Goal: Task Accomplishment & Management: Complete application form

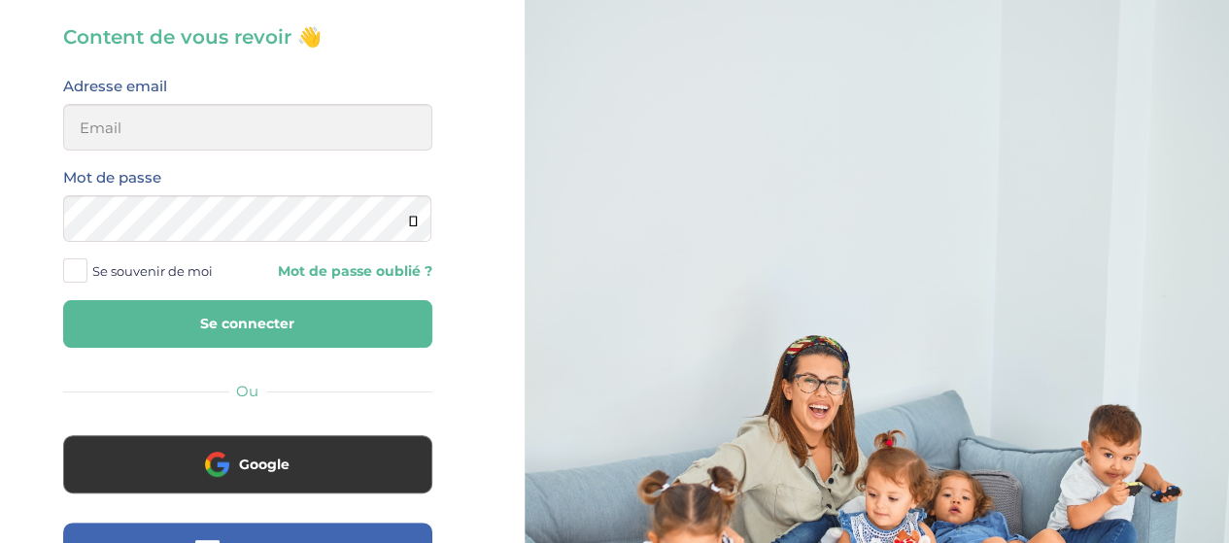
scroll to position [194, 0]
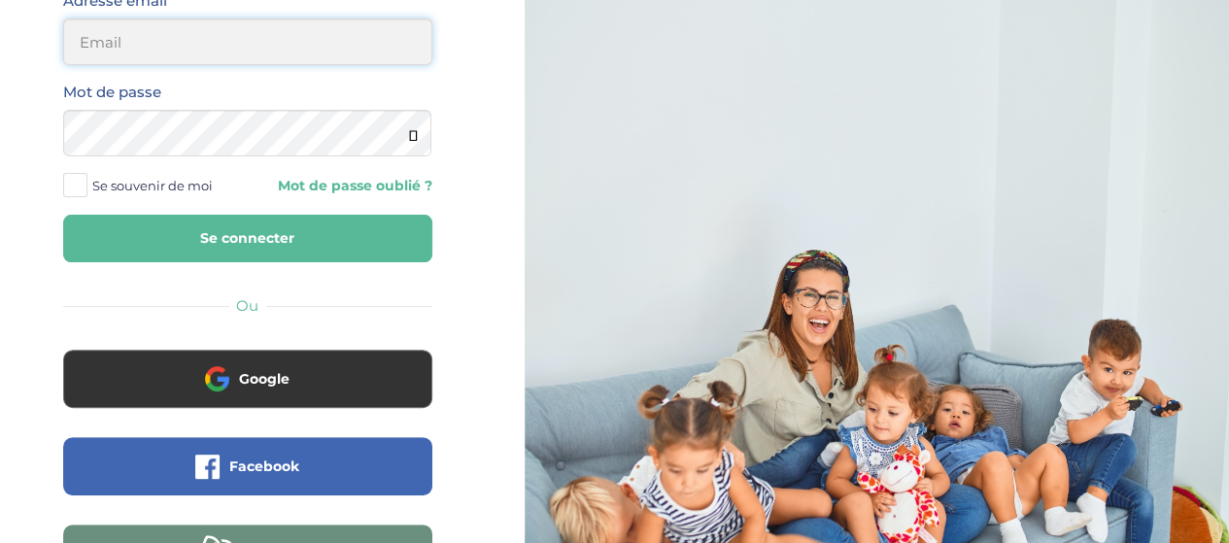
type input "elena.shovkopljas993@gmail.com"
click at [334, 241] on button "Se connecter" at bounding box center [247, 239] width 369 height 48
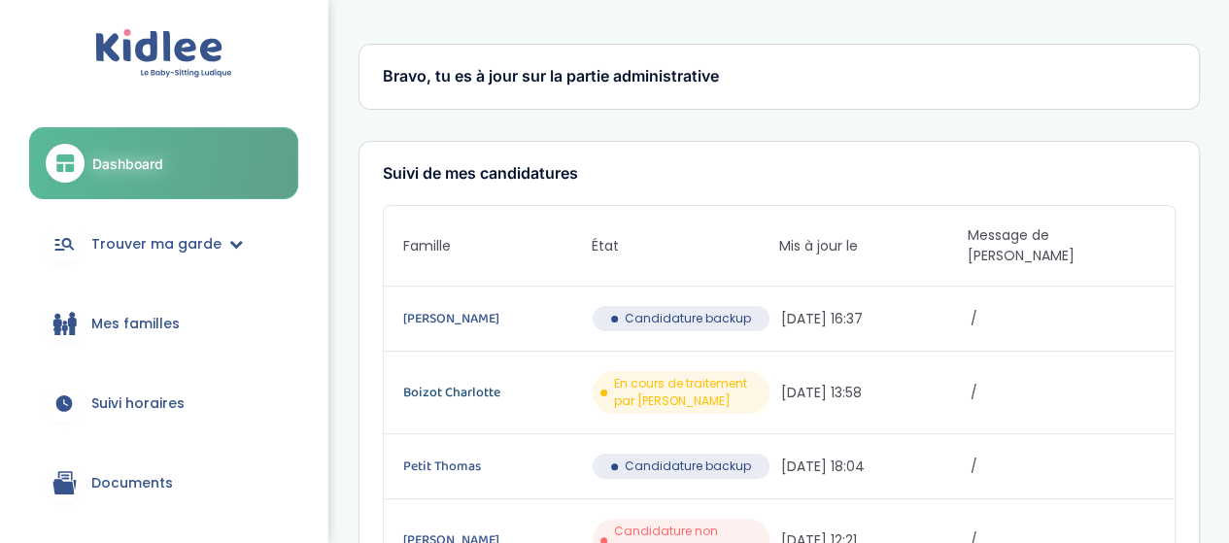
click at [453, 382] on link "Boizot Charlotte" at bounding box center [495, 392] width 185 height 21
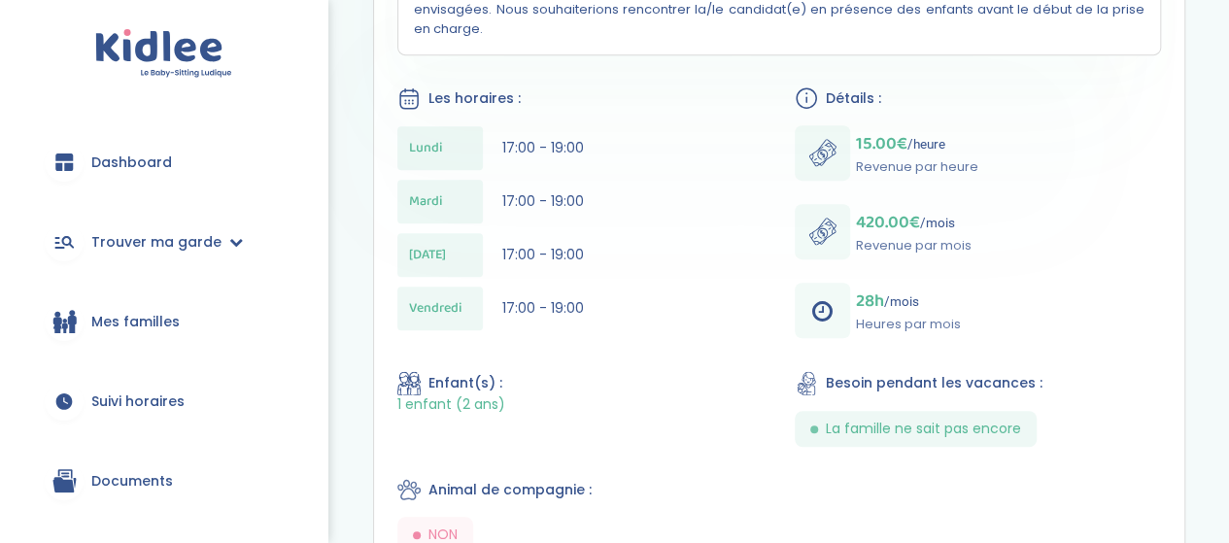
scroll to position [680, 0]
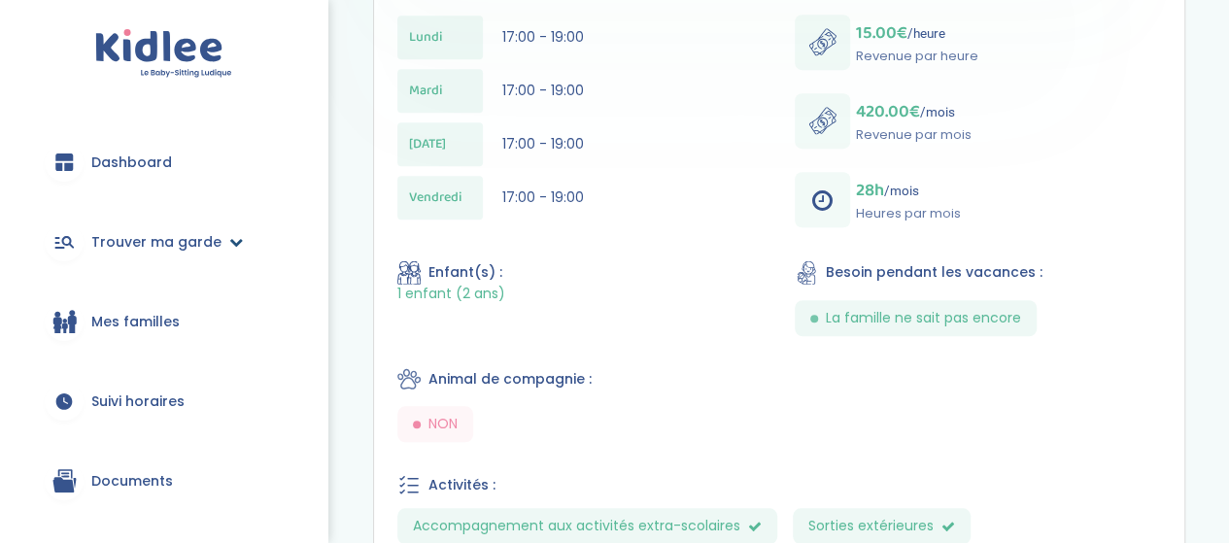
click at [154, 226] on link "Trouver ma garde" at bounding box center [163, 242] width 269 height 70
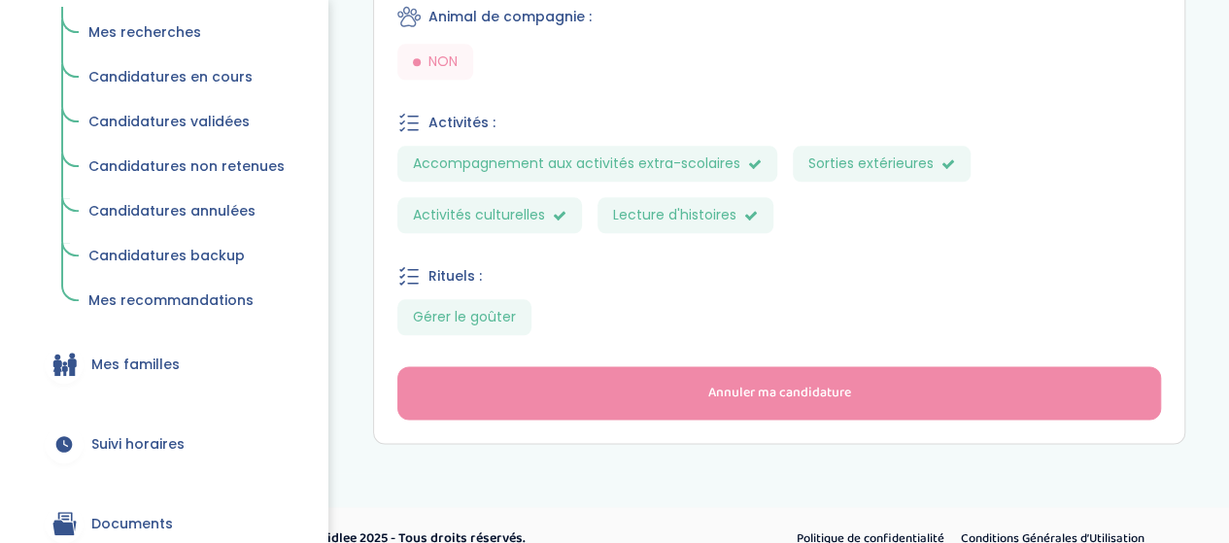
scroll to position [292, 0]
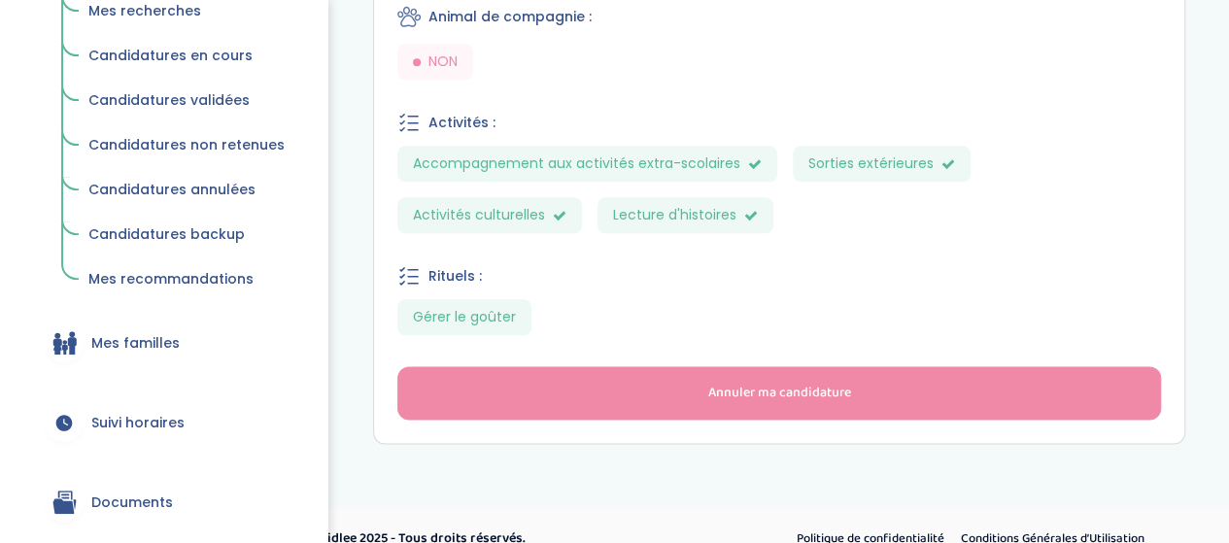
click at [216, 345] on link "Mes familles" at bounding box center [163, 343] width 269 height 70
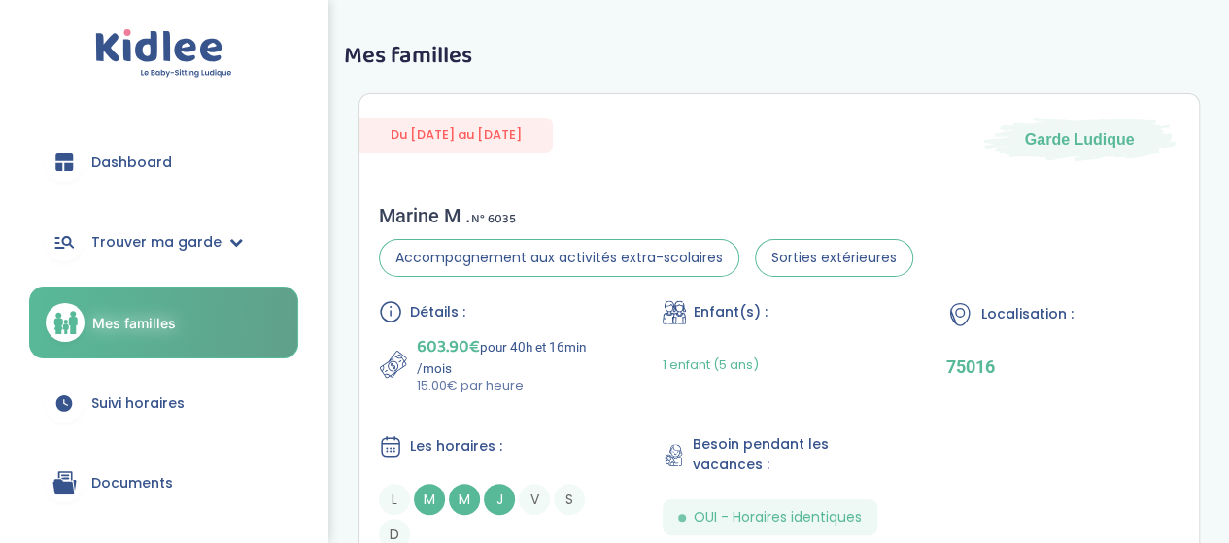
click at [147, 170] on span "Dashboard" at bounding box center [131, 163] width 81 height 20
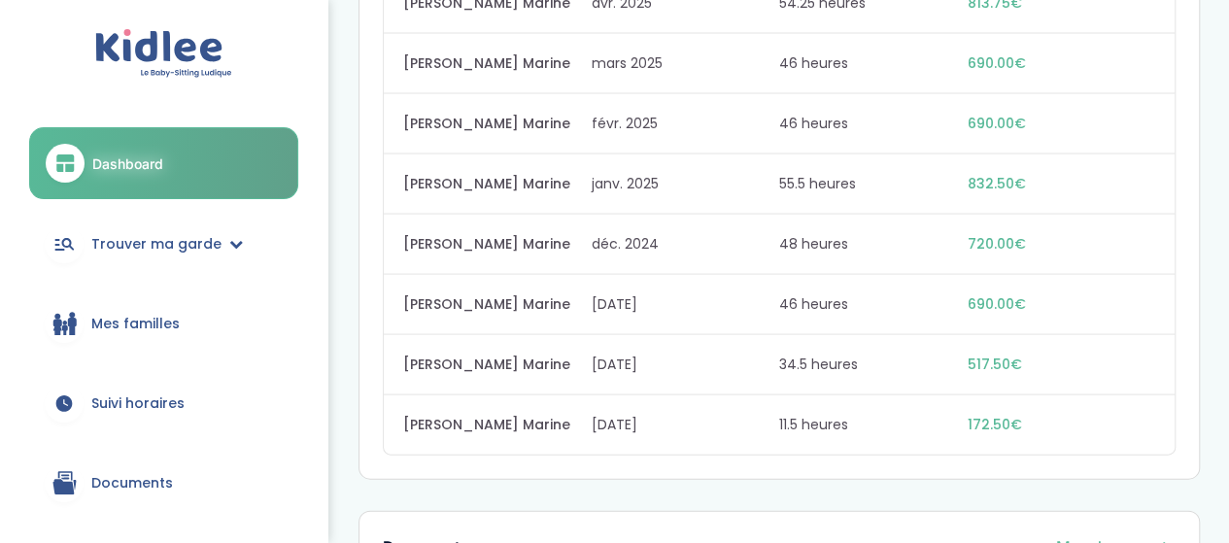
scroll to position [2023, 0]
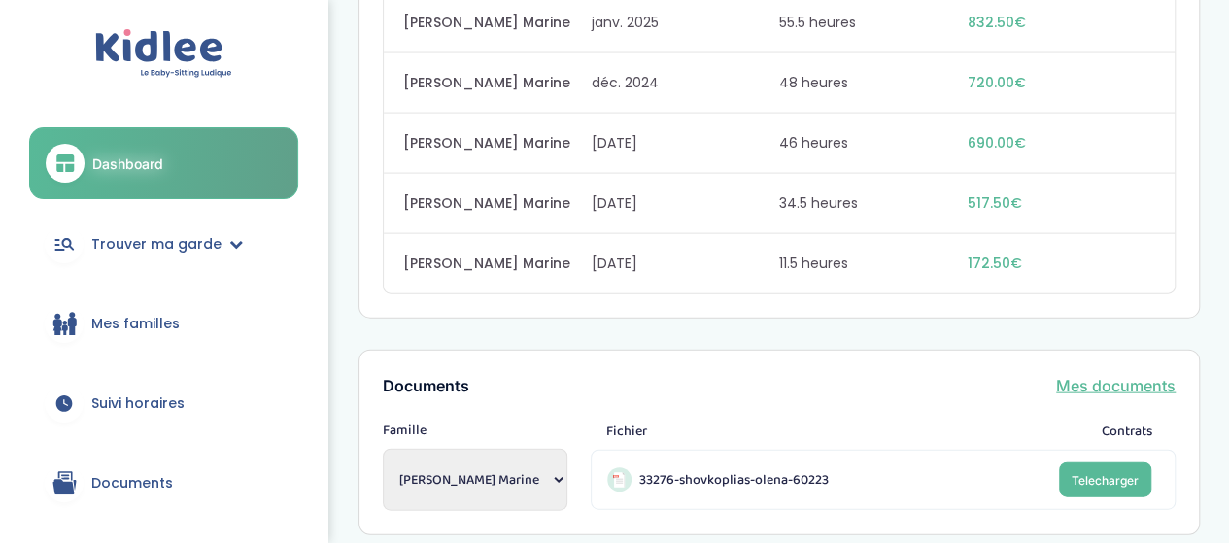
click at [150, 316] on span "Mes familles" at bounding box center [135, 324] width 88 height 20
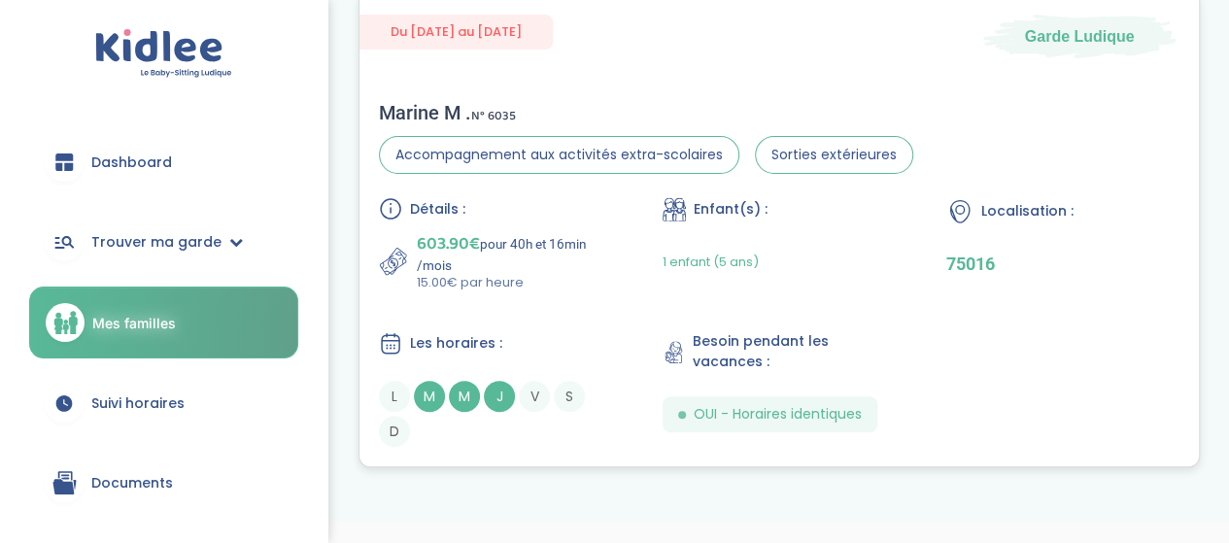
scroll to position [143, 0]
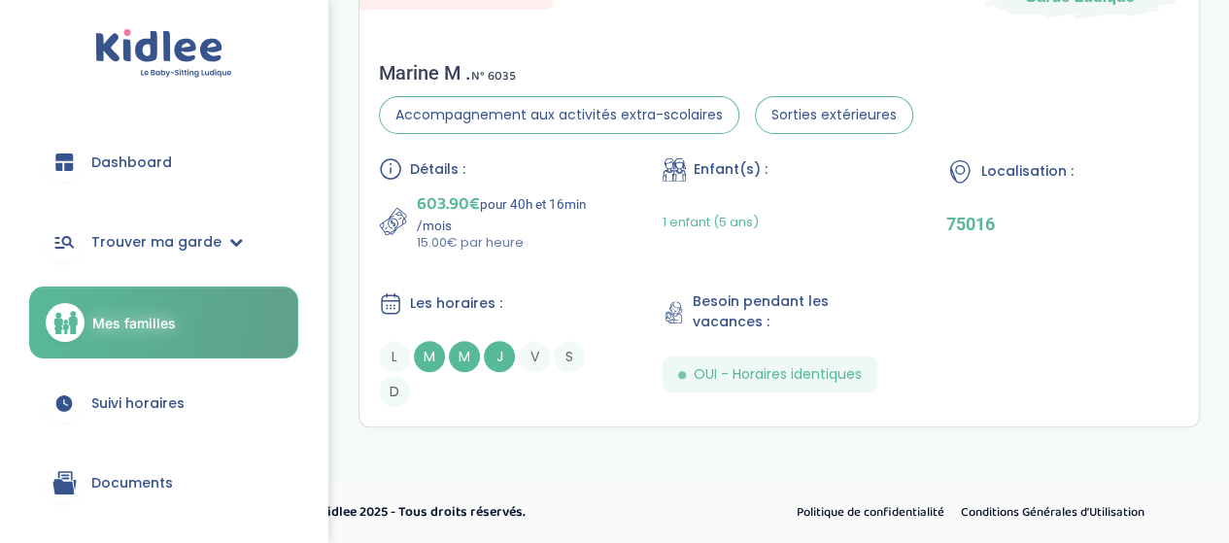
click at [182, 399] on span "Suivi horaires" at bounding box center [137, 404] width 93 height 20
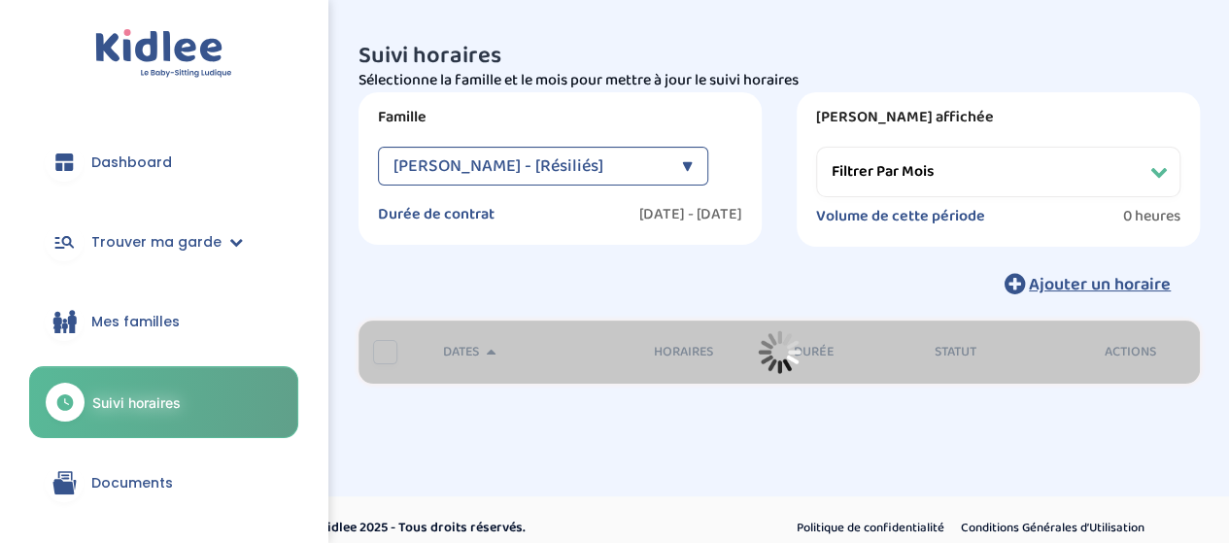
select select
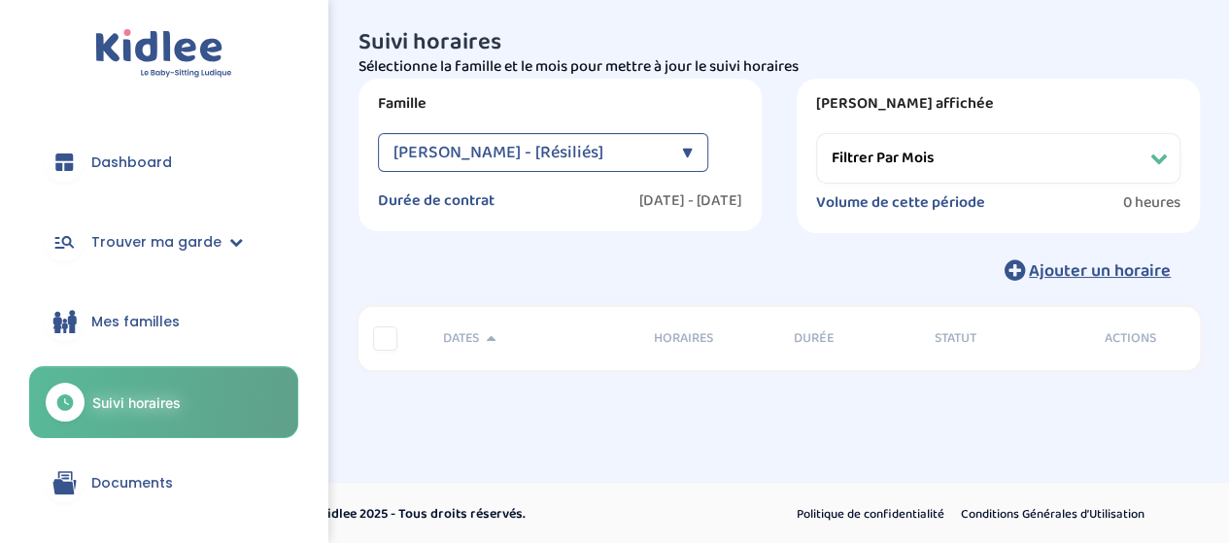
scroll to position [16, 0]
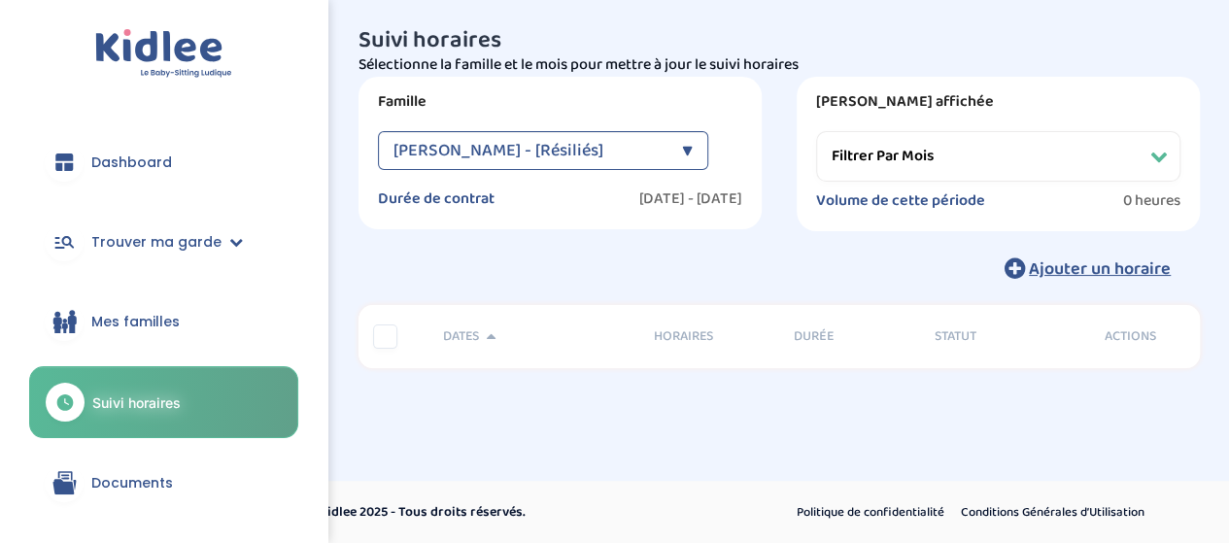
click at [118, 316] on span "Mes familles" at bounding box center [135, 322] width 88 height 20
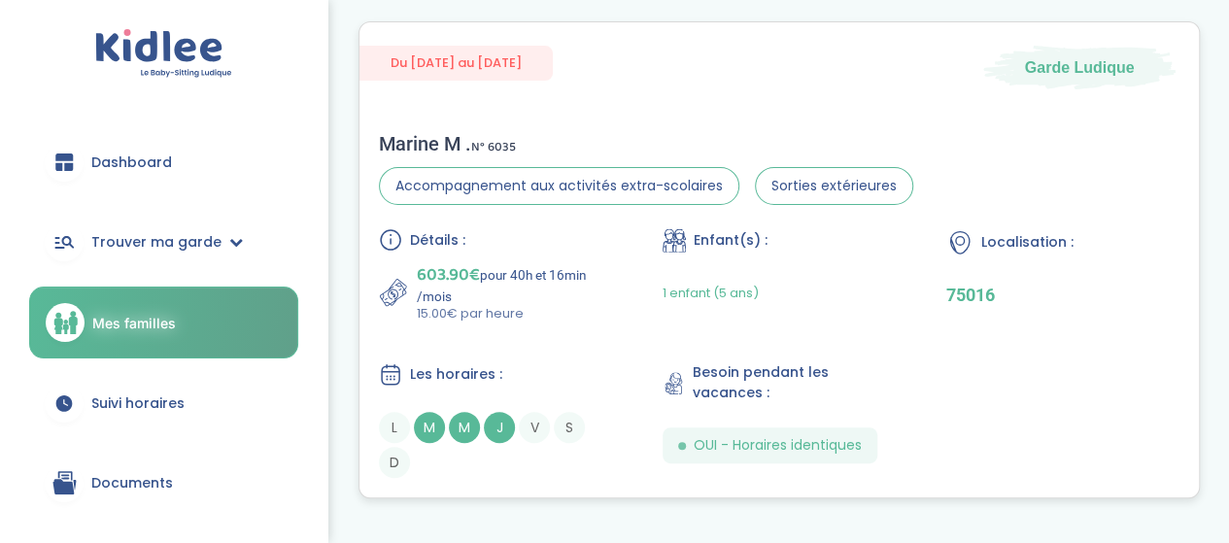
scroll to position [143, 0]
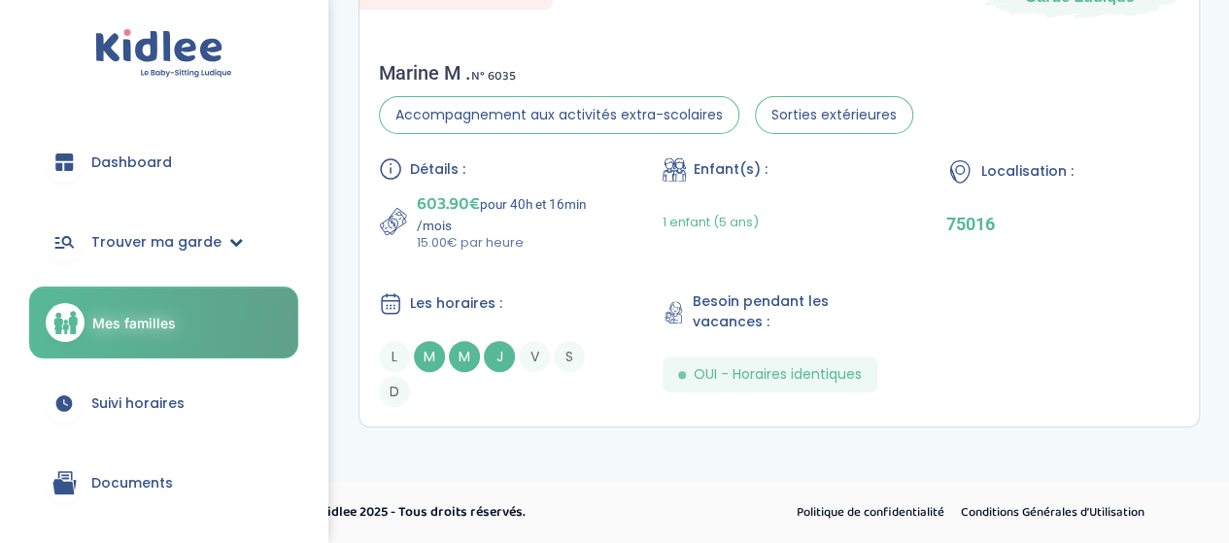
click at [129, 240] on span "Trouver ma garde" at bounding box center [156, 242] width 130 height 20
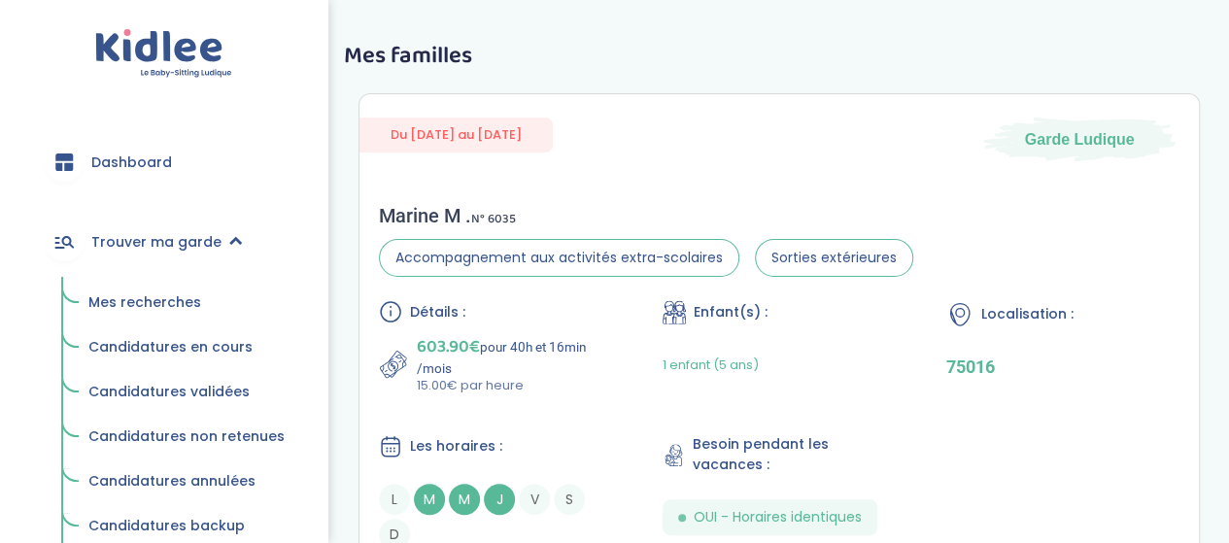
click at [144, 184] on link "Dashboard" at bounding box center [163, 162] width 269 height 70
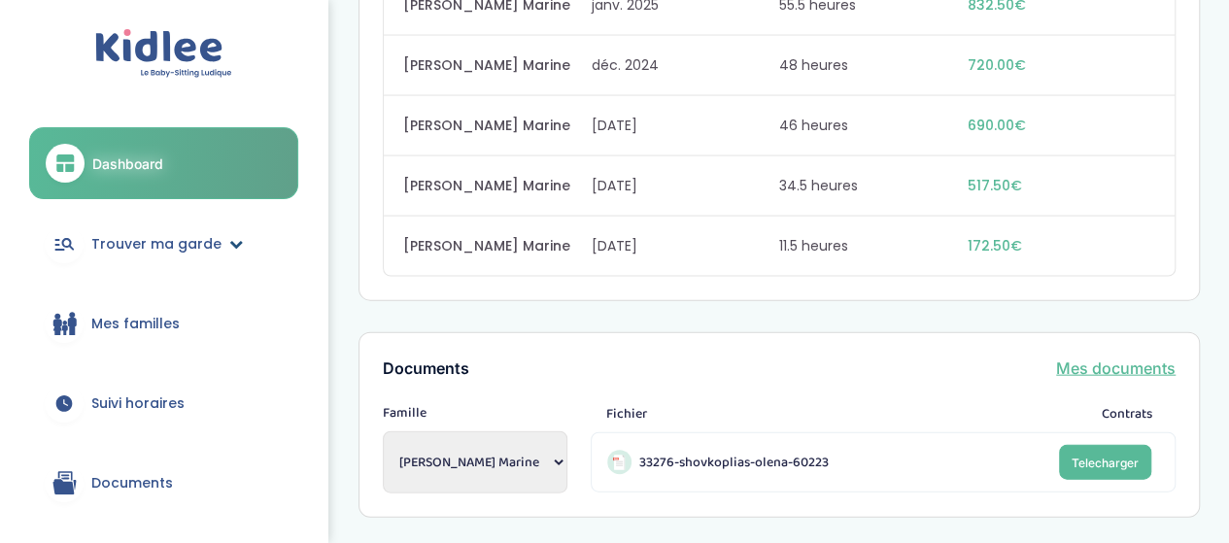
click at [196, 254] on link "Trouver ma garde" at bounding box center [163, 244] width 269 height 70
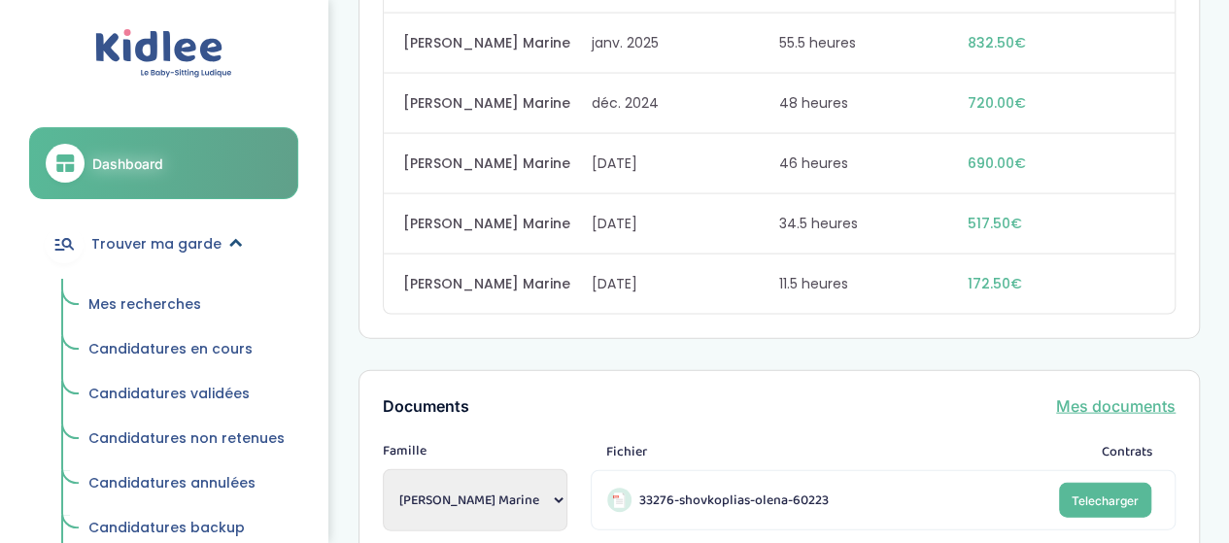
scroll to position [2023, 0]
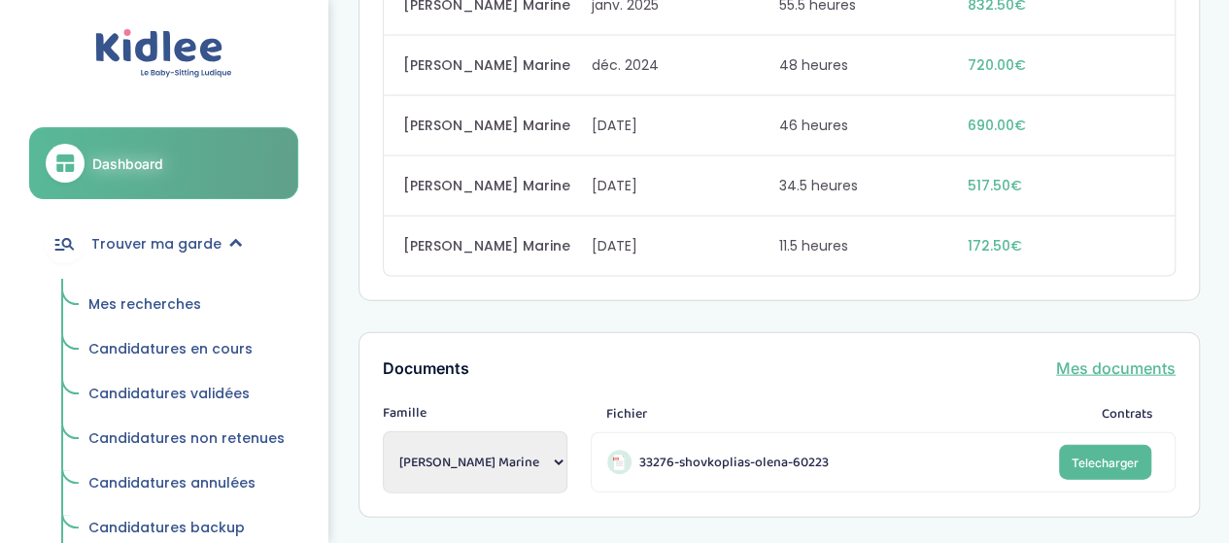
click at [162, 316] on link "Mes recherches" at bounding box center [187, 305] width 224 height 37
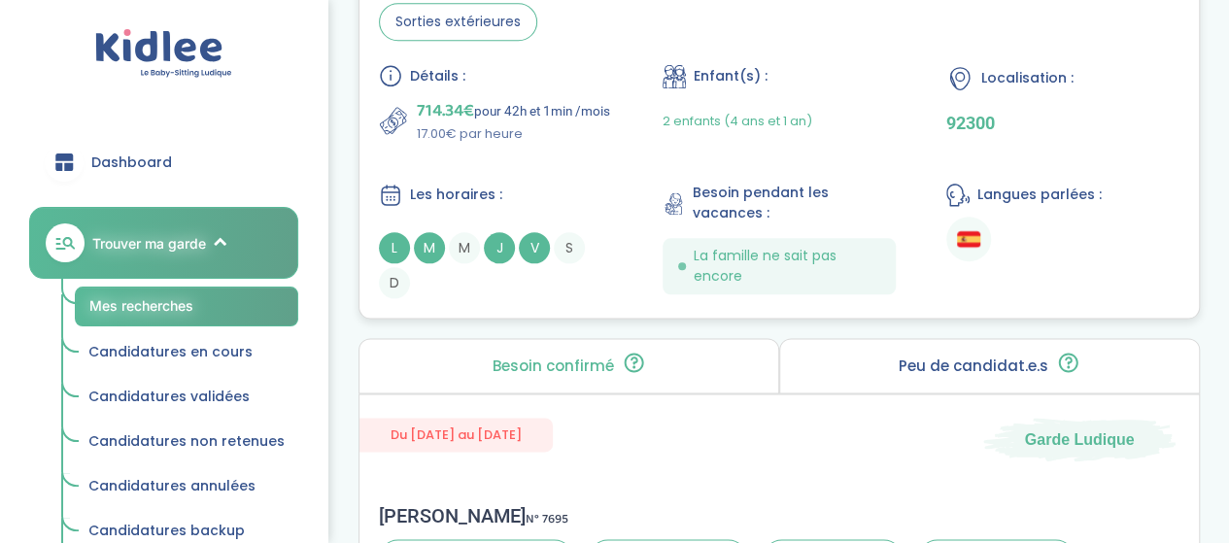
scroll to position [1069, 0]
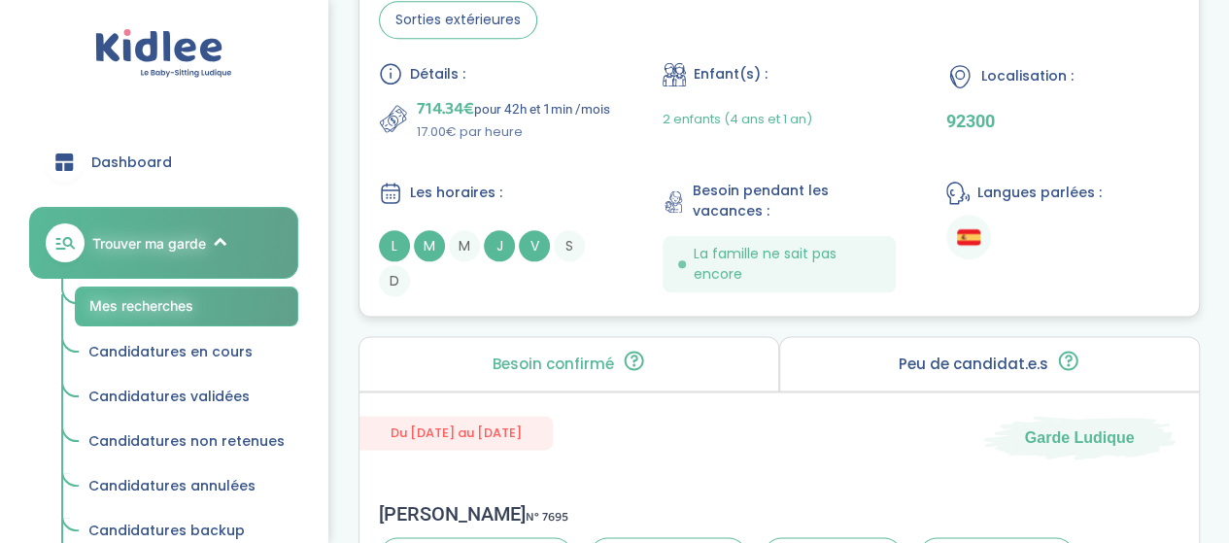
click at [560, 169] on div "Détails : 714.34€ pour 42h et 1min /mois 17.00€ par heure Enfant(s) : 2 enfants…" at bounding box center [779, 179] width 801 height 234
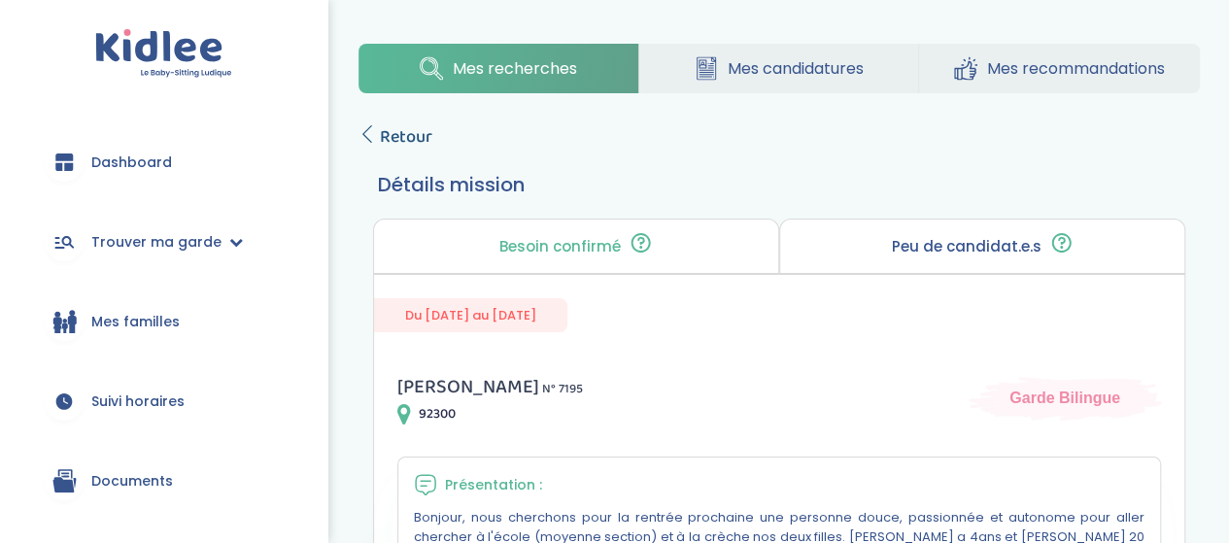
click at [398, 146] on span "Retour" at bounding box center [406, 136] width 52 height 27
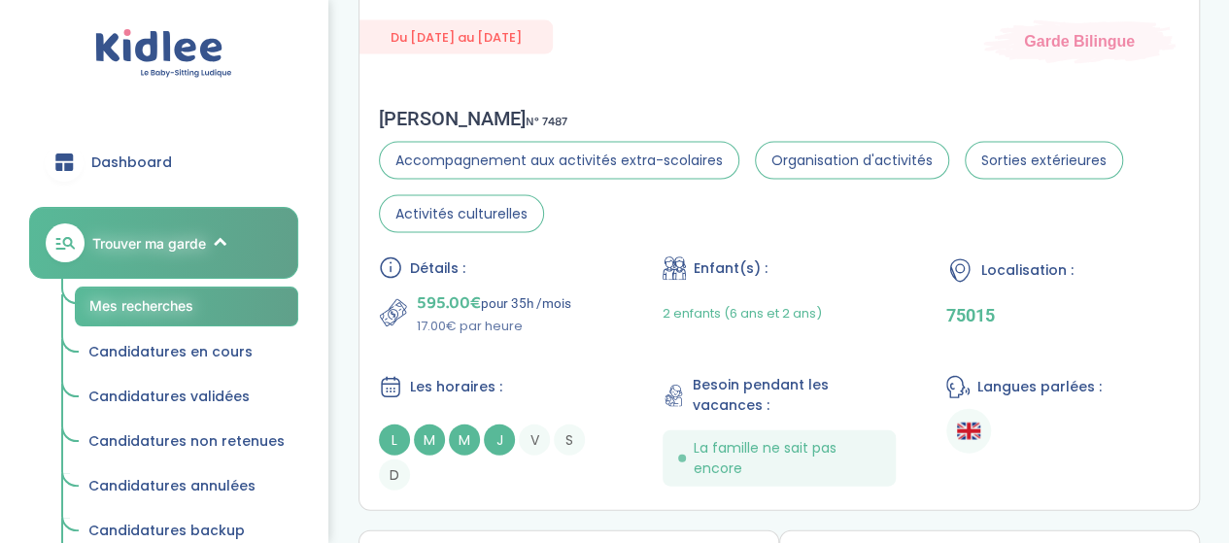
scroll to position [2031, 0]
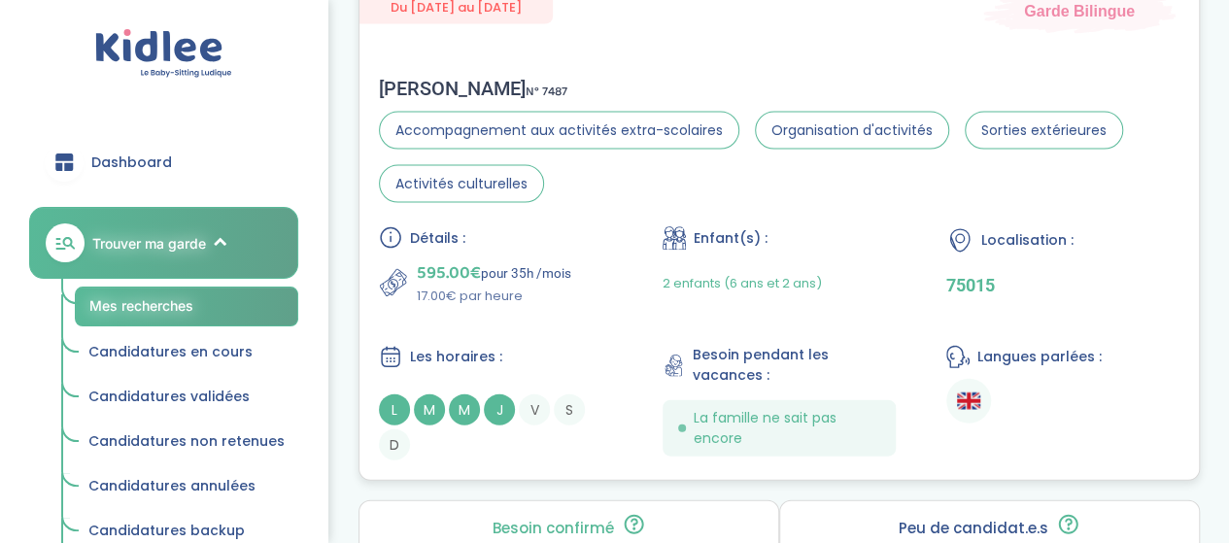
click at [624, 308] on div "Détails : 595.00€ pour 35h /mois 17.00€ par heure Enfant(s) : 2 enfants (6 ans …" at bounding box center [779, 343] width 801 height 234
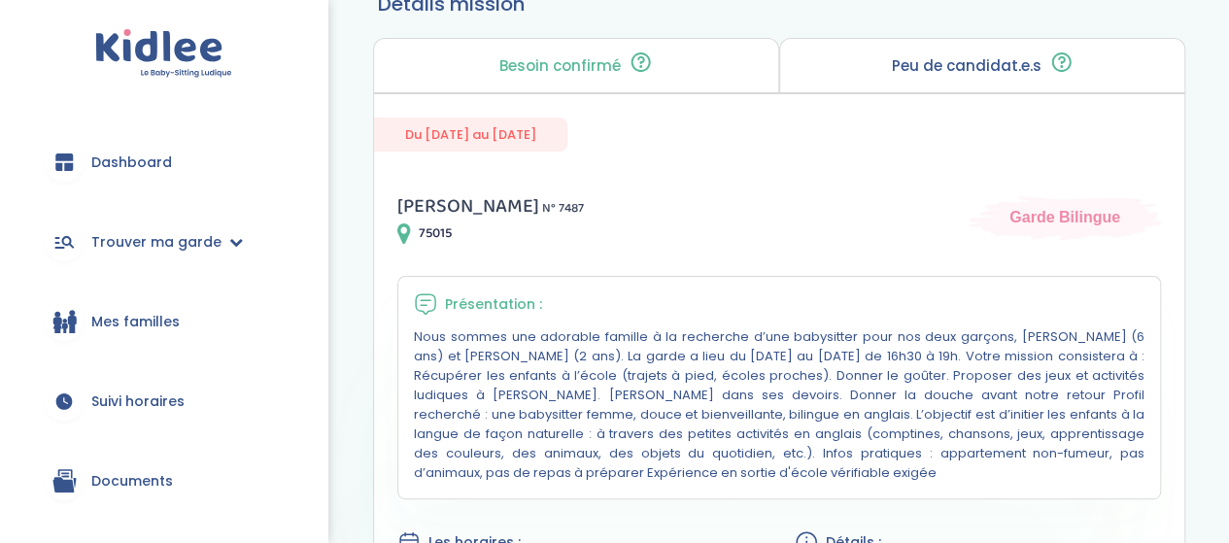
scroll to position [97, 0]
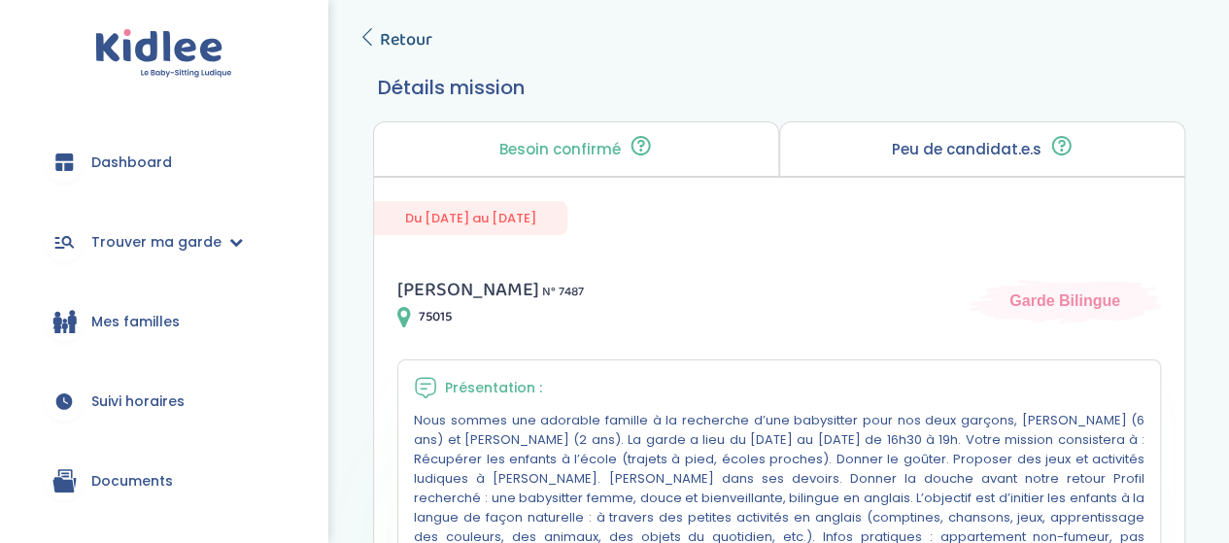
click at [407, 48] on span "Retour" at bounding box center [406, 39] width 52 height 27
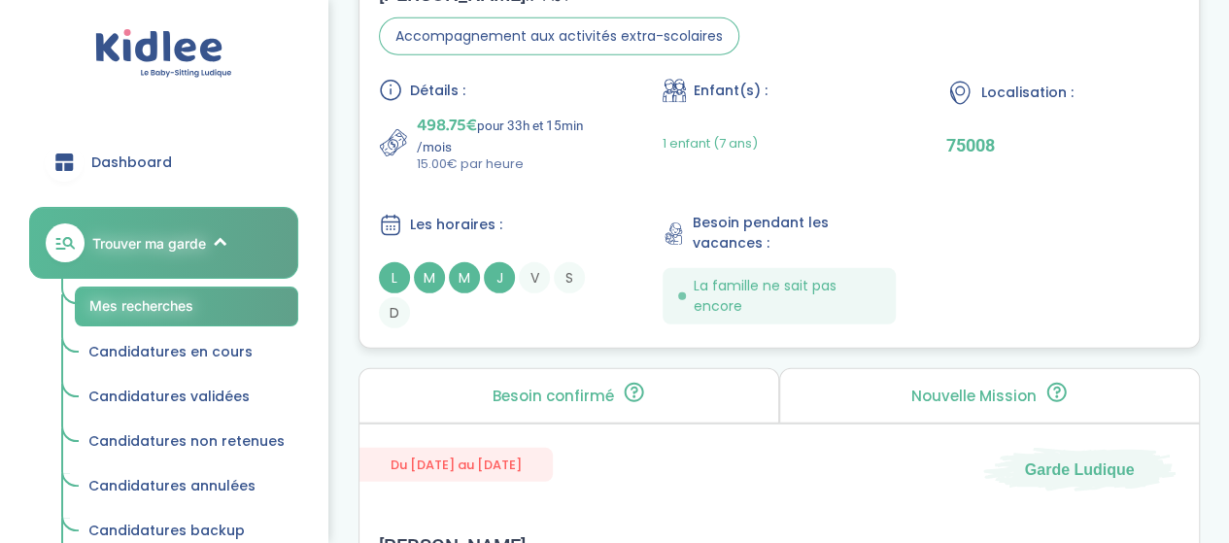
scroll to position [2711, 0]
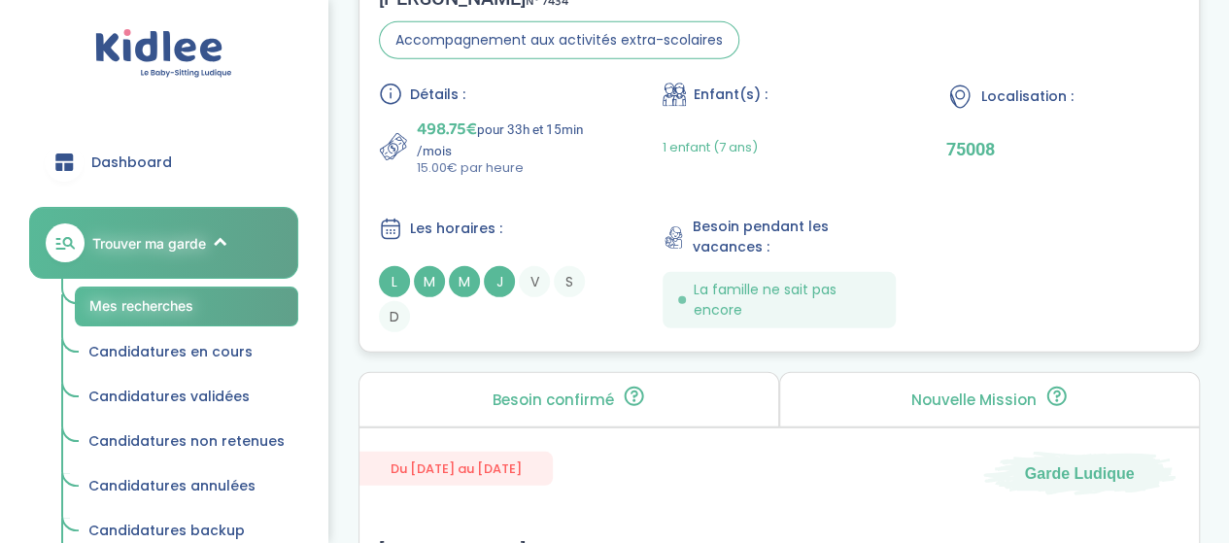
click at [614, 196] on div "Détails : 498.75€ pour 33h et 15min /mois 15.00€ par heure Enfant(s) : 1 enfant…" at bounding box center [779, 208] width 801 height 250
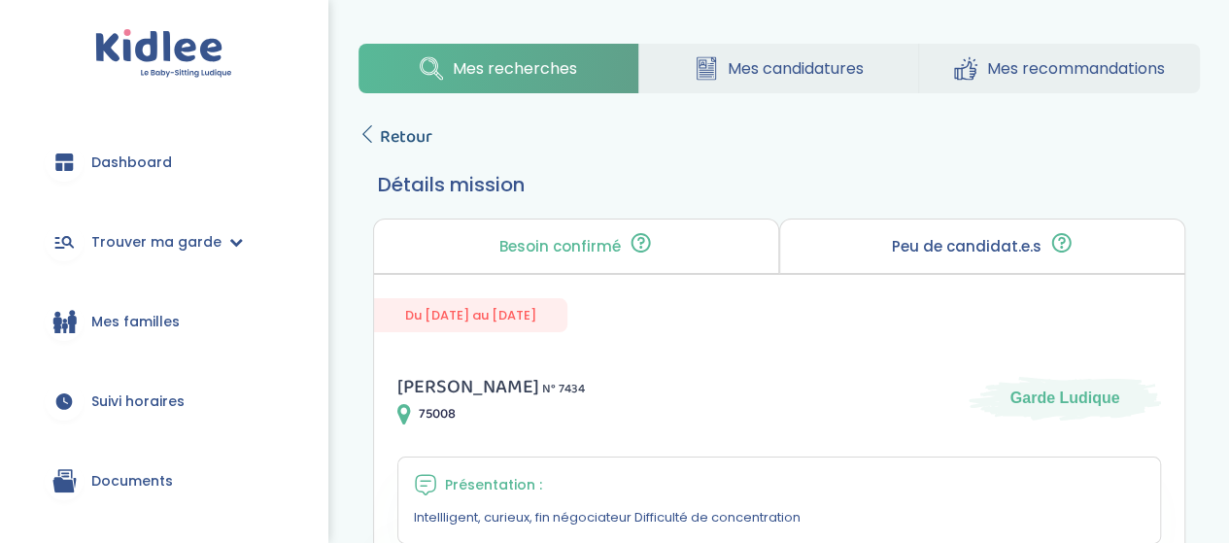
click at [414, 131] on span "Retour" at bounding box center [406, 136] width 52 height 27
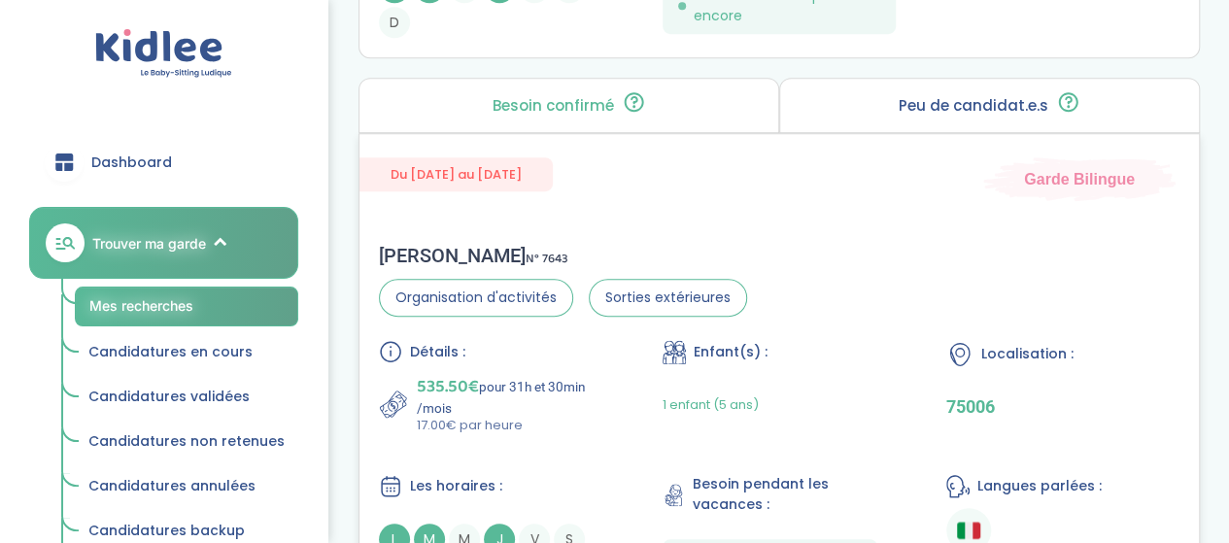
scroll to position [4266, 0]
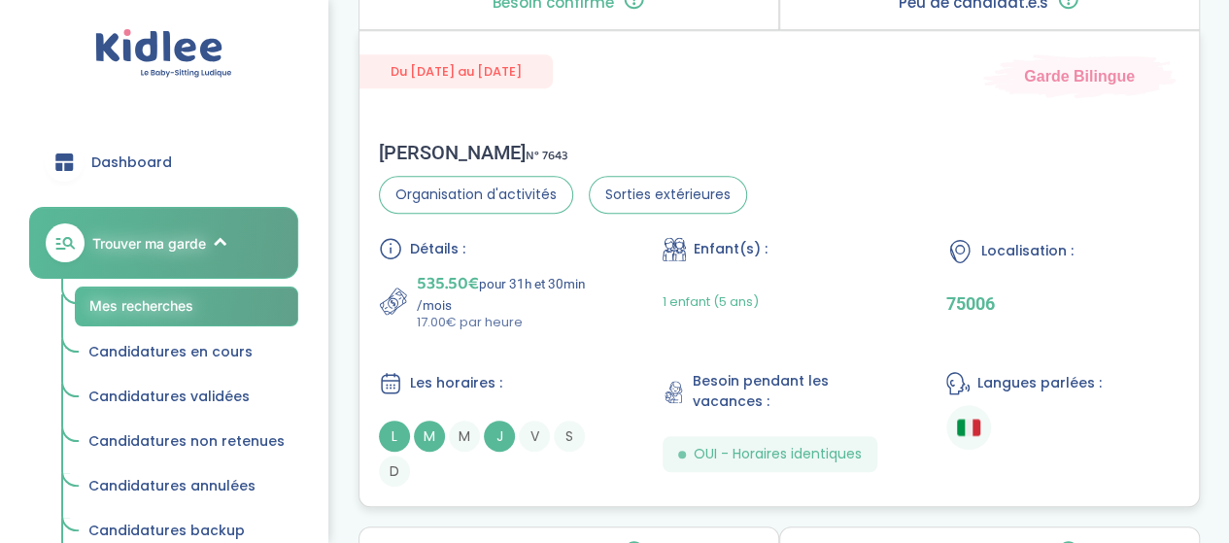
click at [604, 260] on div "Détails :" at bounding box center [495, 248] width 233 height 23
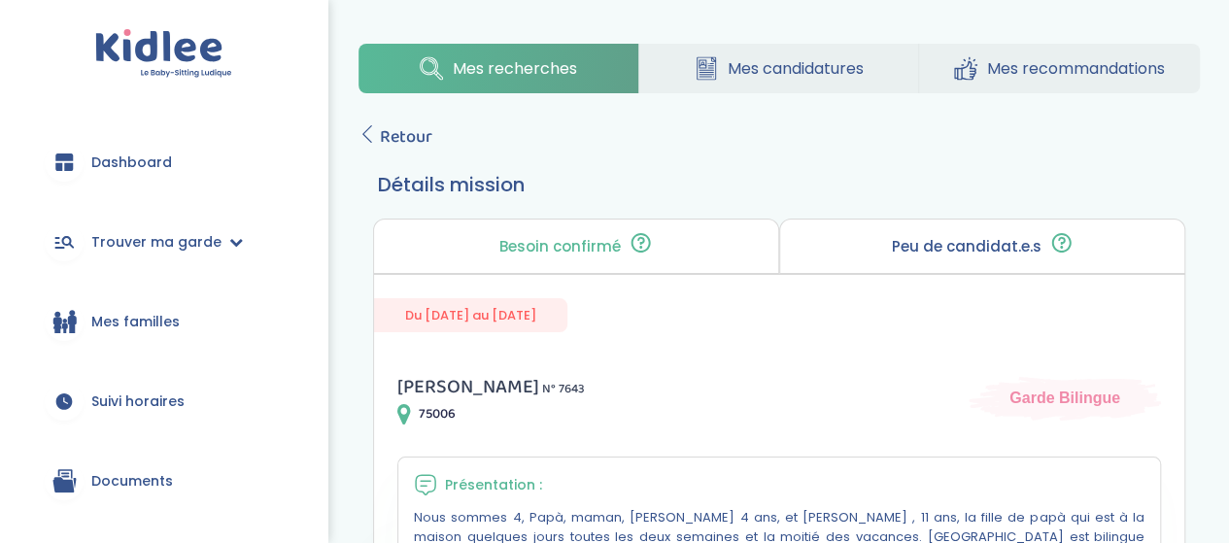
click at [412, 138] on span "Retour" at bounding box center [406, 136] width 52 height 27
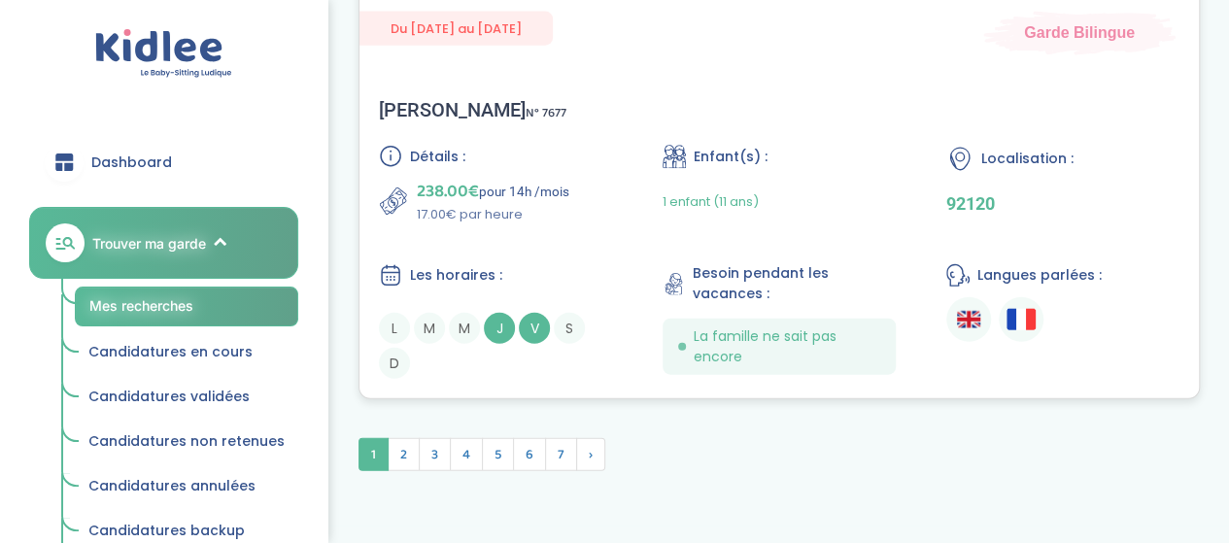
scroll to position [6018, 0]
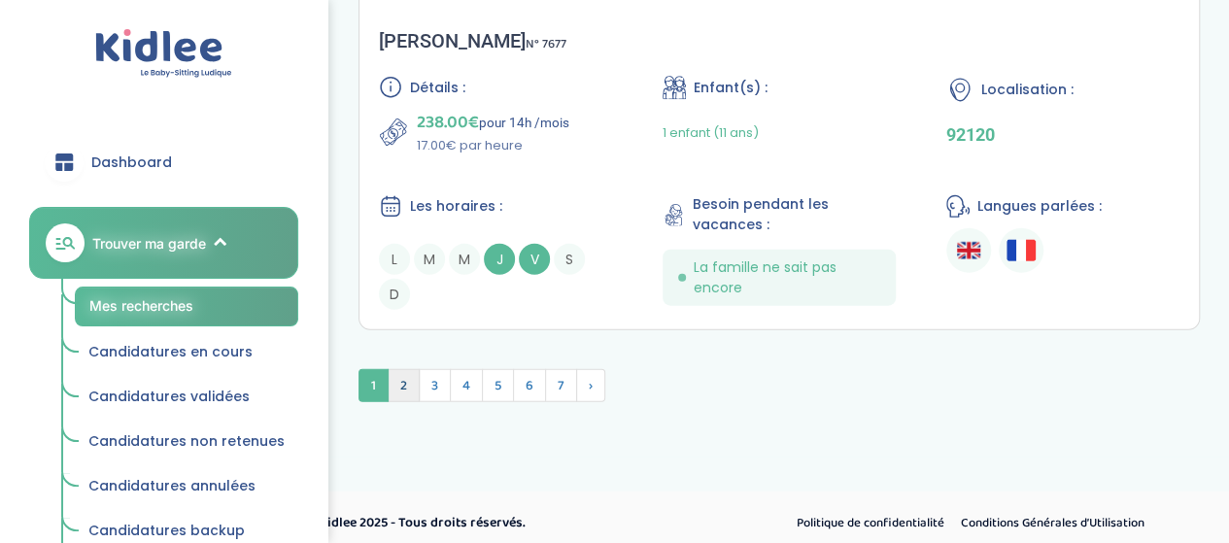
click at [396, 386] on span "2" at bounding box center [404, 385] width 32 height 33
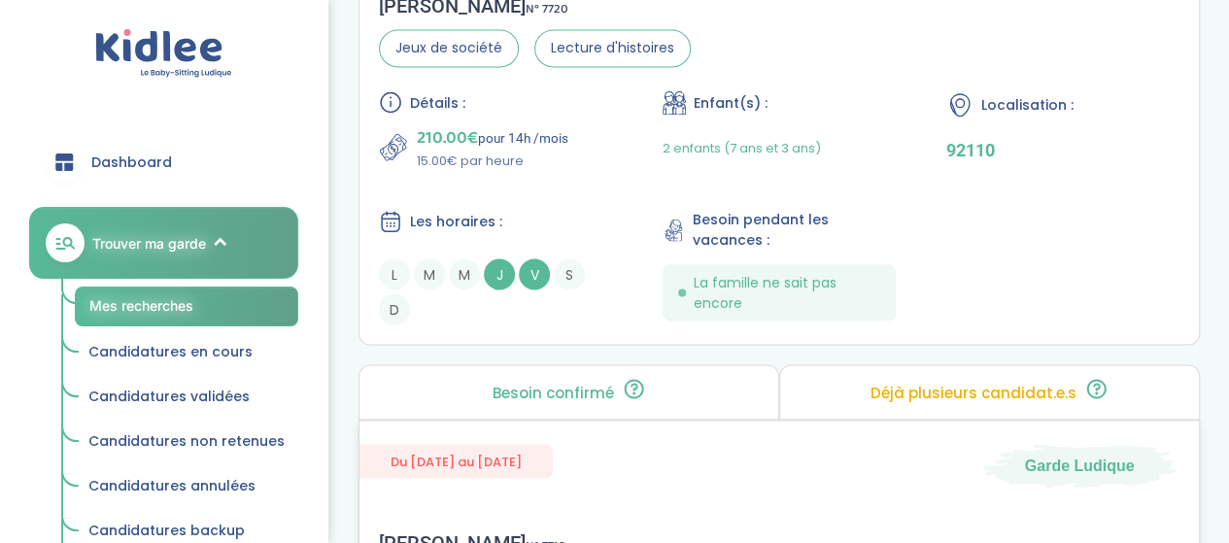
scroll to position [5746, 0]
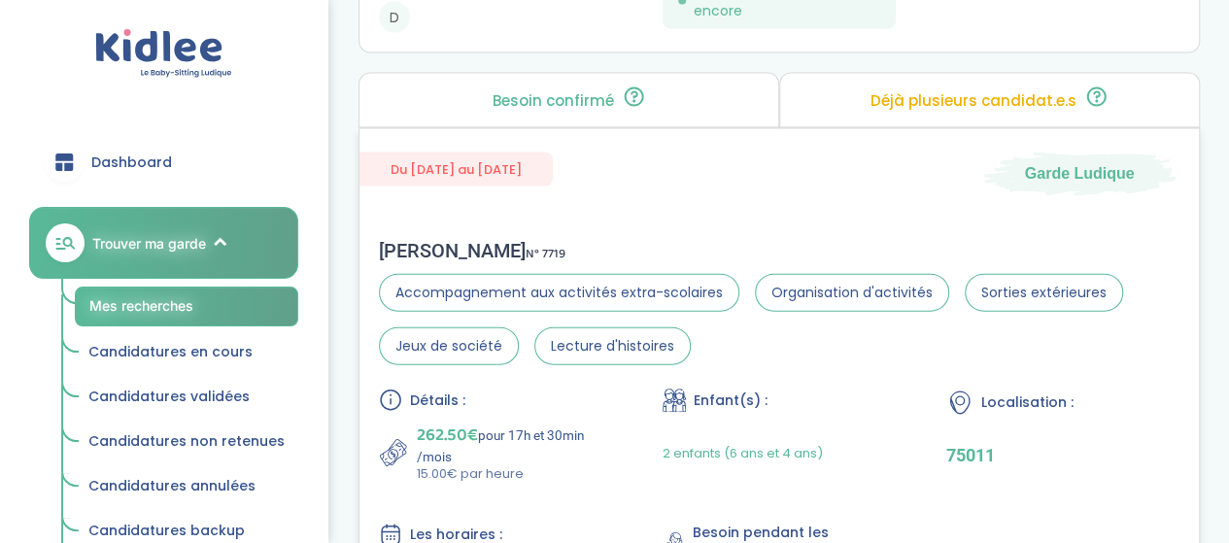
click at [621, 401] on div "Détails : 262.50€ pour 17h et 30min /mois 15.00€ par heure Enfant(s) : 2 enfant…" at bounding box center [779, 514] width 801 height 250
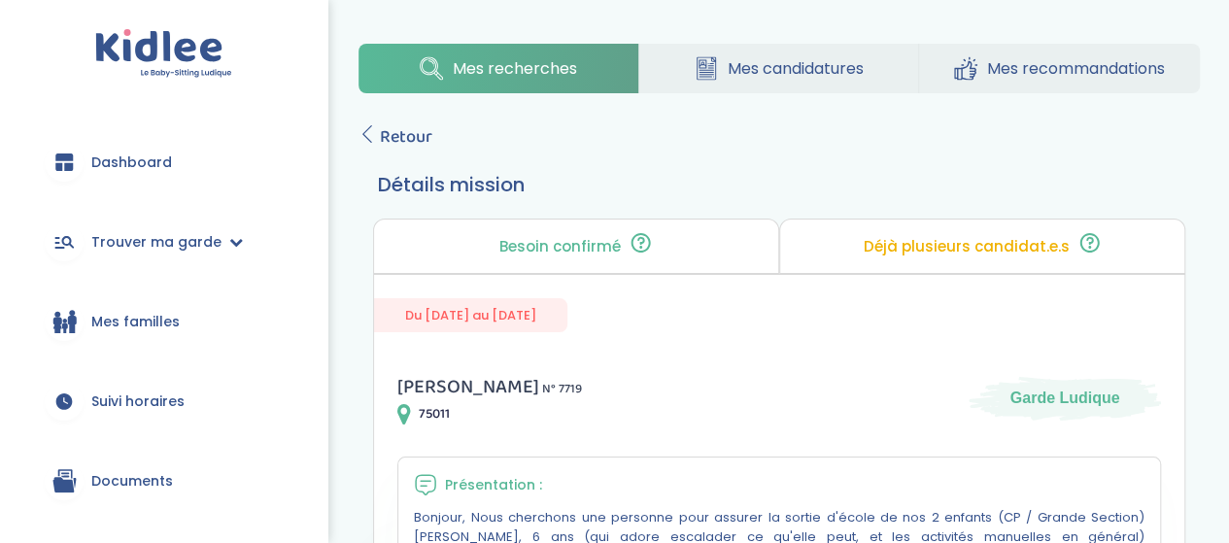
click at [395, 147] on span "Retour" at bounding box center [406, 136] width 52 height 27
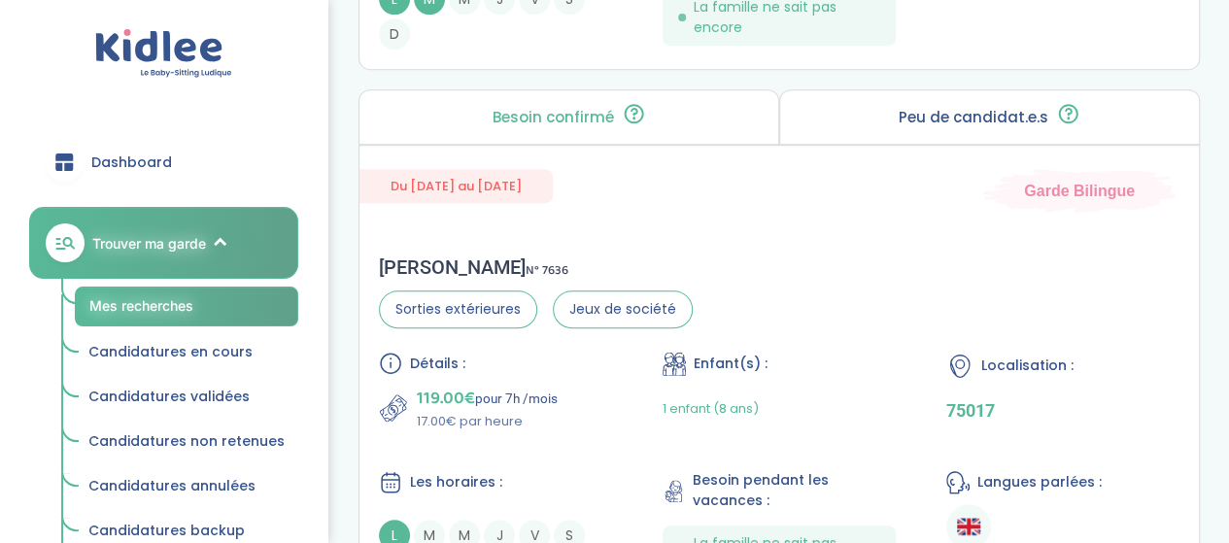
scroll to position [4186, 0]
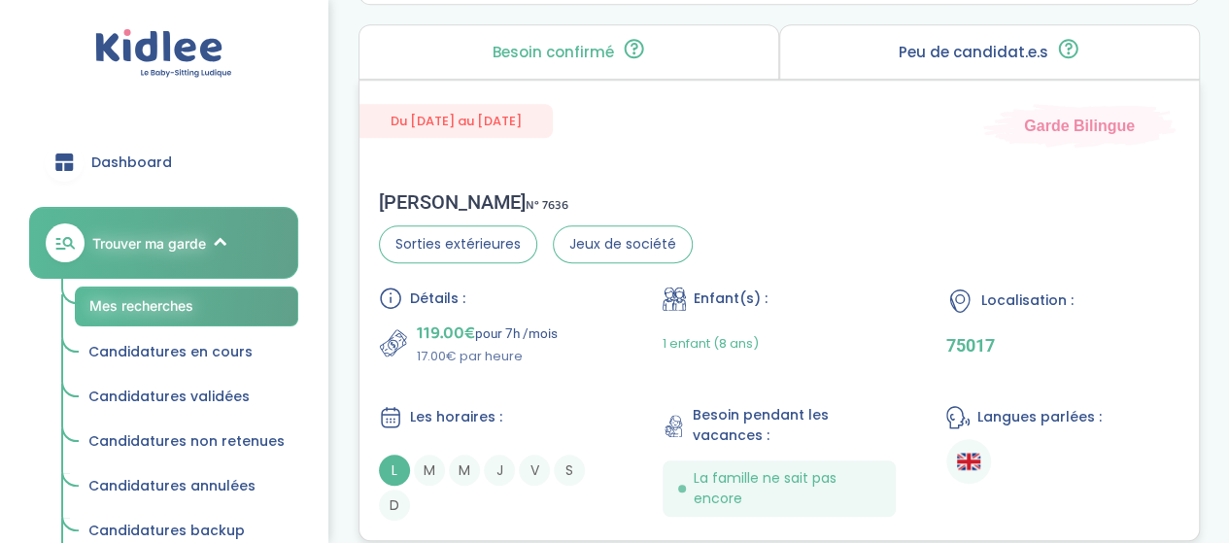
click at [593, 347] on div "119.00€ pour 7h /mois 17.00€ par heure" at bounding box center [495, 343] width 233 height 47
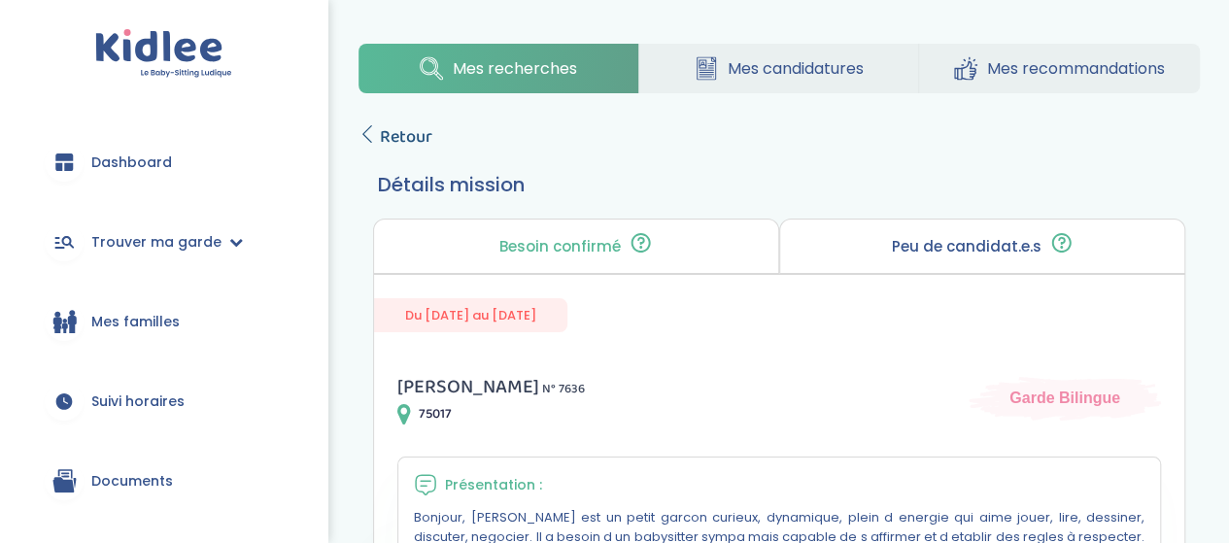
click at [396, 133] on span "Retour" at bounding box center [406, 136] width 52 height 27
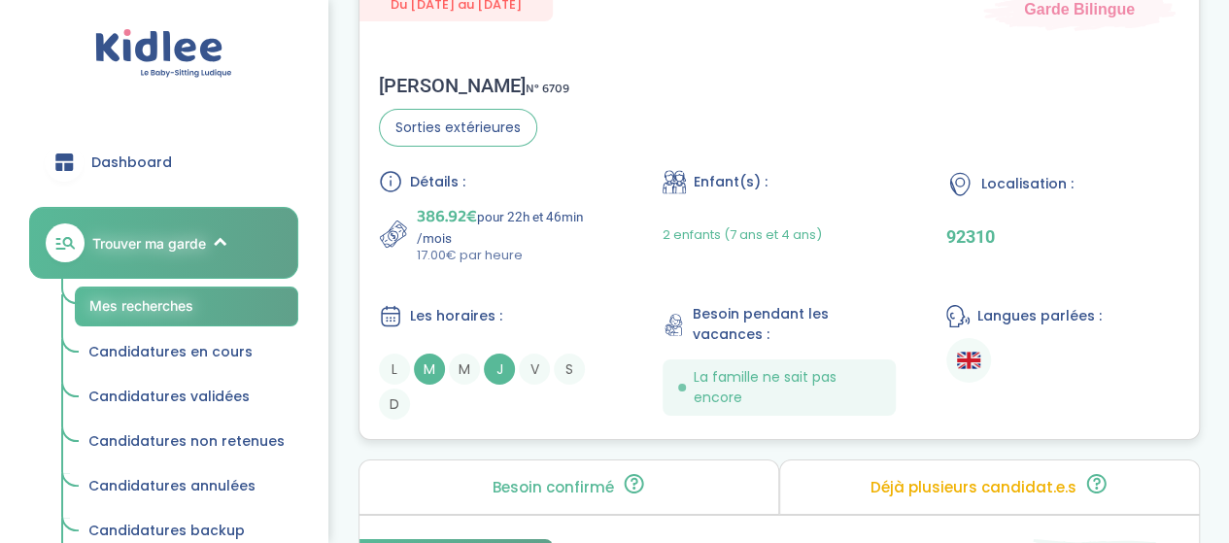
click at [558, 308] on div "Les horaires :" at bounding box center [495, 316] width 233 height 24
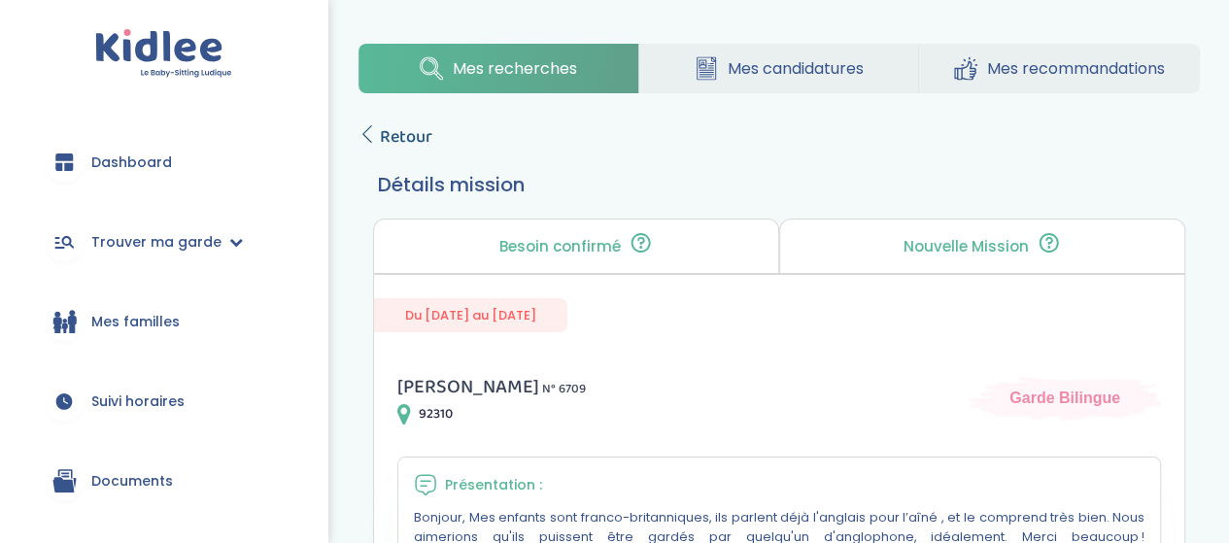
click at [428, 133] on span "Retour" at bounding box center [406, 136] width 52 height 27
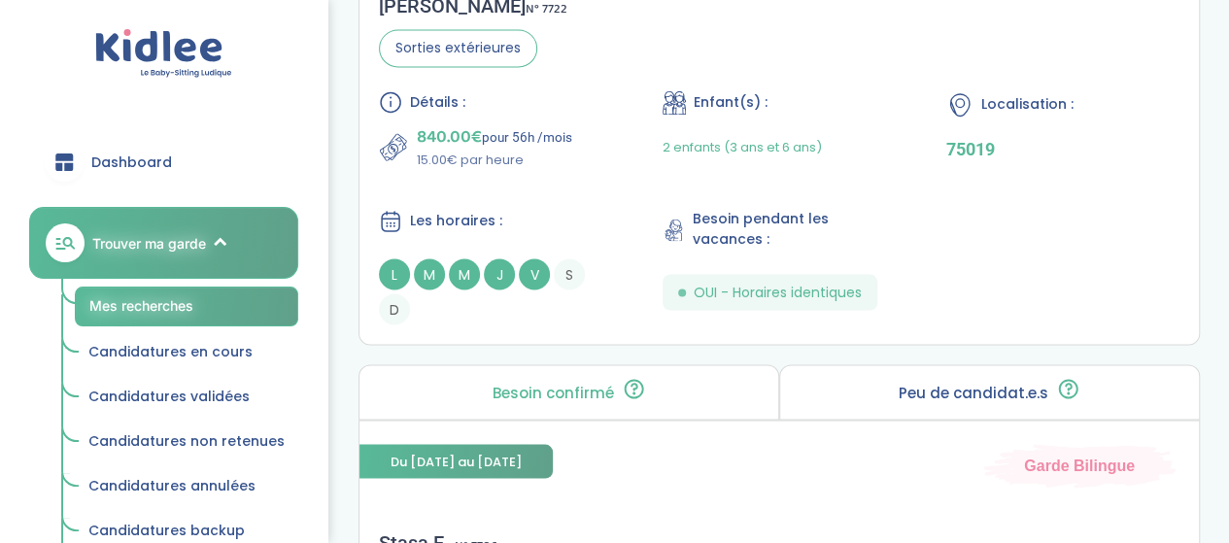
scroll to position [1457, 0]
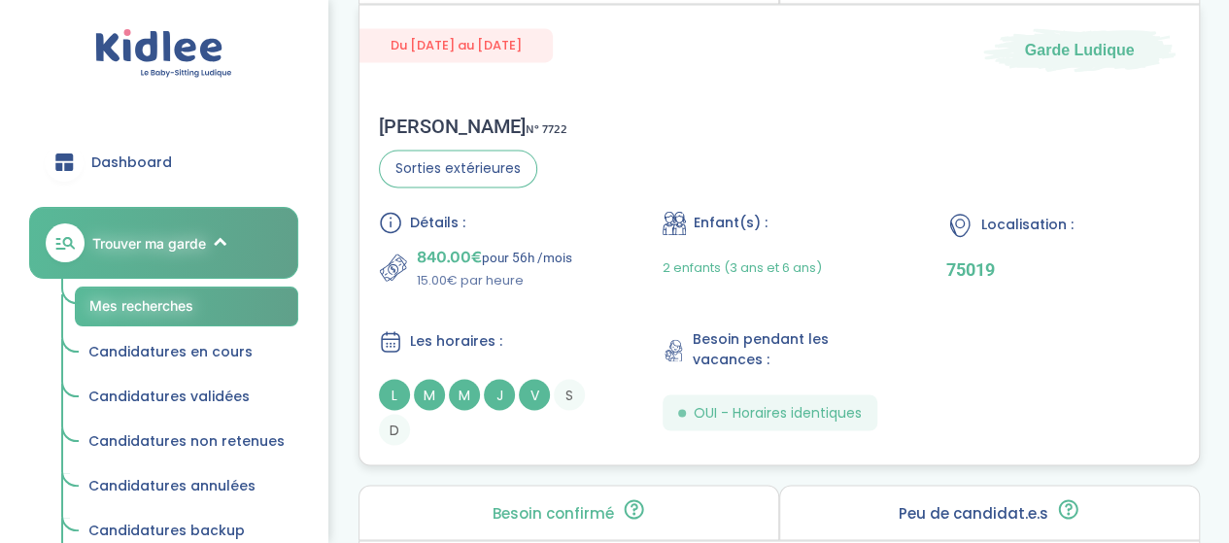
click at [586, 300] on div "Détails : 840.00€ pour 56h /mois 15.00€ par heure Enfant(s) : 2 enfants (3 ans …" at bounding box center [779, 328] width 801 height 234
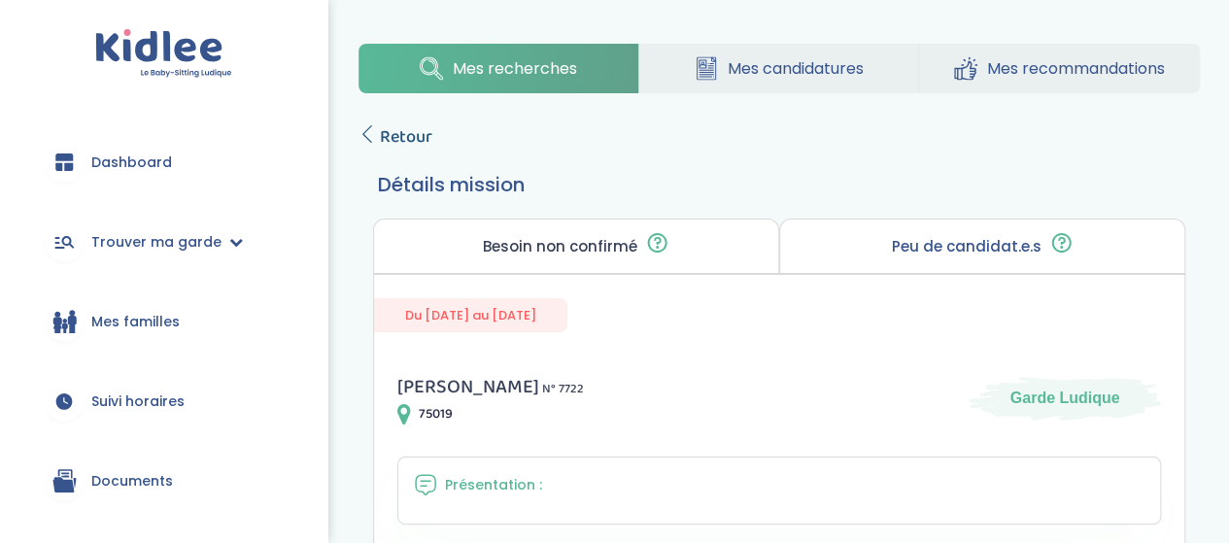
click at [413, 129] on span "Retour" at bounding box center [406, 136] width 52 height 27
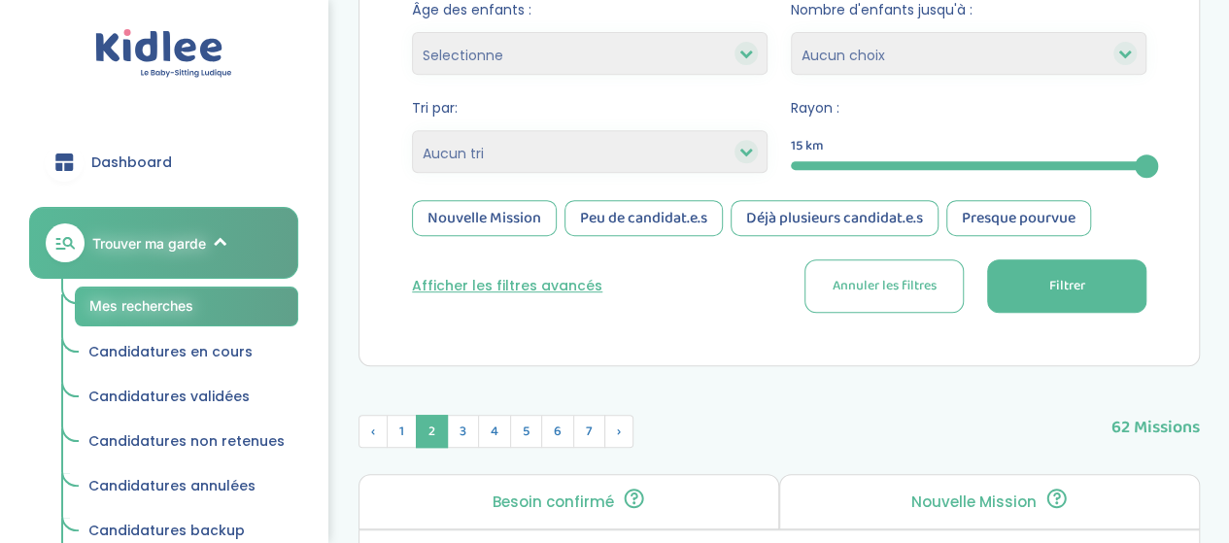
scroll to position [388, 0]
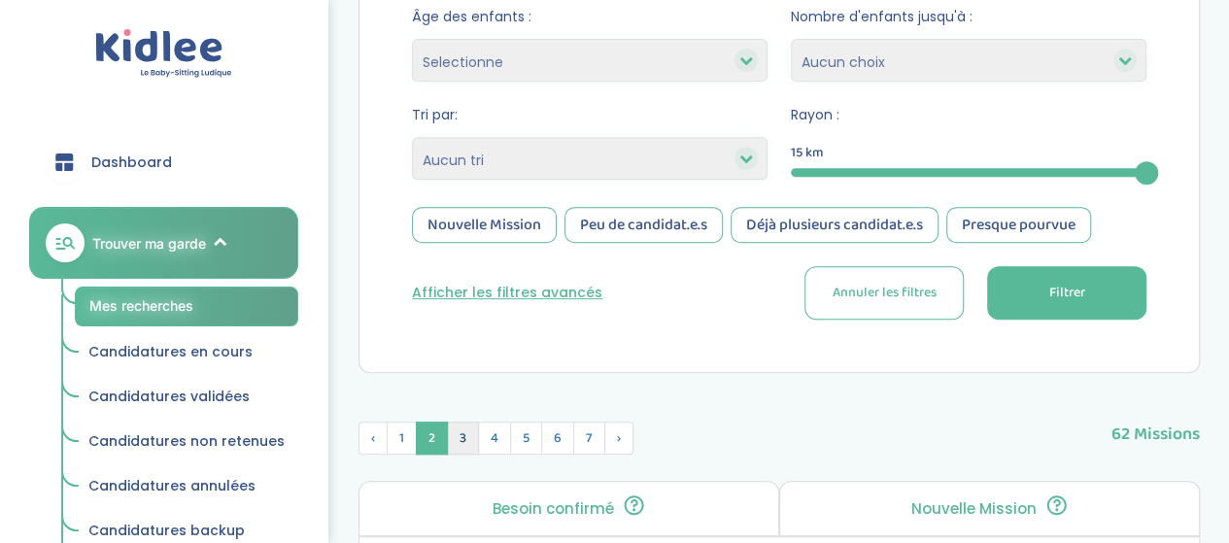
click at [465, 442] on span "3" at bounding box center [463, 438] width 32 height 33
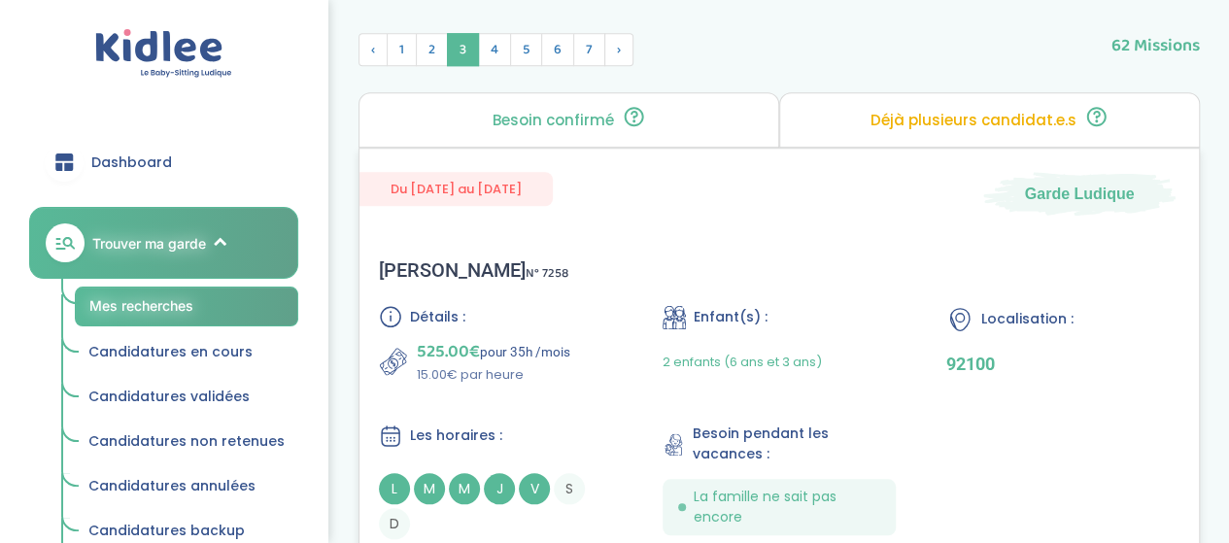
scroll to position [874, 0]
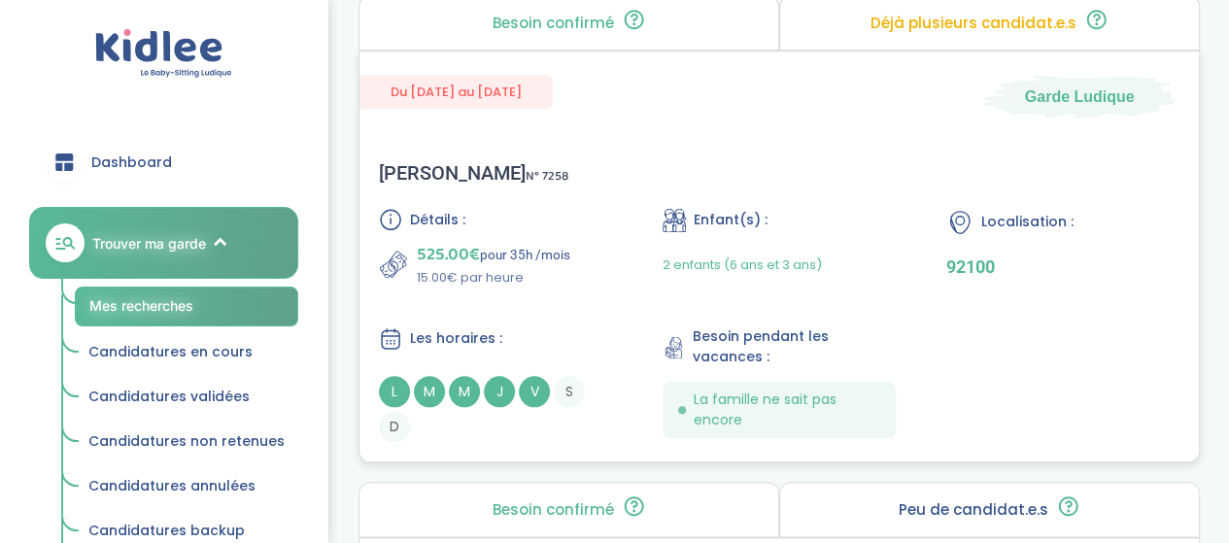
click at [614, 303] on div "Détails : 525.00€ pour 35h /mois 15.00€ par heure Enfant(s) : 2 enfants (6 ans …" at bounding box center [779, 325] width 801 height 234
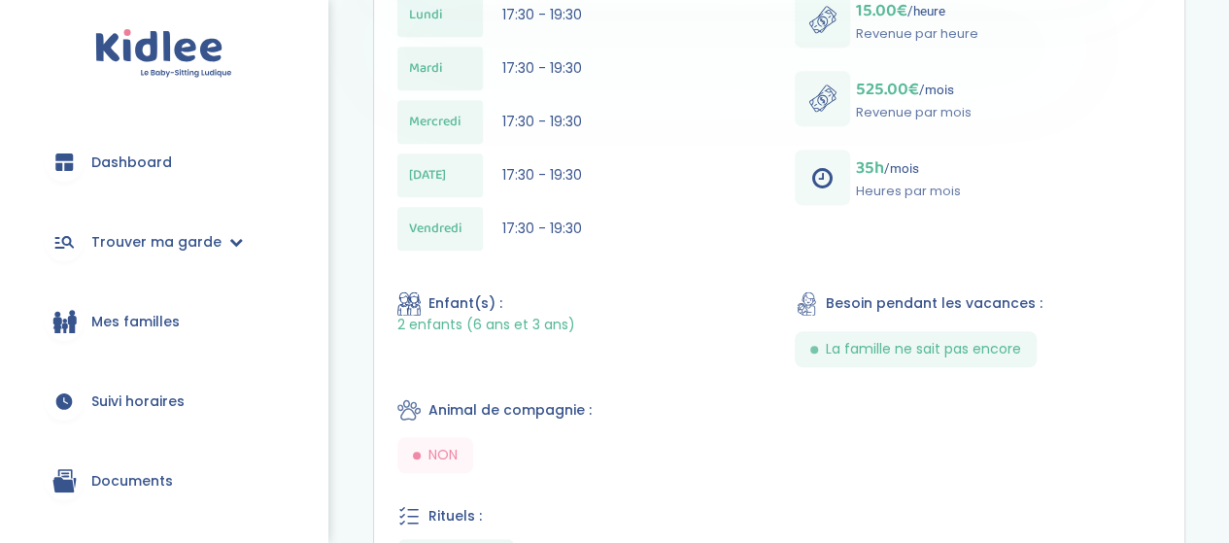
scroll to position [972, 0]
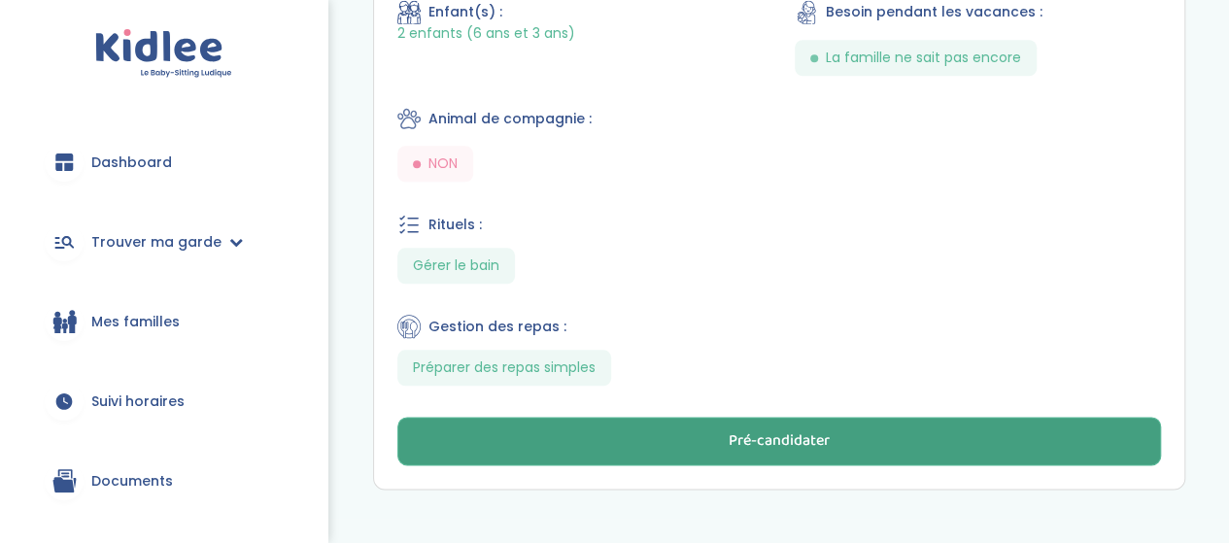
click at [782, 431] on div "Pré-candidater" at bounding box center [779, 442] width 101 height 22
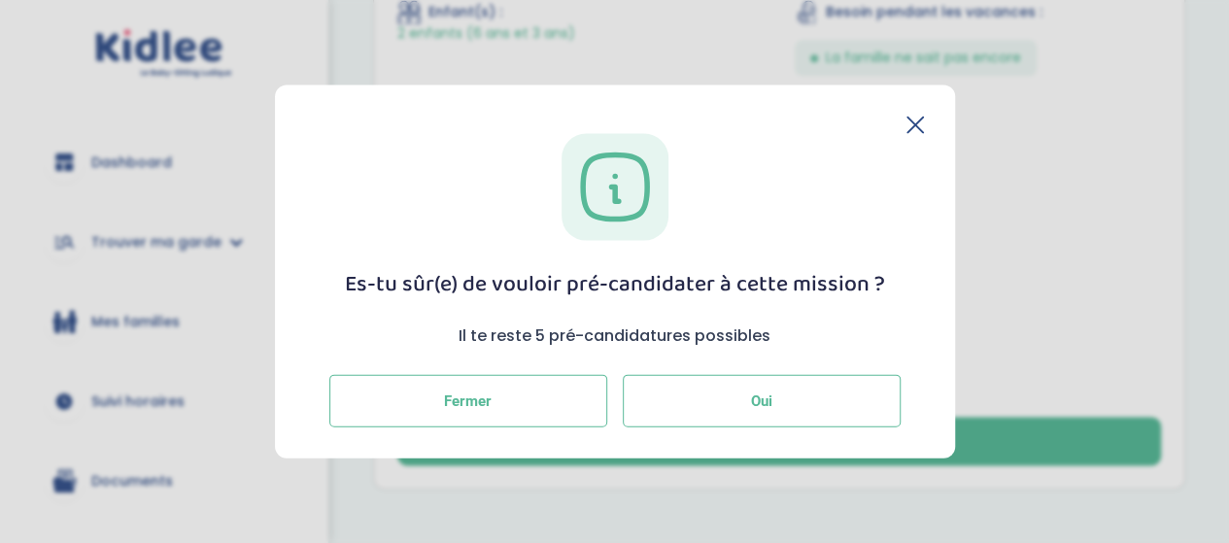
click at [783, 401] on button "Oui" at bounding box center [762, 401] width 278 height 52
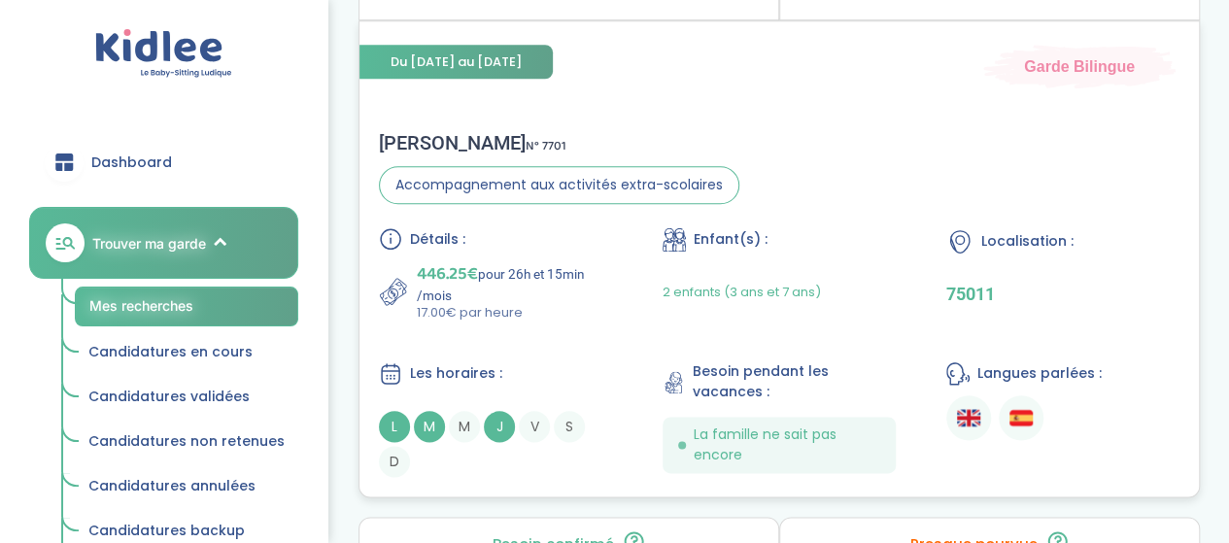
scroll to position [1069, 0]
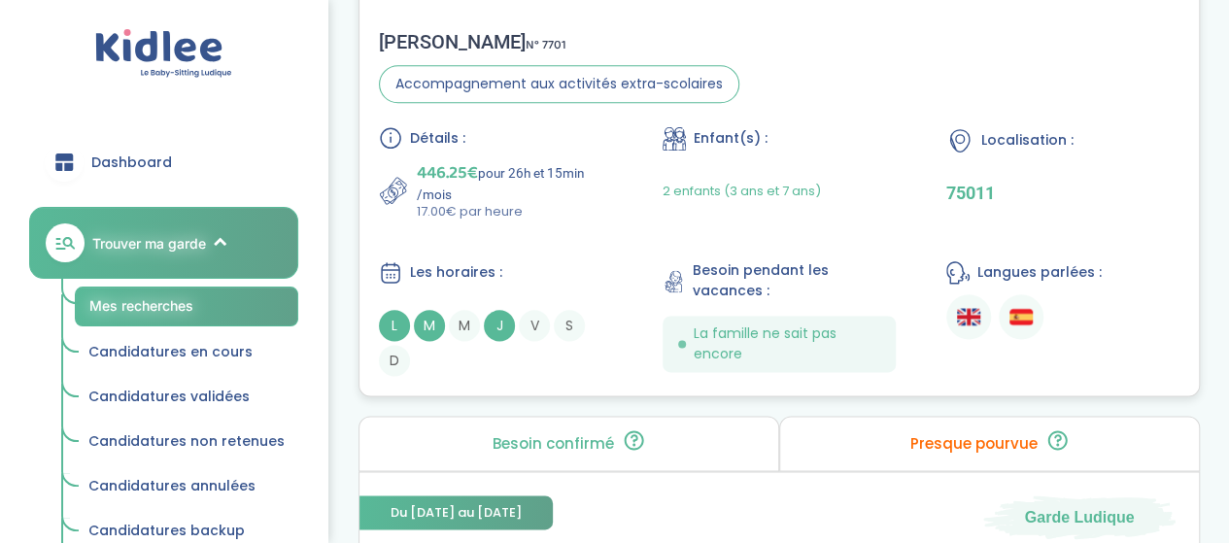
click at [647, 224] on div "Détails : 446.25€ pour 26h et 15min /mois 17.00€ par heure Enfant(s) : 2 enfant…" at bounding box center [779, 251] width 801 height 250
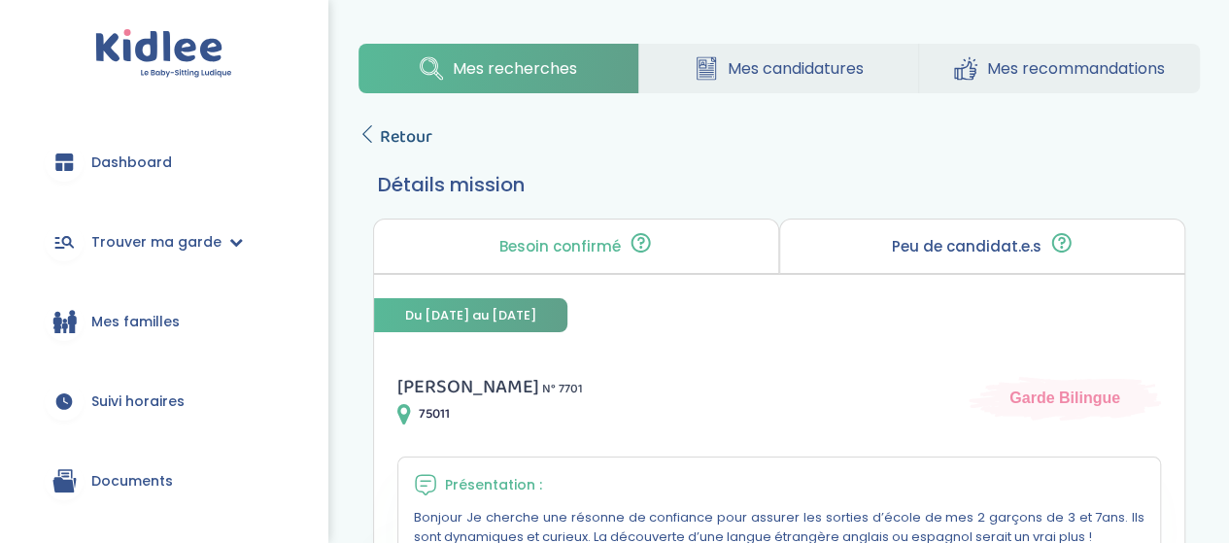
click at [420, 141] on span "Retour" at bounding box center [406, 136] width 52 height 27
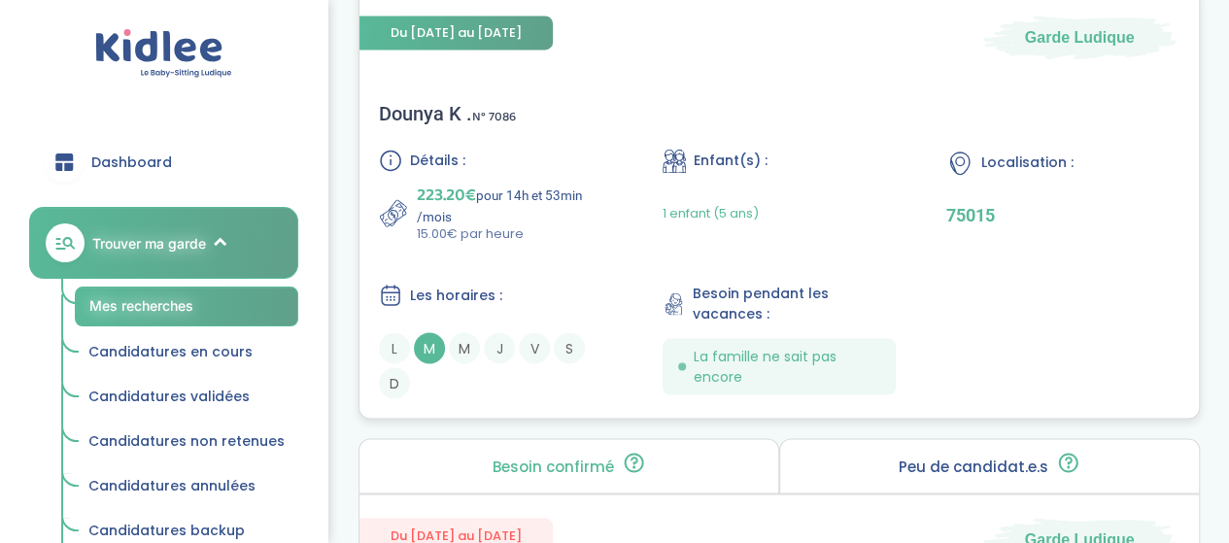
scroll to position [1555, 0]
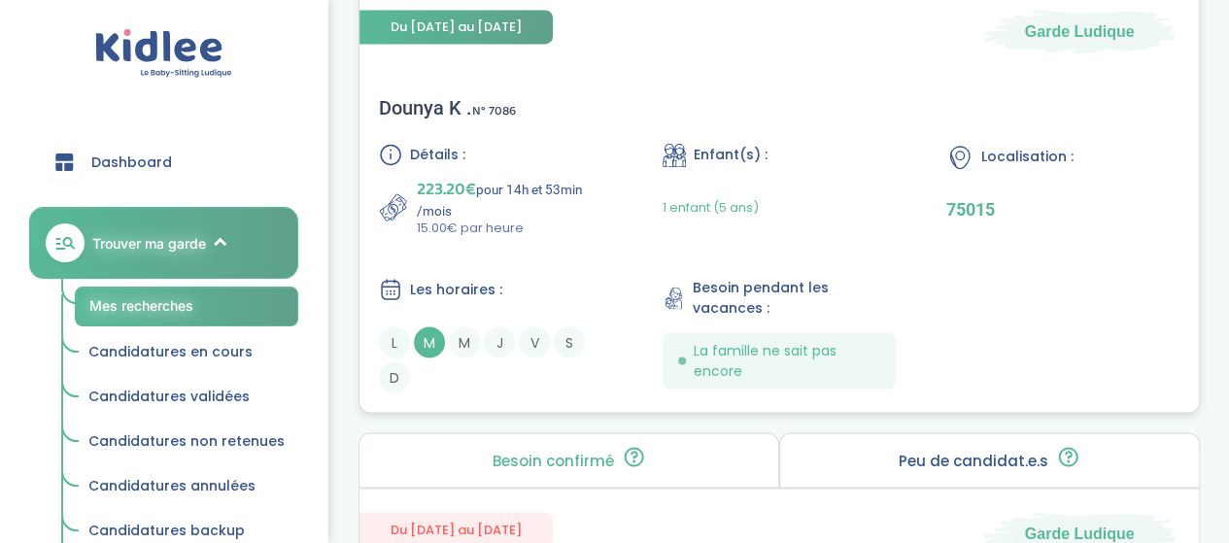
click at [674, 247] on div "Détails : 223.20€ pour 14h et 53min /mois 15.00€ par heure Enfant(s) : 1 enfant…" at bounding box center [779, 268] width 801 height 250
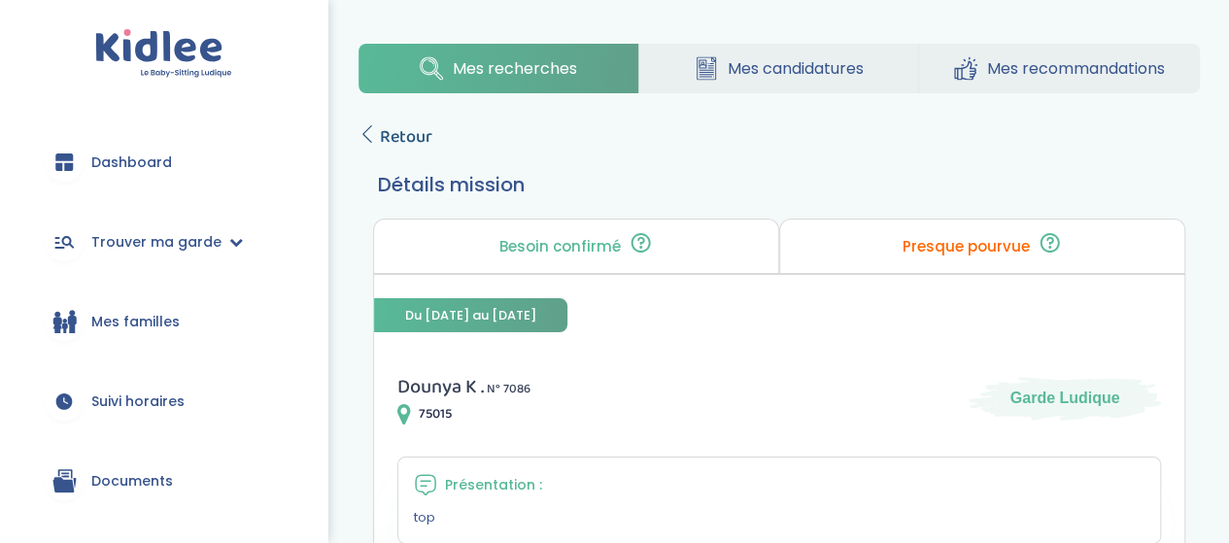
click at [403, 138] on span "Retour" at bounding box center [406, 136] width 52 height 27
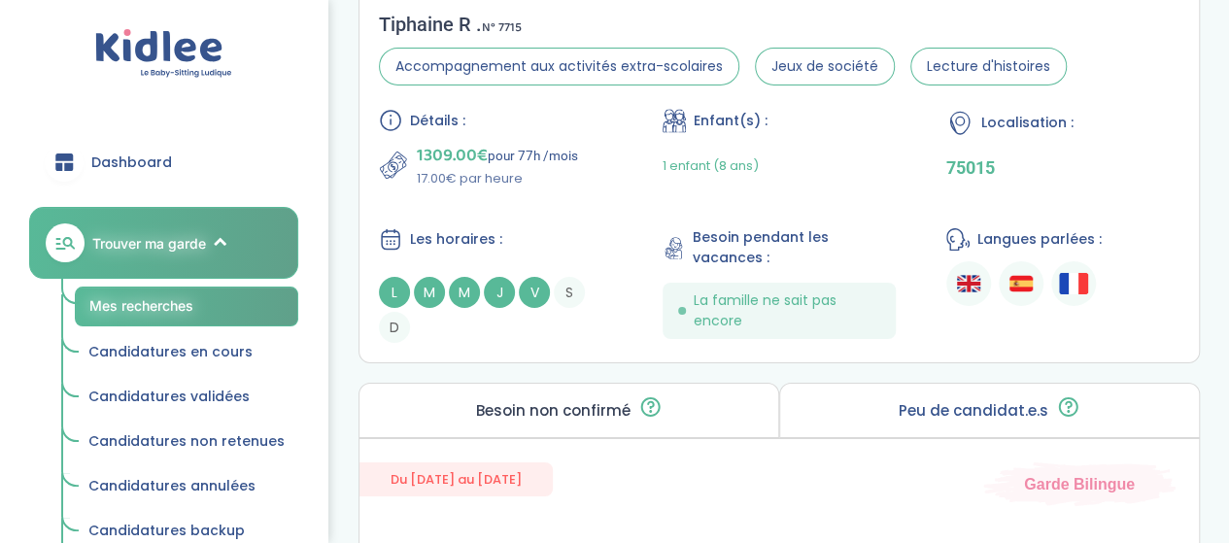
scroll to position [3304, 0]
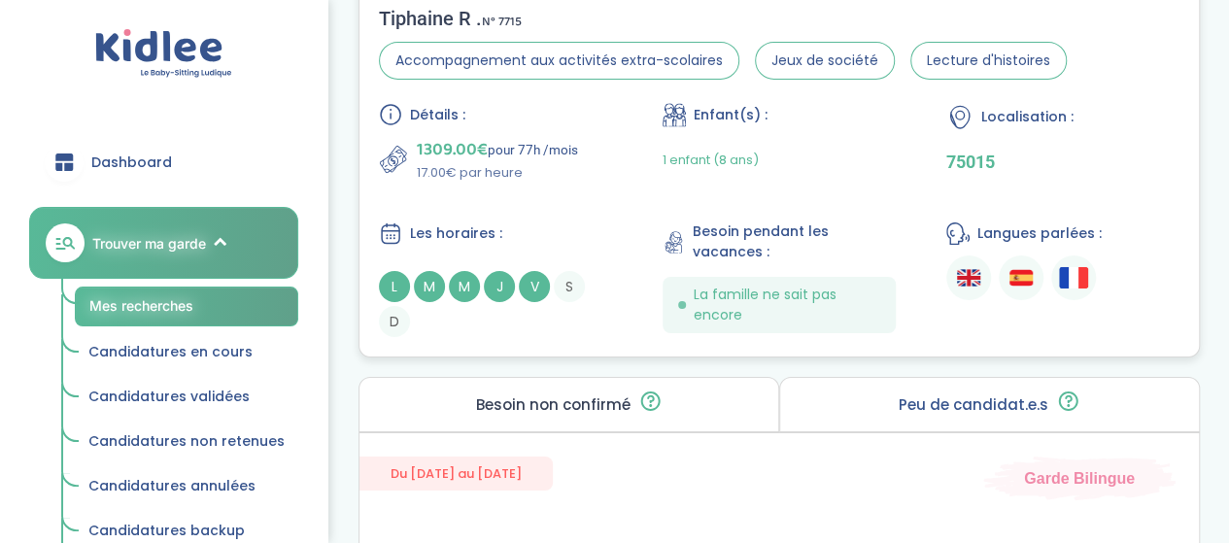
click at [575, 173] on p "17.00€ par heure" at bounding box center [497, 172] width 161 height 19
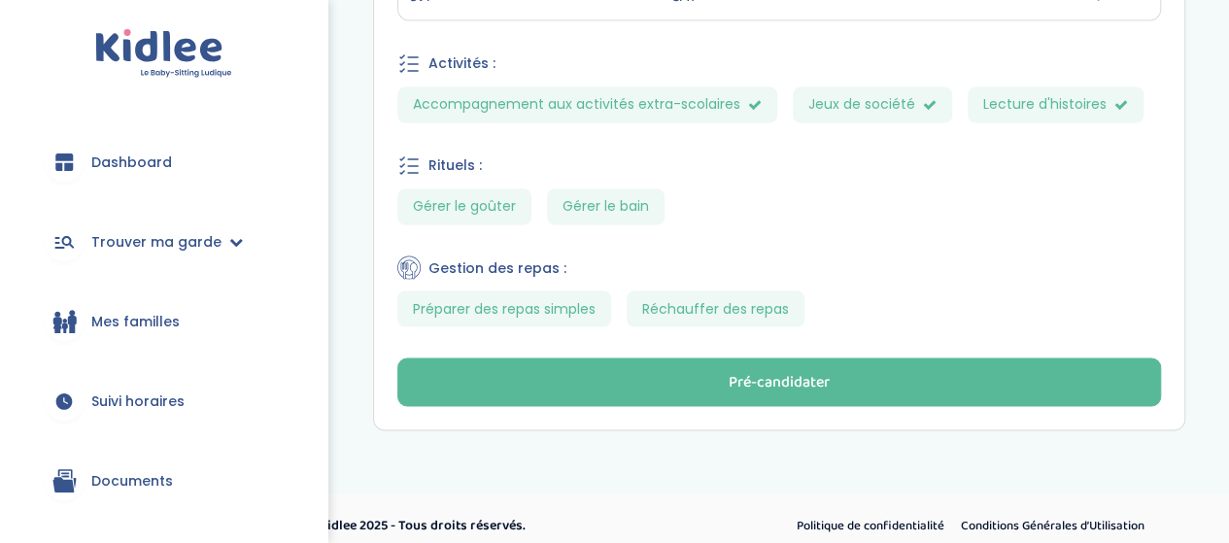
scroll to position [1617, 0]
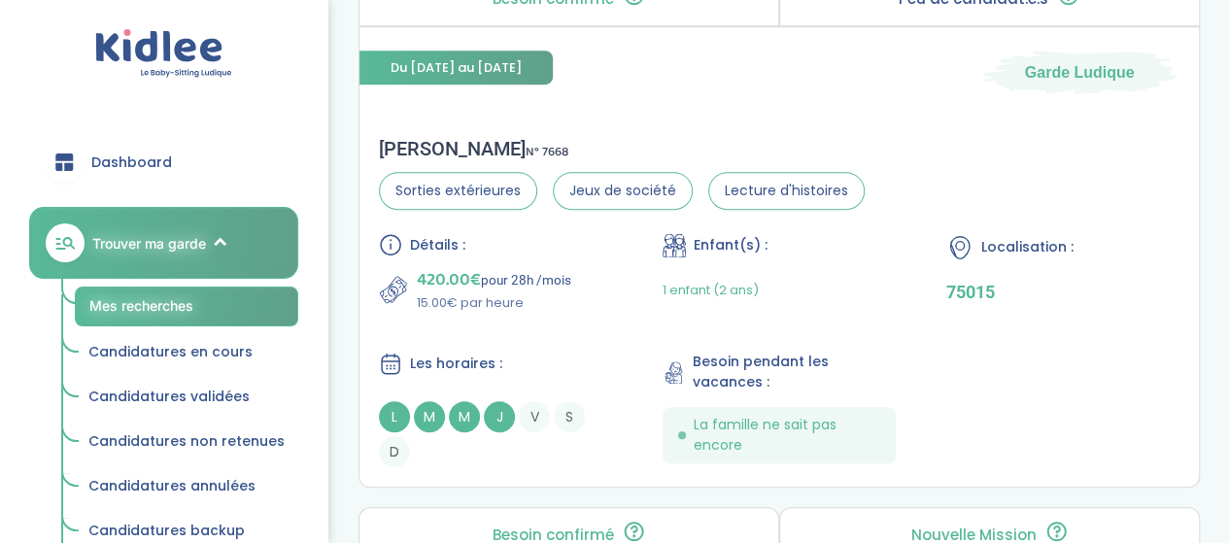
scroll to position [4276, 0]
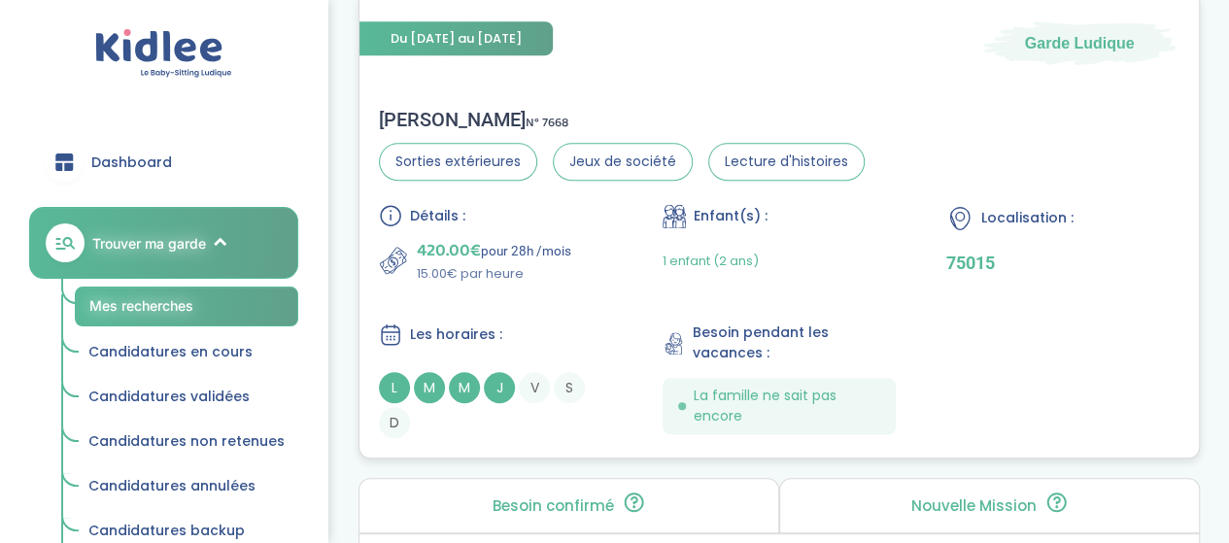
click at [828, 238] on div "1 enfant (2 ans)" at bounding box center [779, 261] width 233 height 46
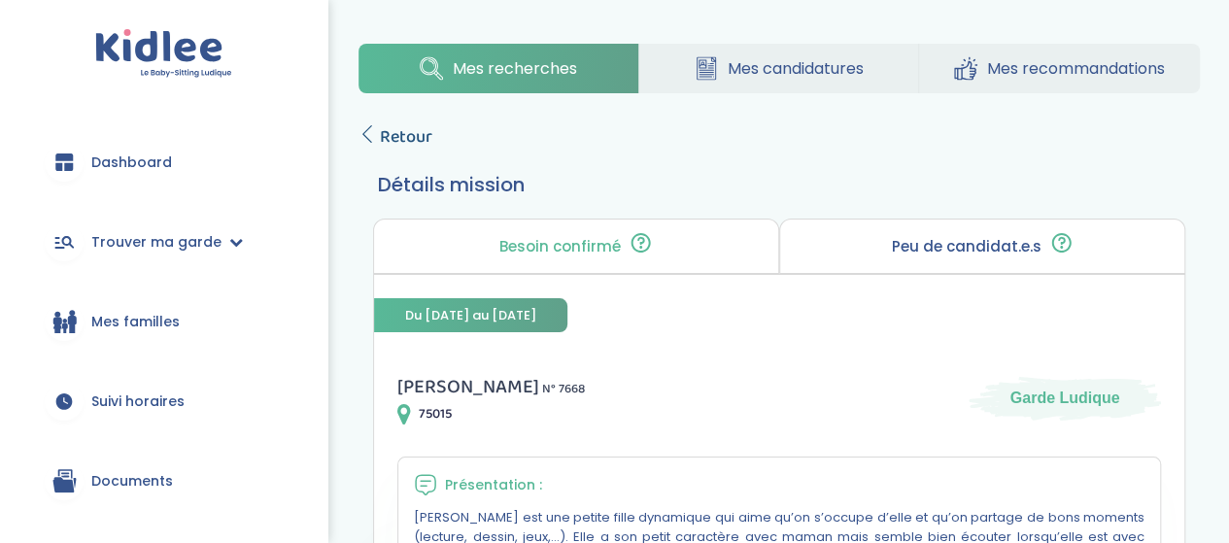
click at [408, 138] on span "Retour" at bounding box center [406, 136] width 52 height 27
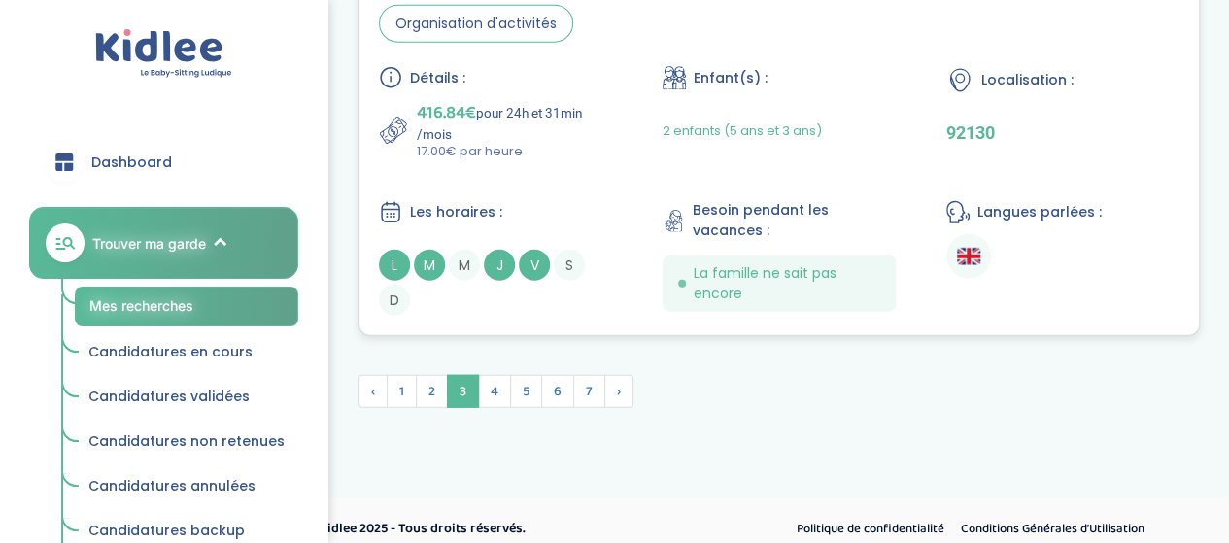
scroll to position [6040, 0]
click at [498, 375] on span "4" at bounding box center [494, 390] width 33 height 33
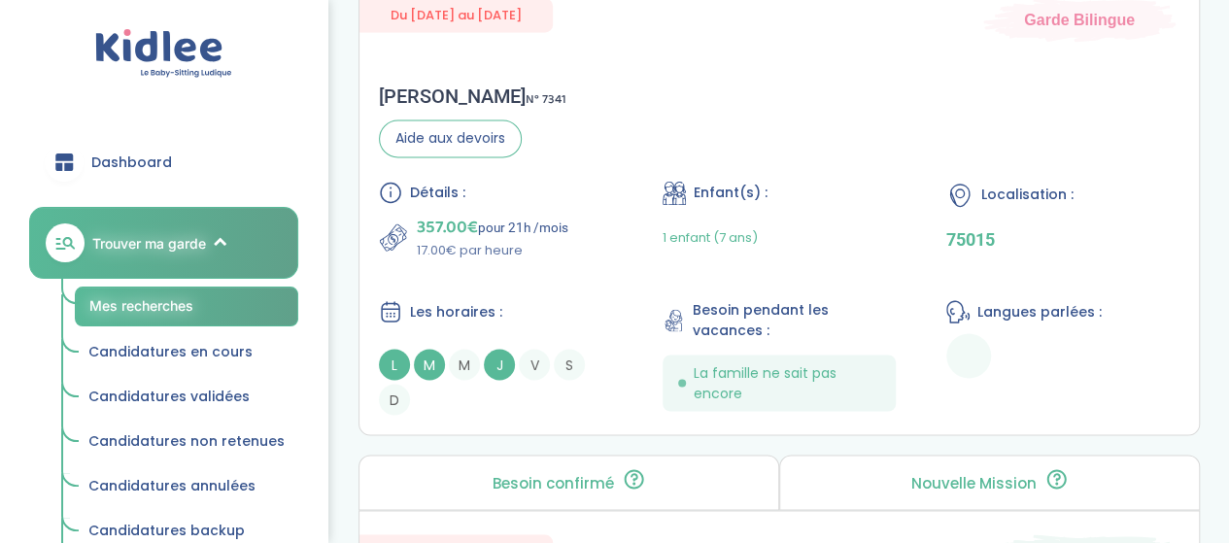
scroll to position [1607, 0]
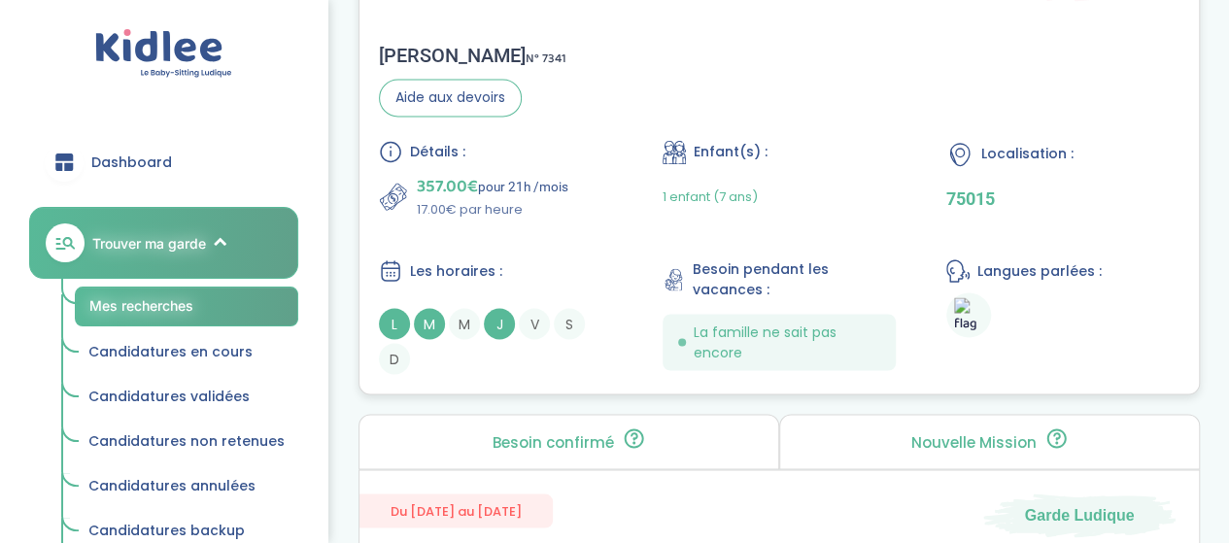
click at [620, 180] on div "Détails : 357.00€ pour 21h /mois 17.00€ par heure Enfant(s) : 1 enfant (7 ans) …" at bounding box center [779, 257] width 801 height 234
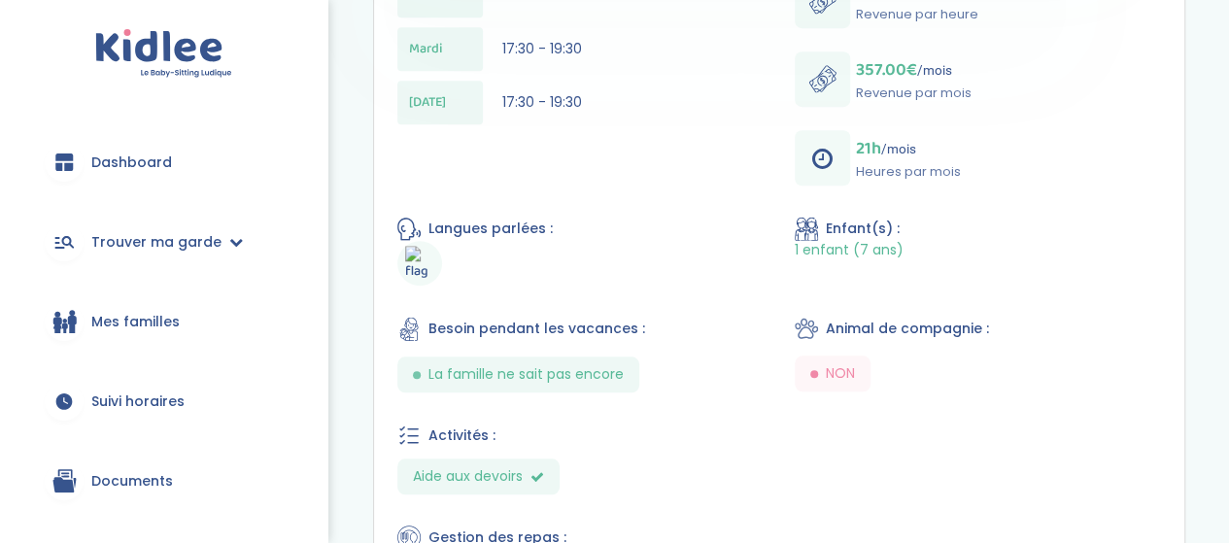
scroll to position [875, 0]
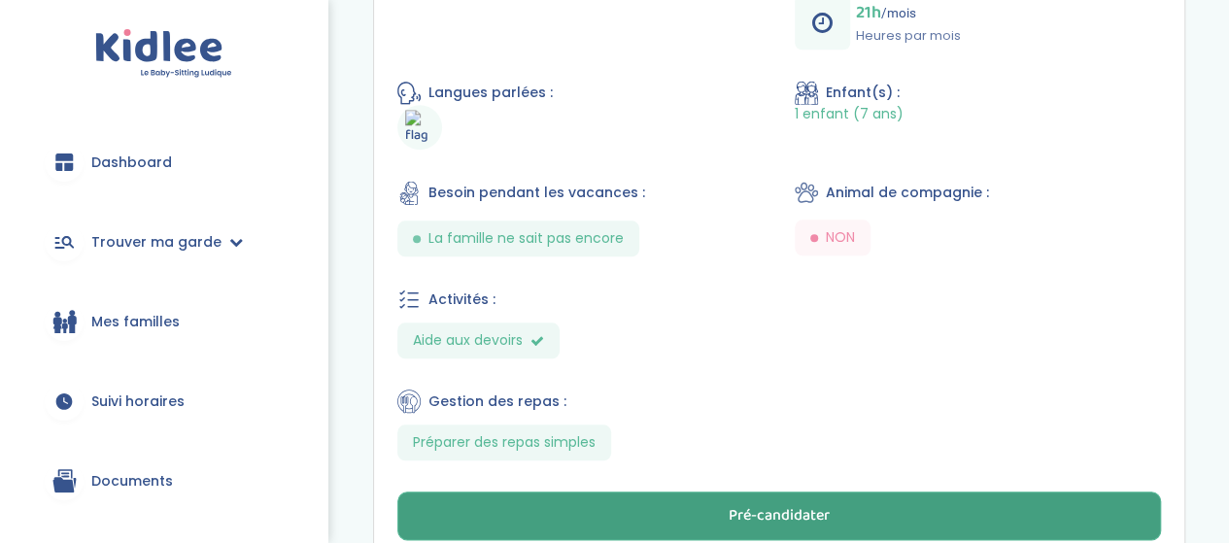
click at [768, 492] on button "Pré-candidater" at bounding box center [779, 516] width 764 height 49
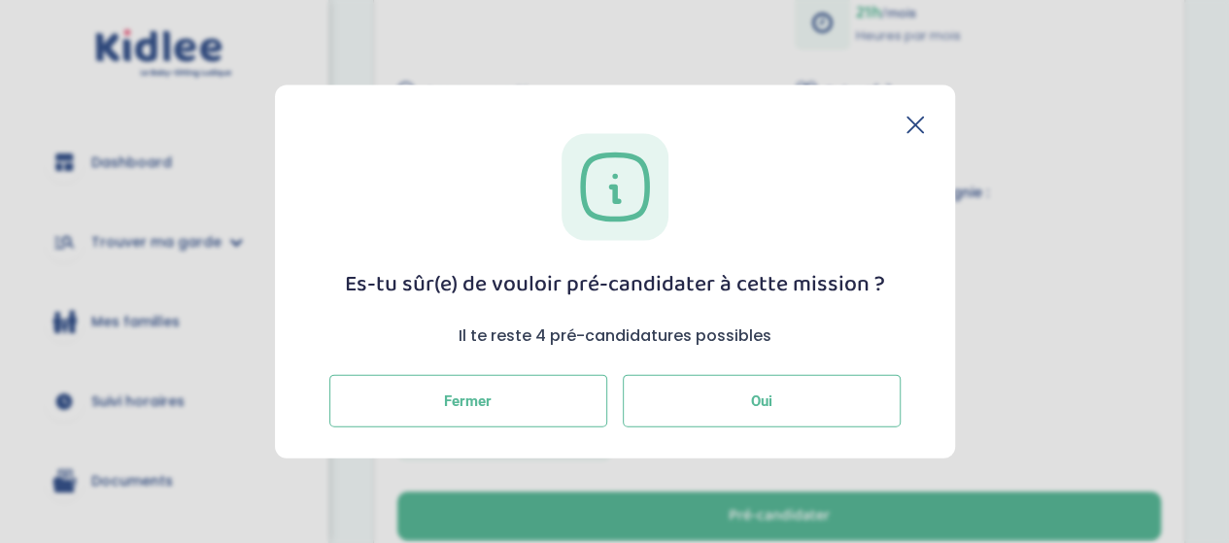
click at [741, 380] on button "Oui" at bounding box center [762, 401] width 278 height 52
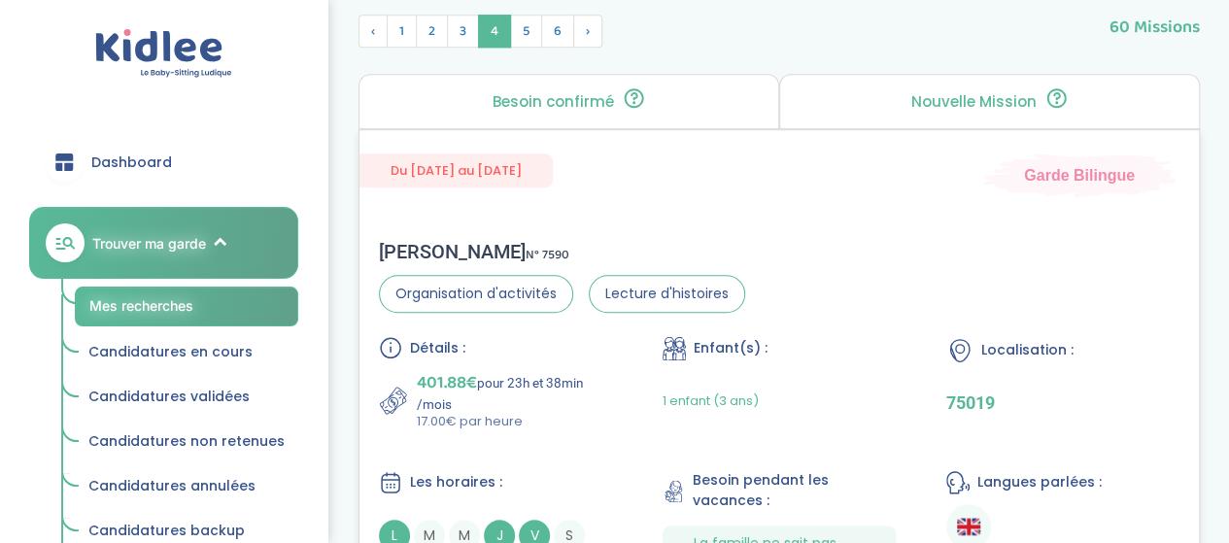
scroll to position [972, 0]
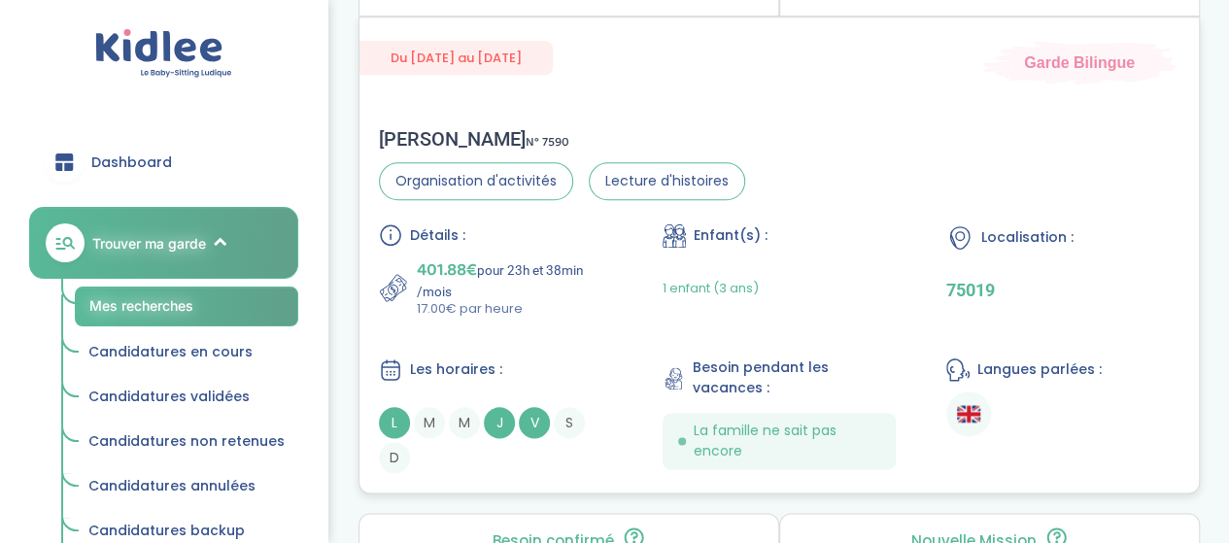
click at [753, 244] on div "Enfant(s) :" at bounding box center [779, 236] width 233 height 24
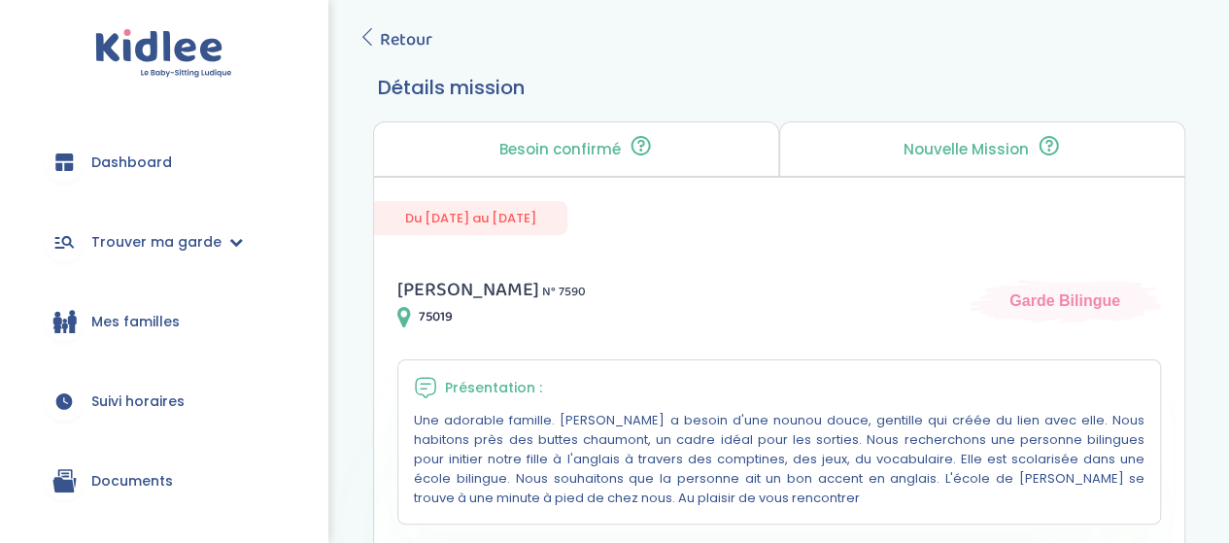
scroll to position [97, 0]
click at [406, 38] on span "Retour" at bounding box center [406, 39] width 52 height 27
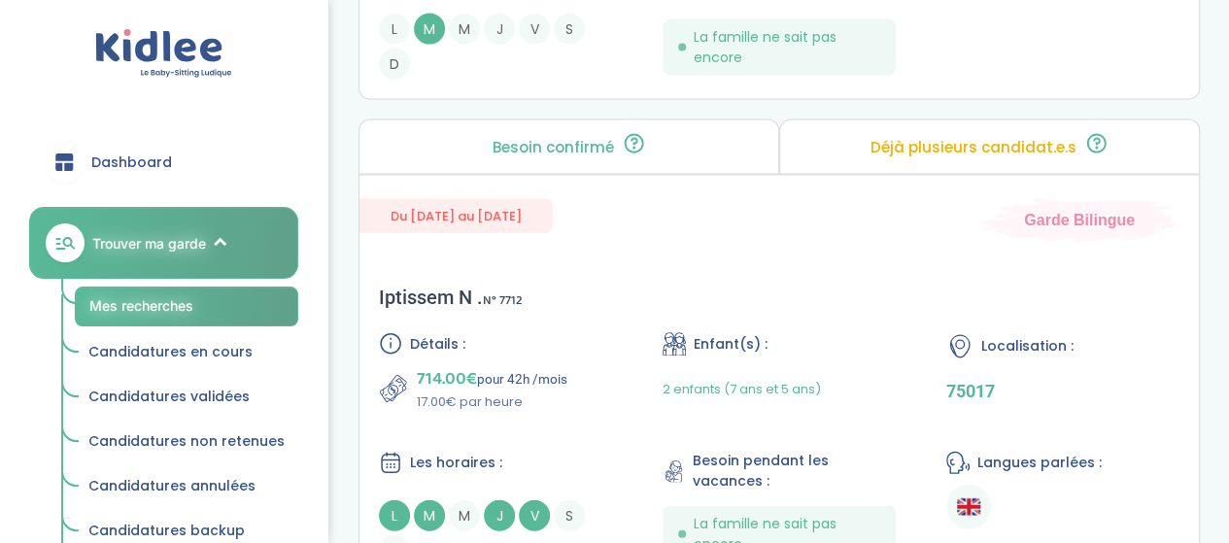
scroll to position [5831, 0]
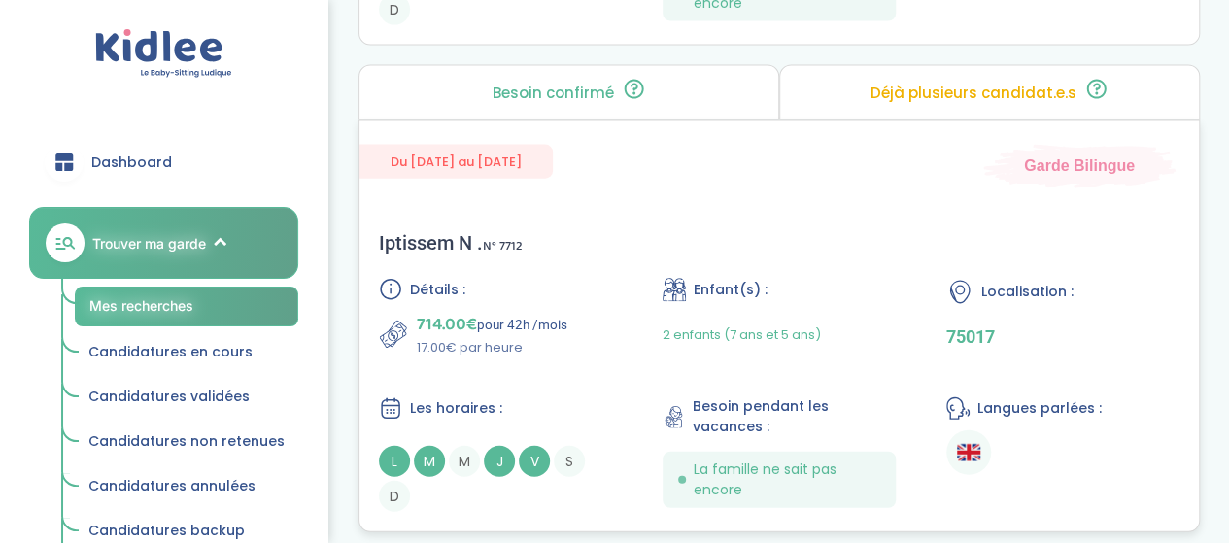
click at [814, 278] on div "Enfant(s) :" at bounding box center [779, 290] width 233 height 24
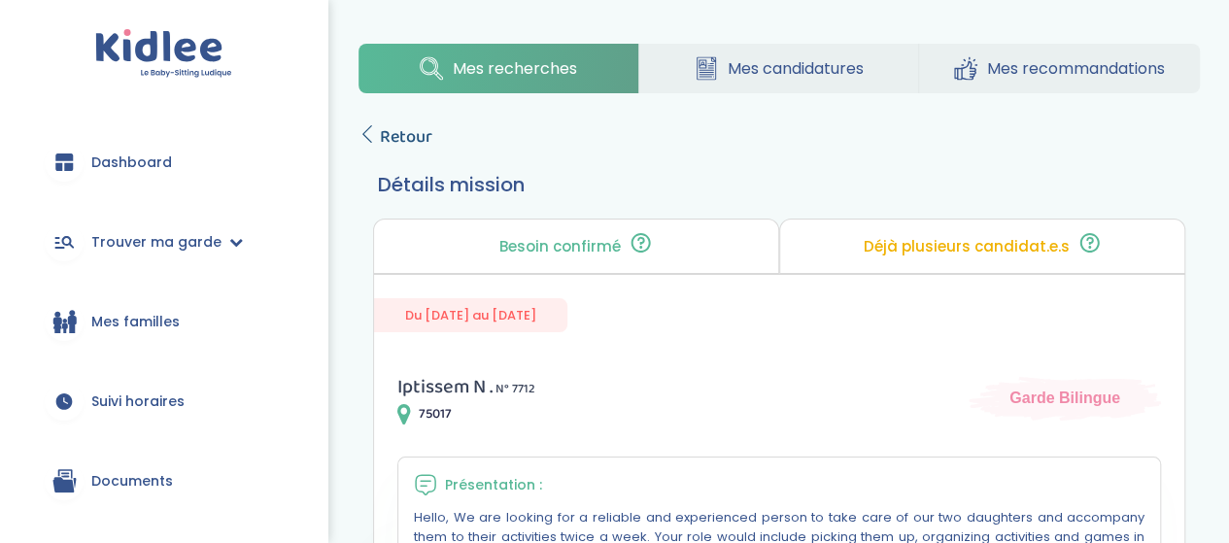
click at [404, 138] on span "Retour" at bounding box center [406, 136] width 52 height 27
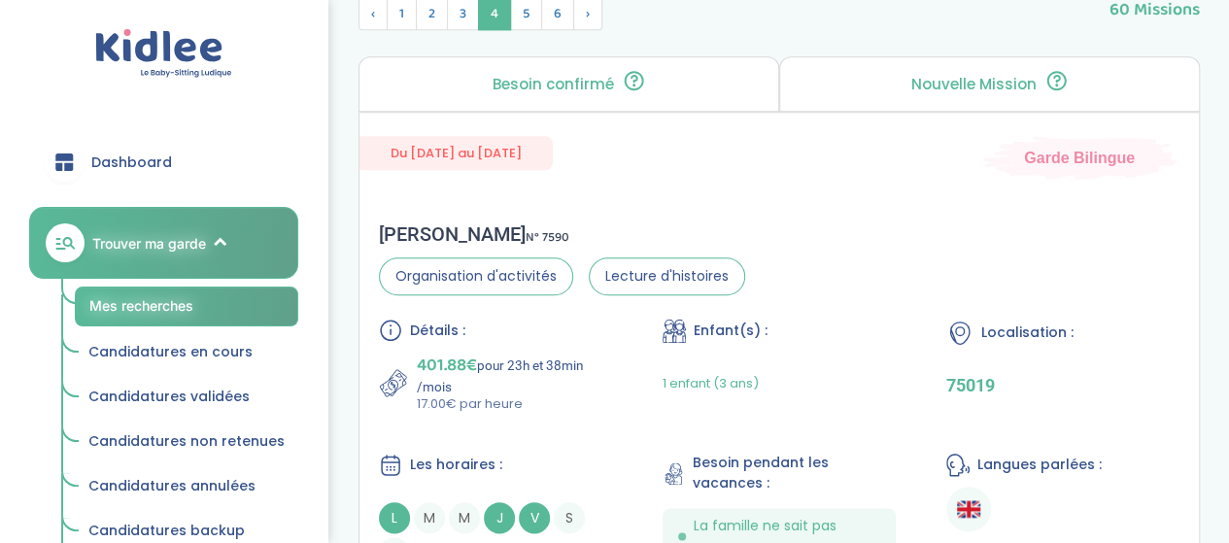
scroll to position [878, 0]
click at [530, 17] on span "5" at bounding box center [526, 12] width 32 height 33
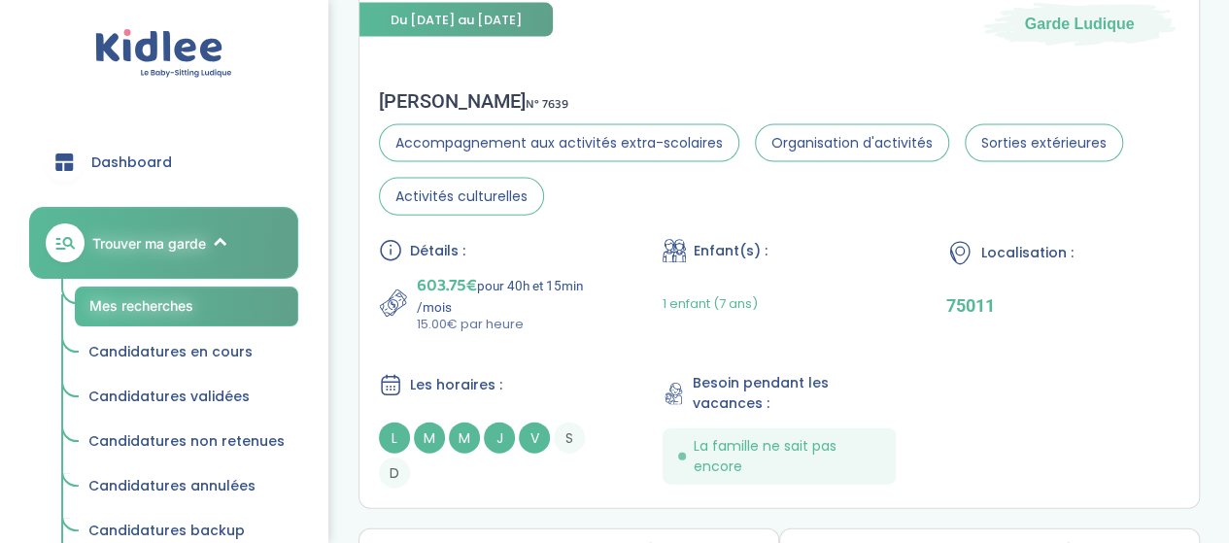
scroll to position [2141, 0]
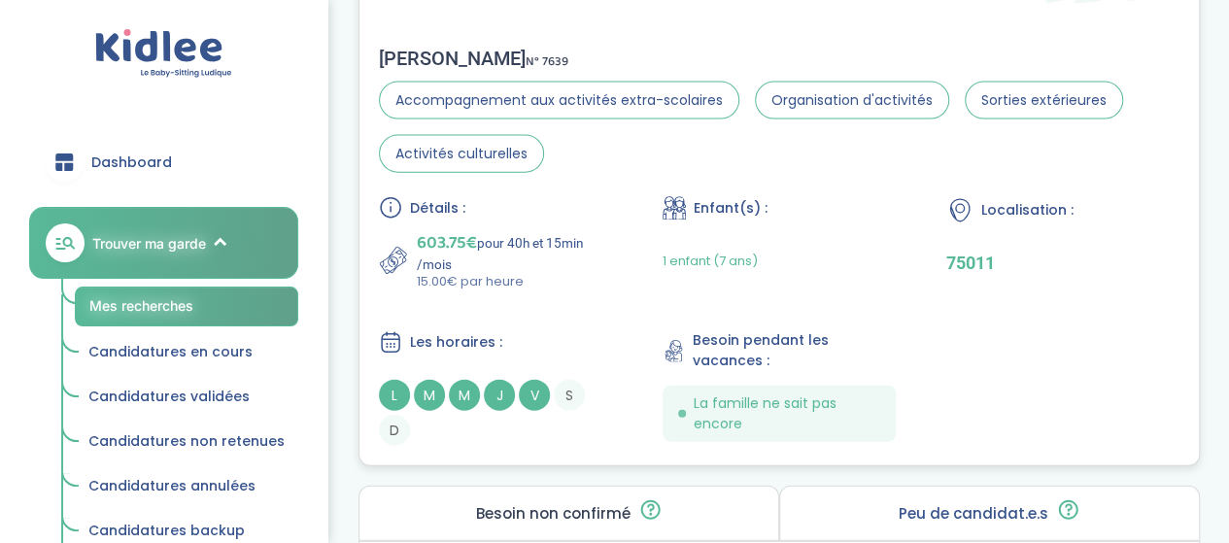
click at [520, 111] on span "Accompagnement aux activités extra-scolaires" at bounding box center [559, 101] width 361 height 38
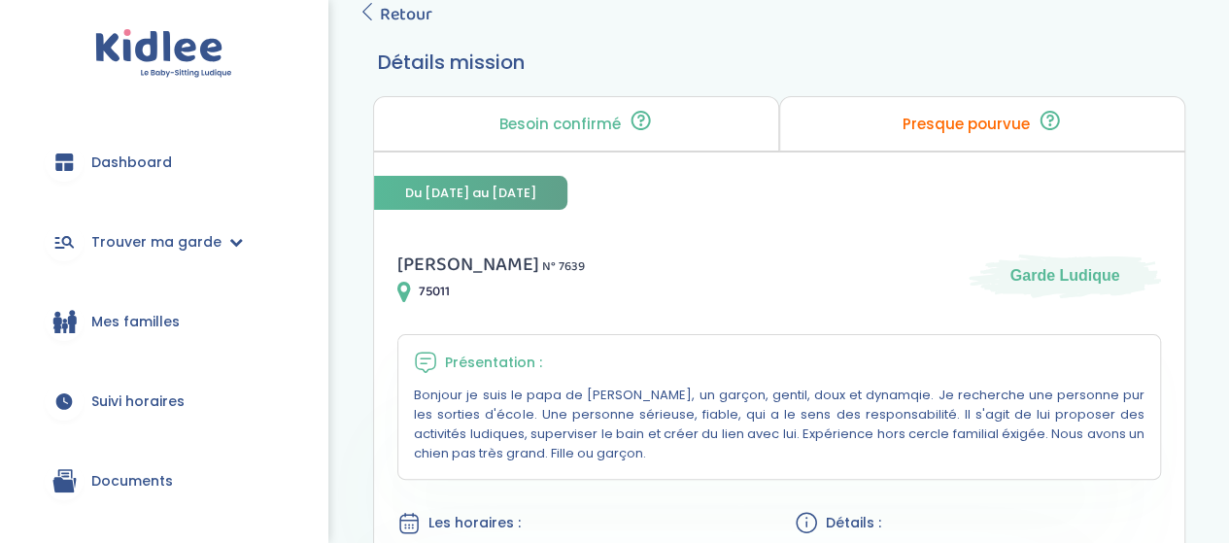
scroll to position [97, 0]
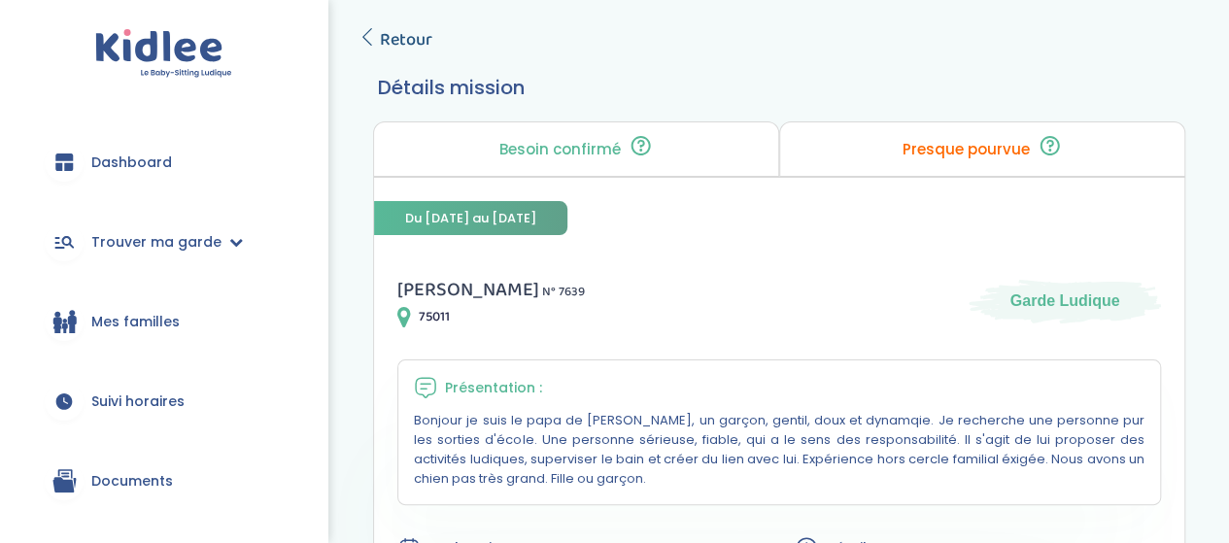
click at [381, 43] on span "Retour" at bounding box center [406, 39] width 52 height 27
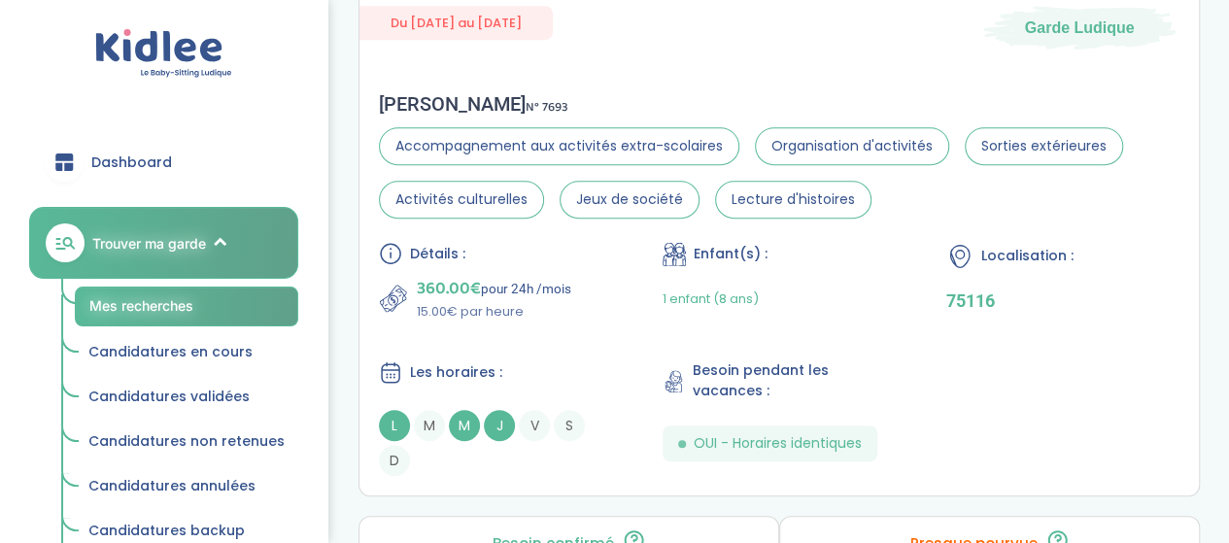
scroll to position [4279, 0]
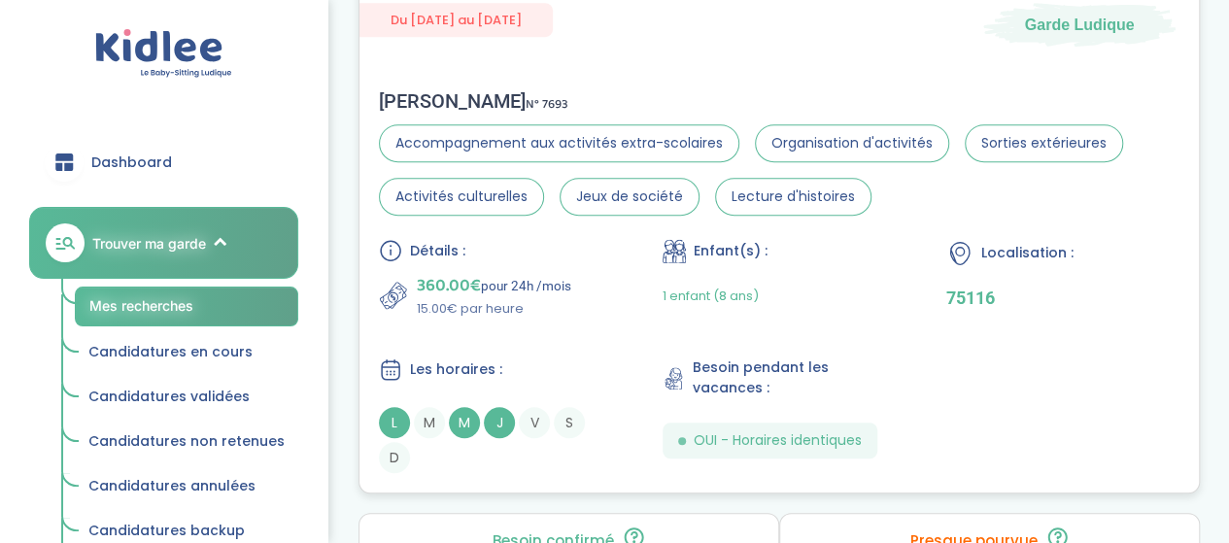
click at [787, 271] on div "Enfant(s) : 1 enfant (8 ans)" at bounding box center [779, 279] width 233 height 80
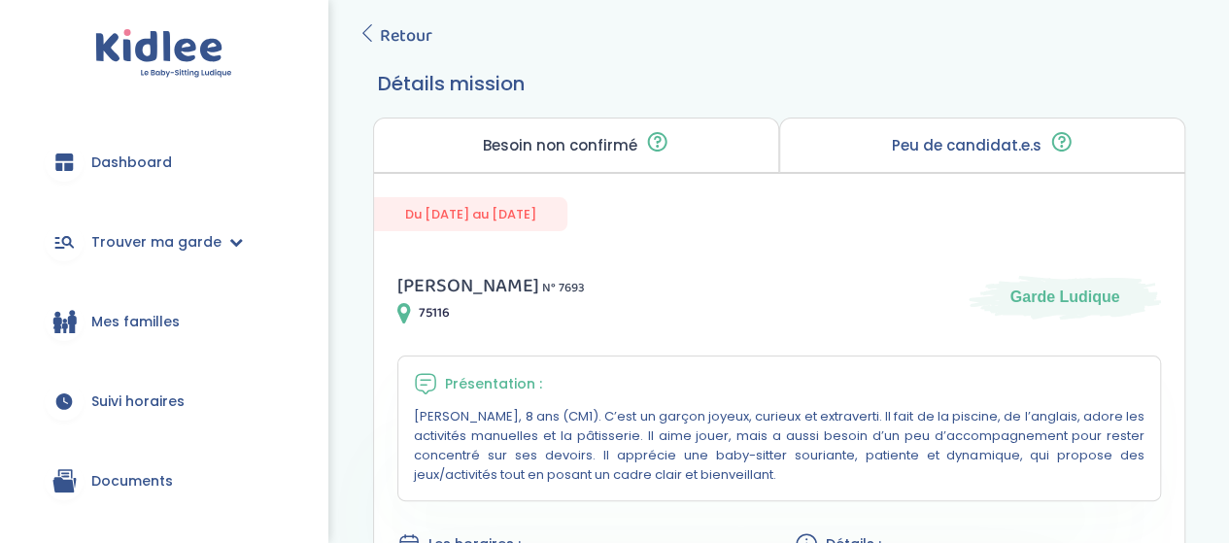
scroll to position [97, 0]
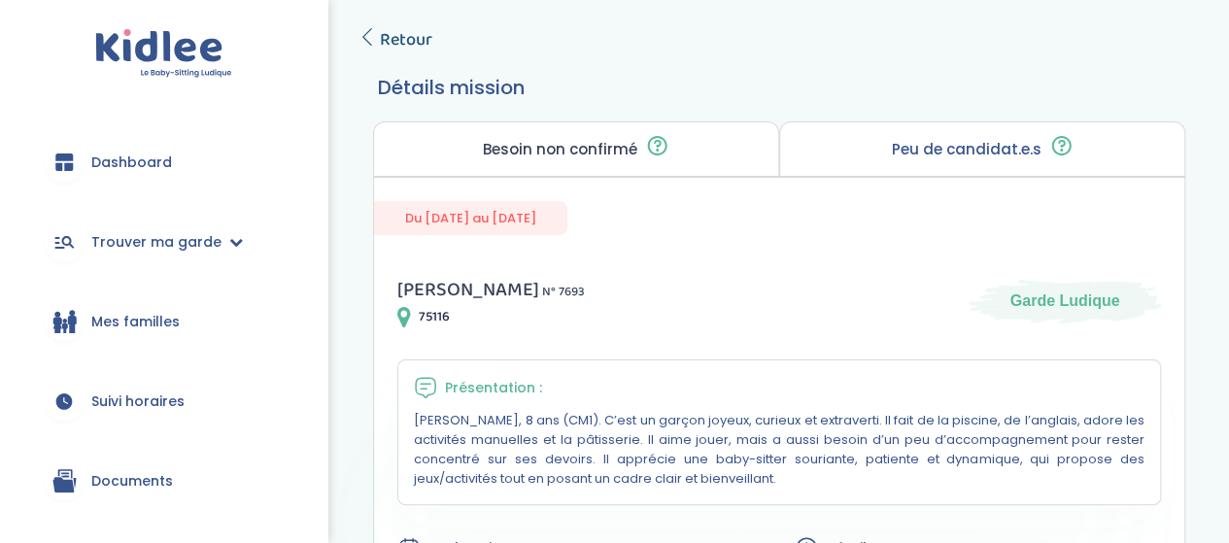
click at [414, 29] on span "Retour" at bounding box center [406, 39] width 52 height 27
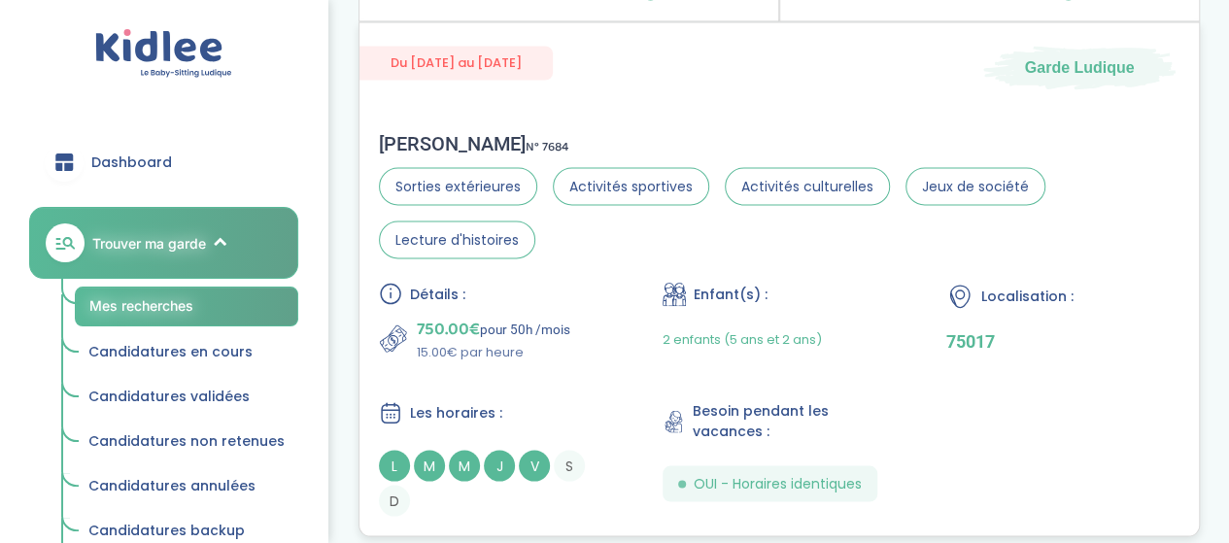
scroll to position [5445, 0]
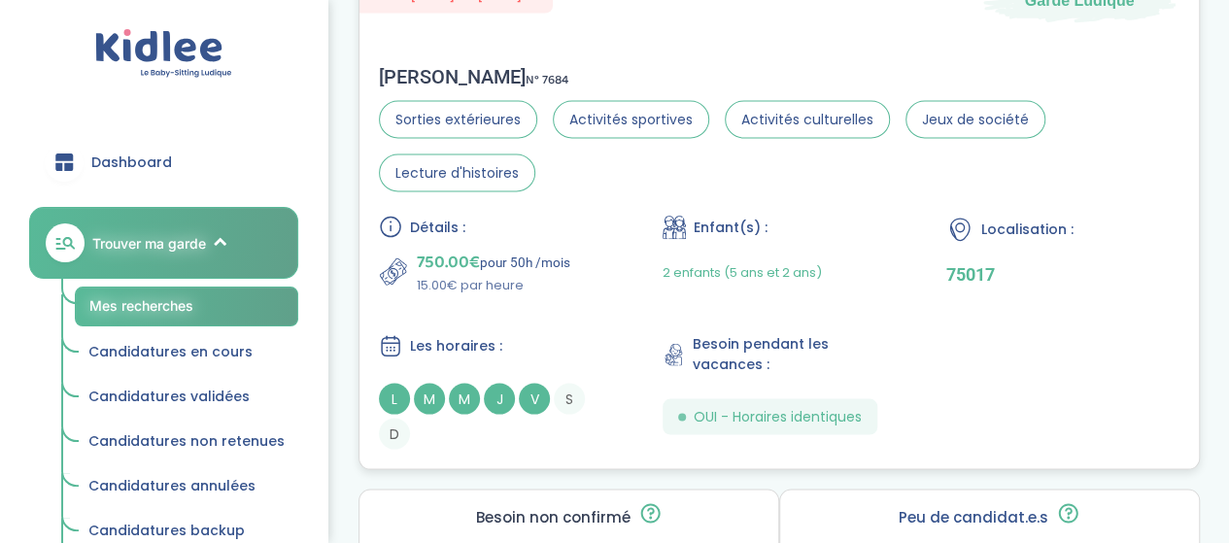
click at [623, 171] on section "Sorties extérieures Activités sportives Activités culturelles Jeux de société L…" at bounding box center [779, 145] width 801 height 91
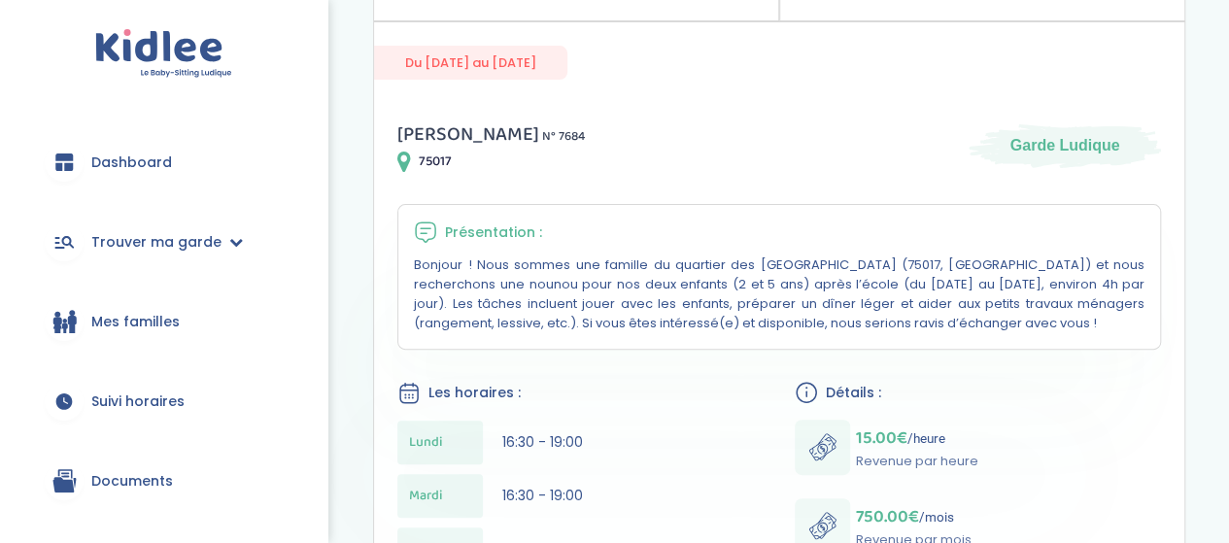
scroll to position [97, 0]
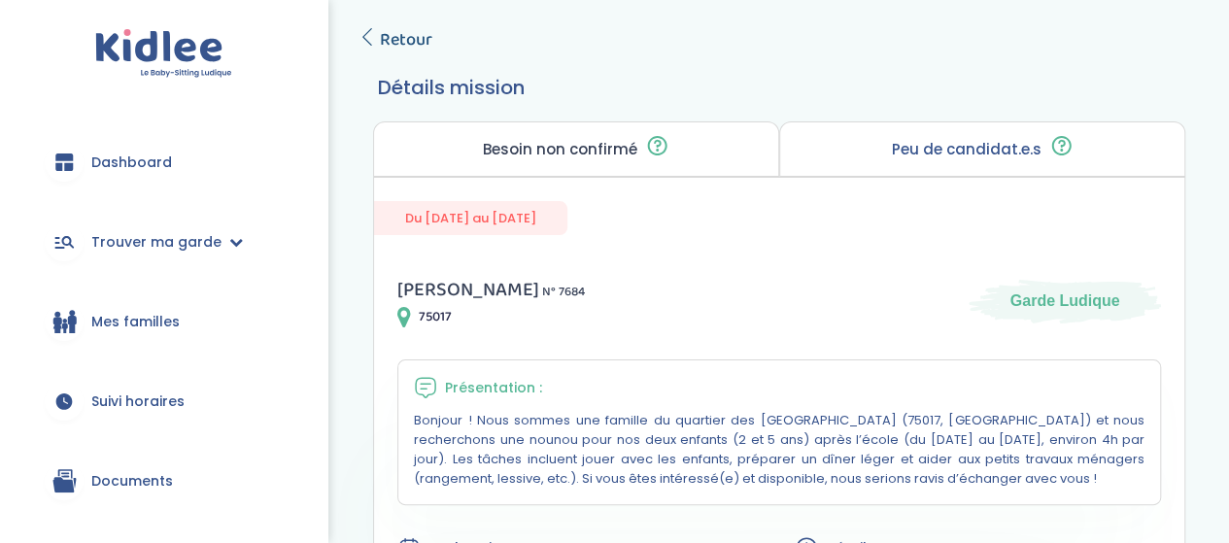
click at [368, 39] on icon at bounding box center [367, 36] width 17 height 17
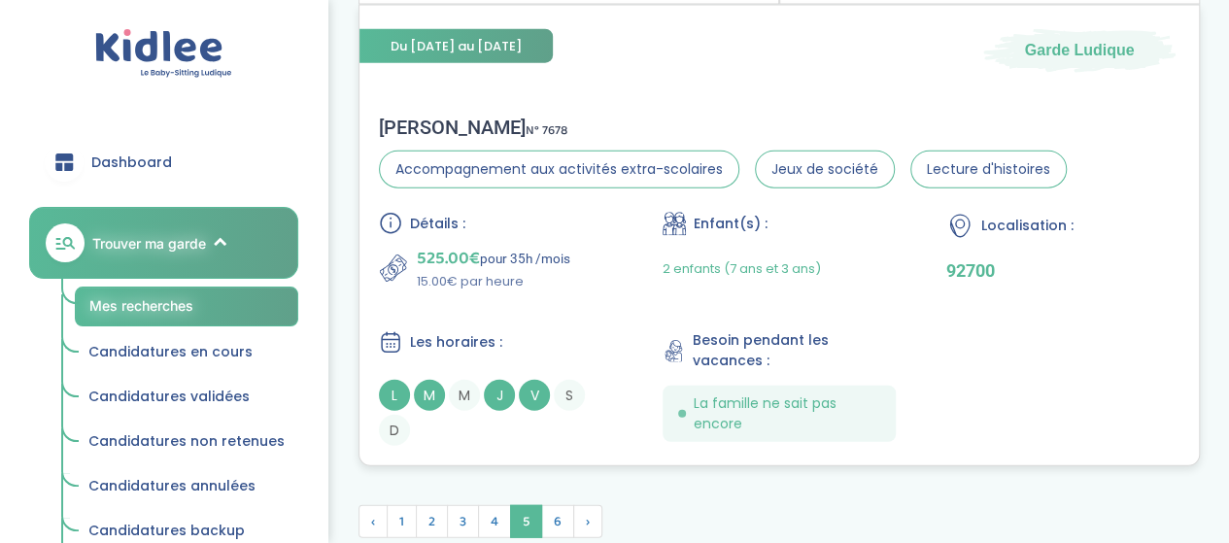
scroll to position [5923, 0]
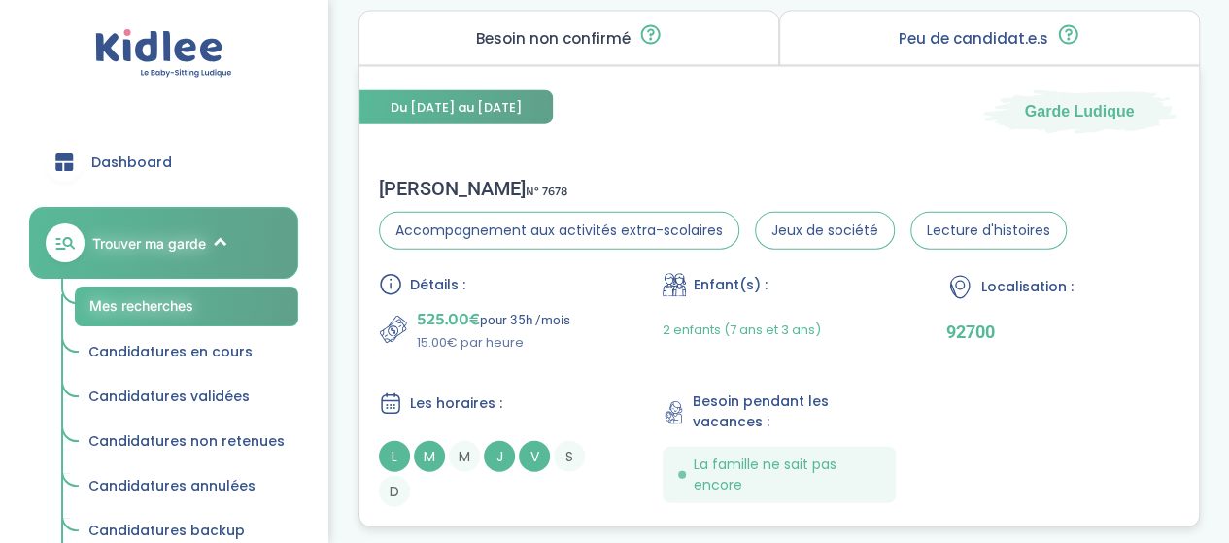
click at [612, 341] on div "Détails : 525.00€ pour 35h /mois 15.00€ par heure Enfant(s) : 2 enfants (7 ans …" at bounding box center [779, 390] width 801 height 234
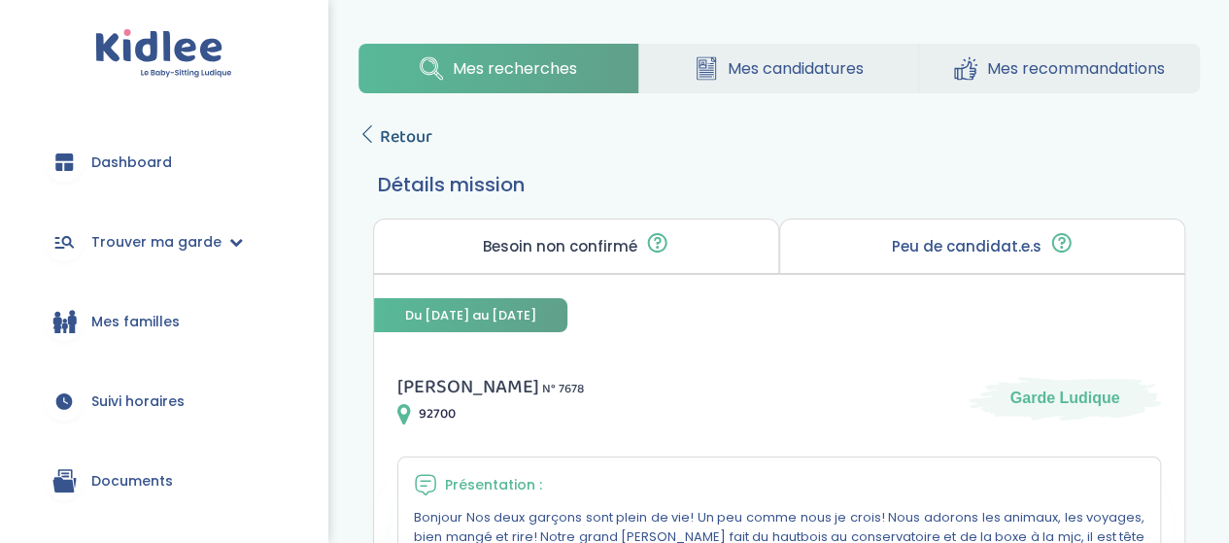
click at [431, 133] on span "Retour" at bounding box center [406, 136] width 52 height 27
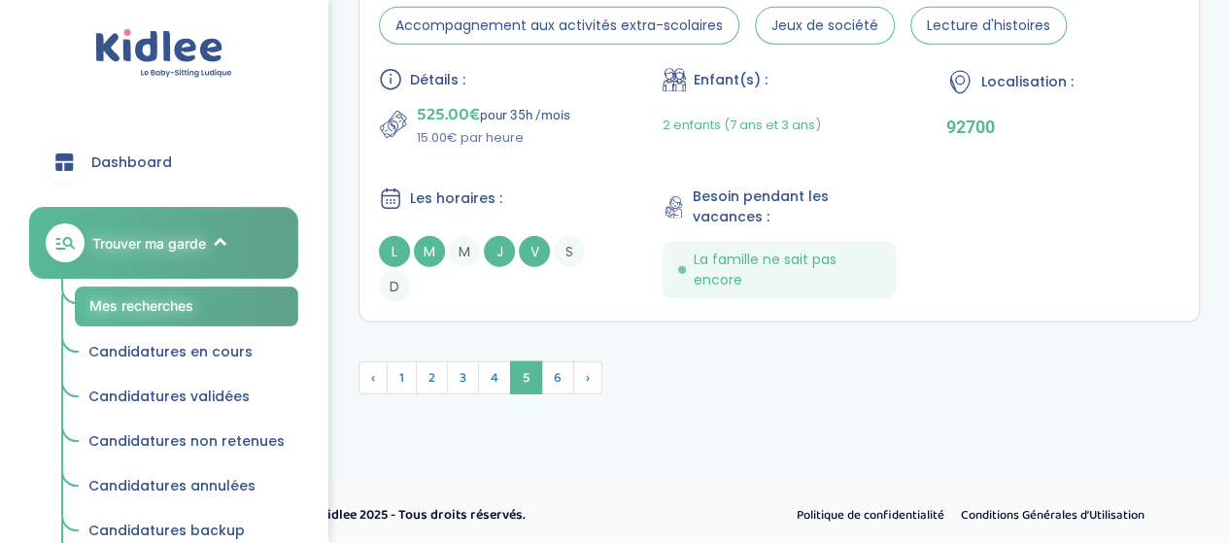
scroll to position [6130, 0]
click at [557, 380] on span "6" at bounding box center [557, 376] width 33 height 33
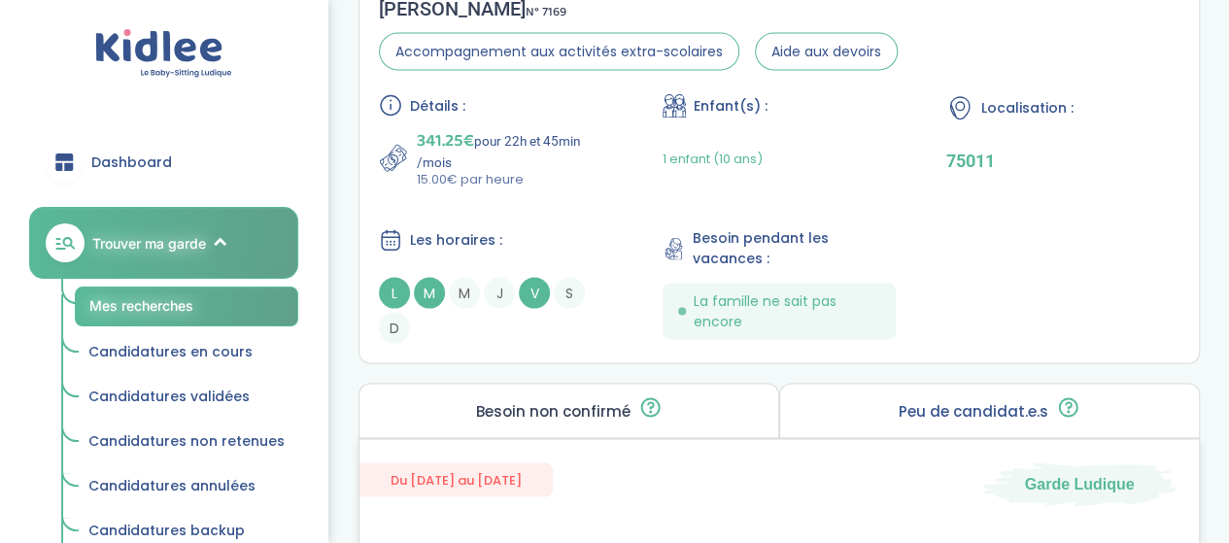
scroll to position [5468, 0]
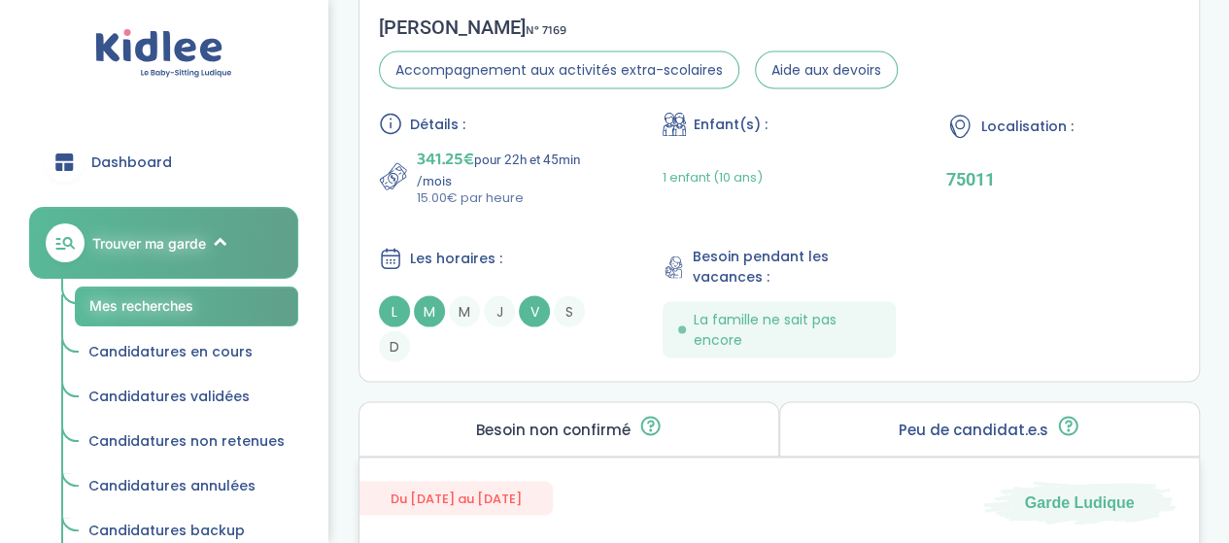
click at [606, 190] on p "15.00€ par heure" at bounding box center [514, 197] width 195 height 19
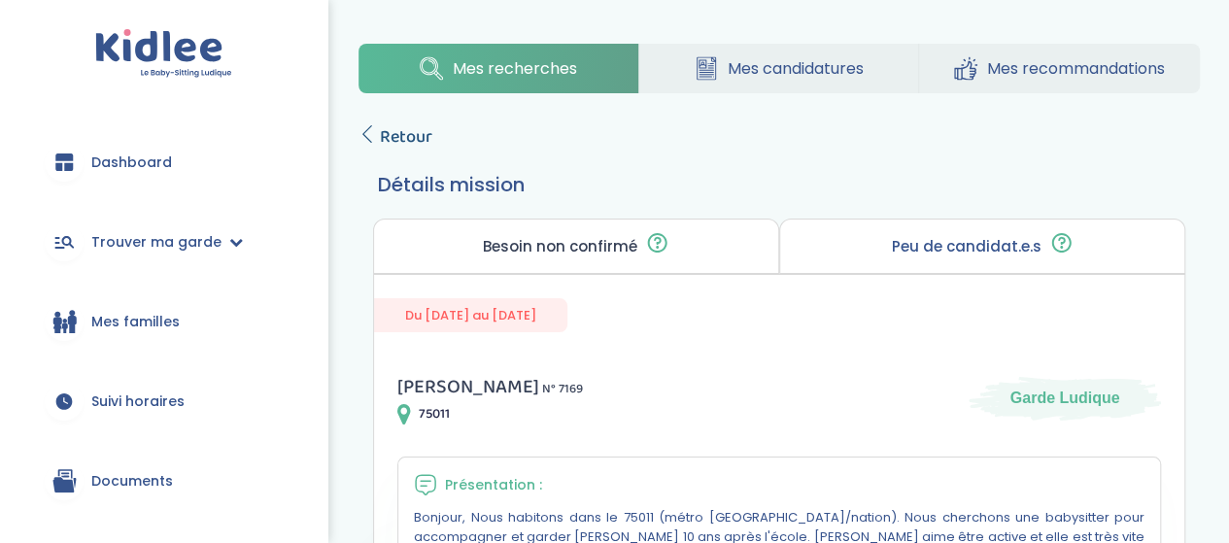
click at [409, 133] on span "Retour" at bounding box center [406, 136] width 52 height 27
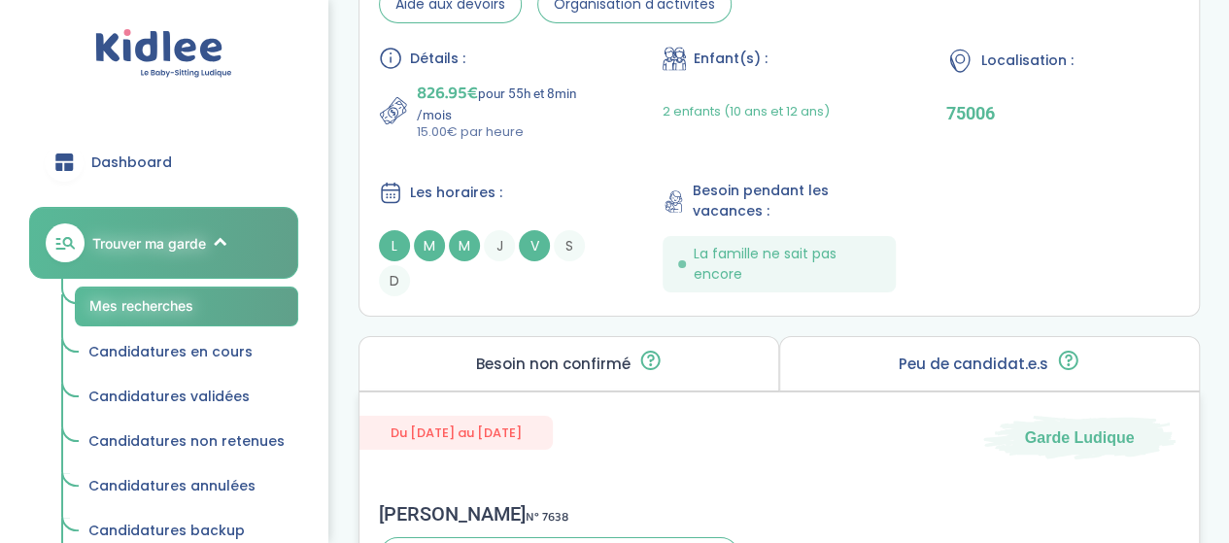
scroll to position [3233, 0]
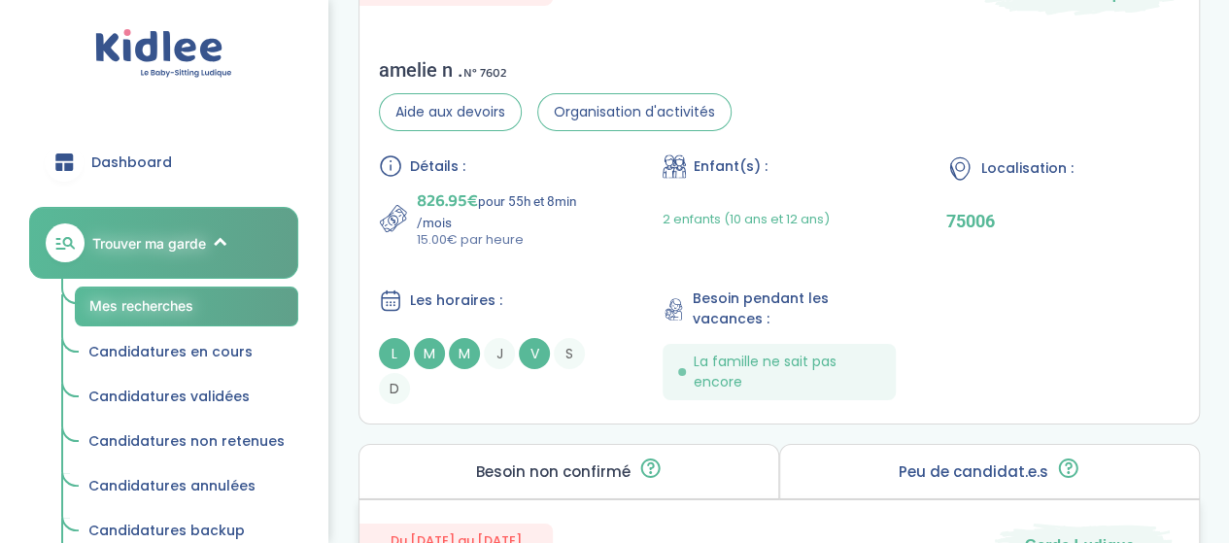
click at [577, 250] on div "Détails : 826.95€ pour 55h et 8min /mois 15.00€ par heure Enfant(s) : 2 enfants…" at bounding box center [779, 280] width 801 height 250
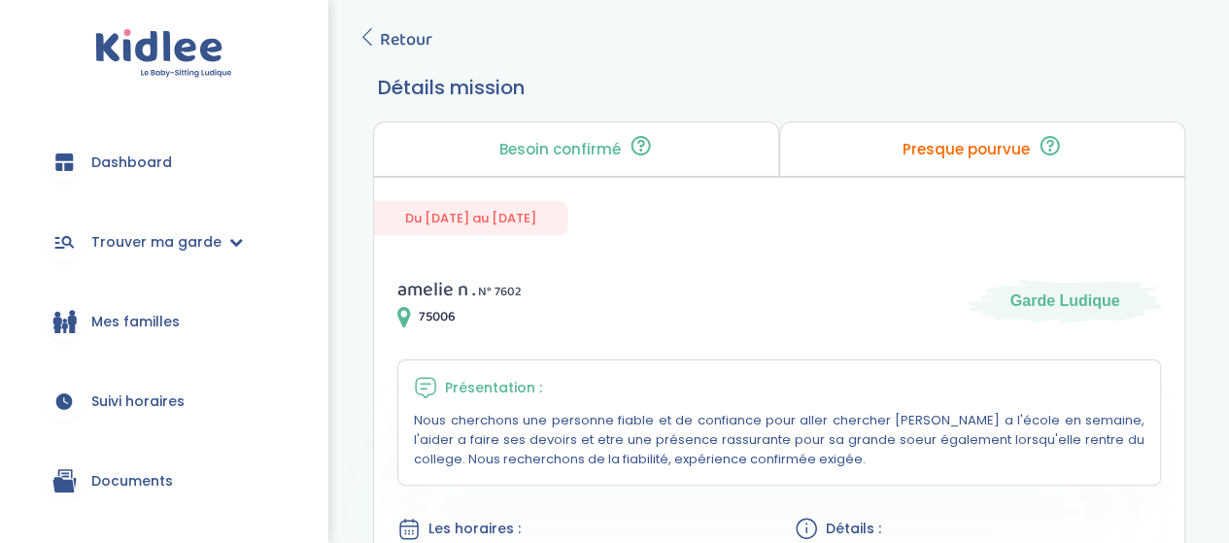
scroll to position [97, 0]
click at [416, 48] on span "Retour" at bounding box center [406, 39] width 52 height 27
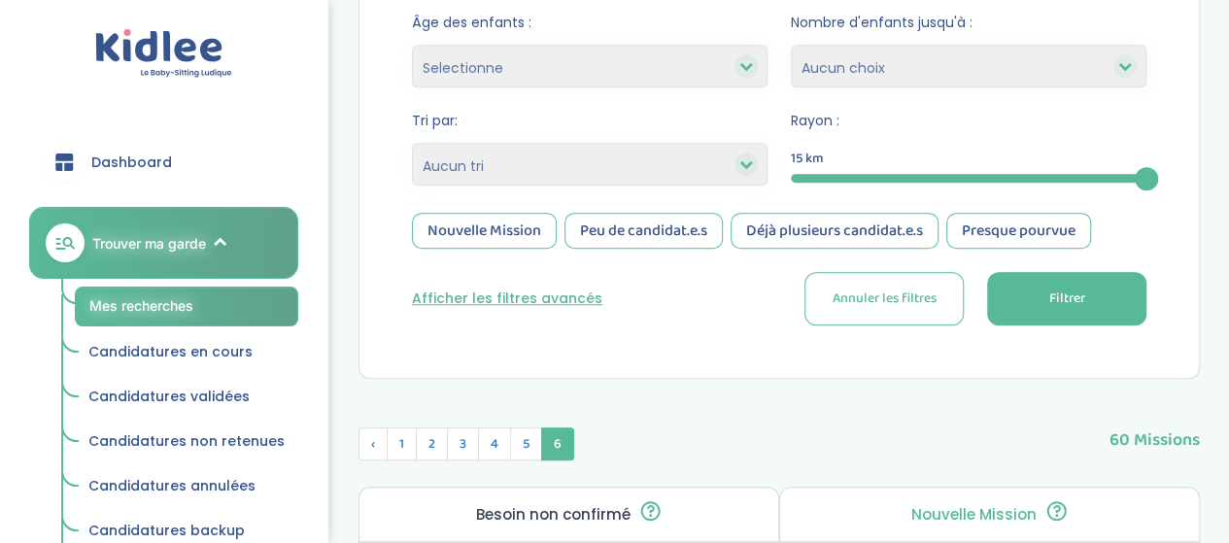
scroll to position [221, 0]
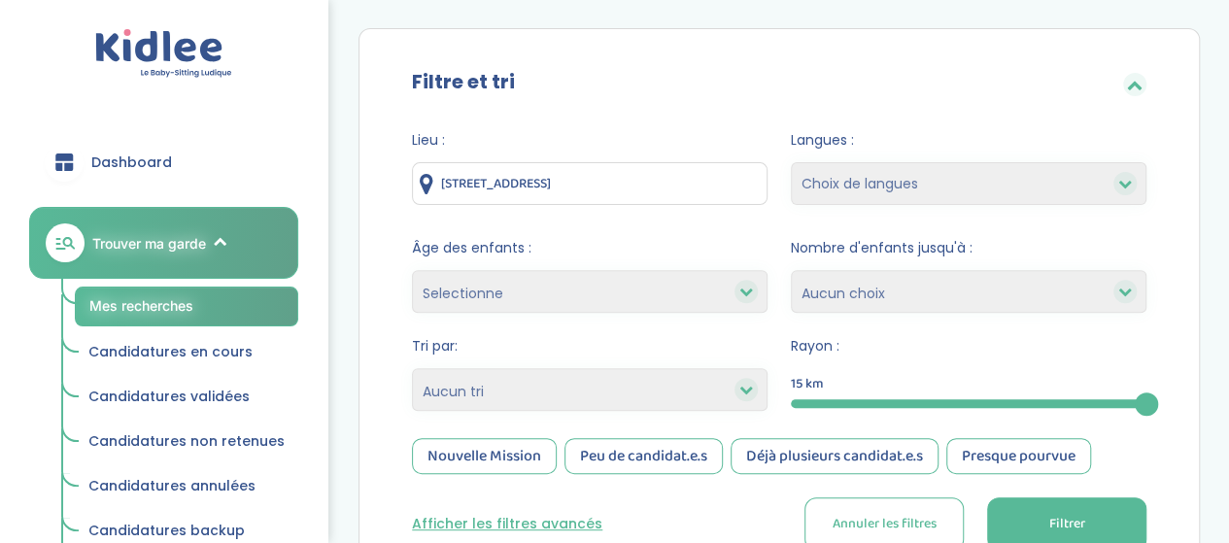
click at [584, 283] on select "Selectionne moins de 3 ans entre 3 et 6 ans plus de 6 ans" at bounding box center [590, 291] width 356 height 43
click at [637, 381] on select "Heures par semaine (croissant) Heures par semaine (décroissant) Date de démarra…" at bounding box center [590, 389] width 356 height 43
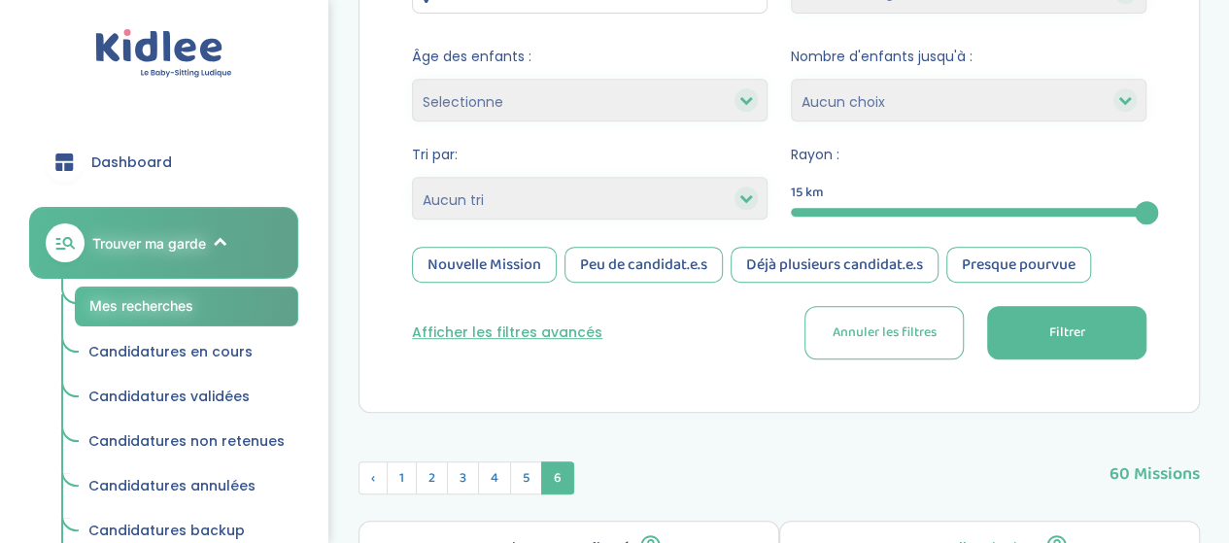
scroll to position [415, 0]
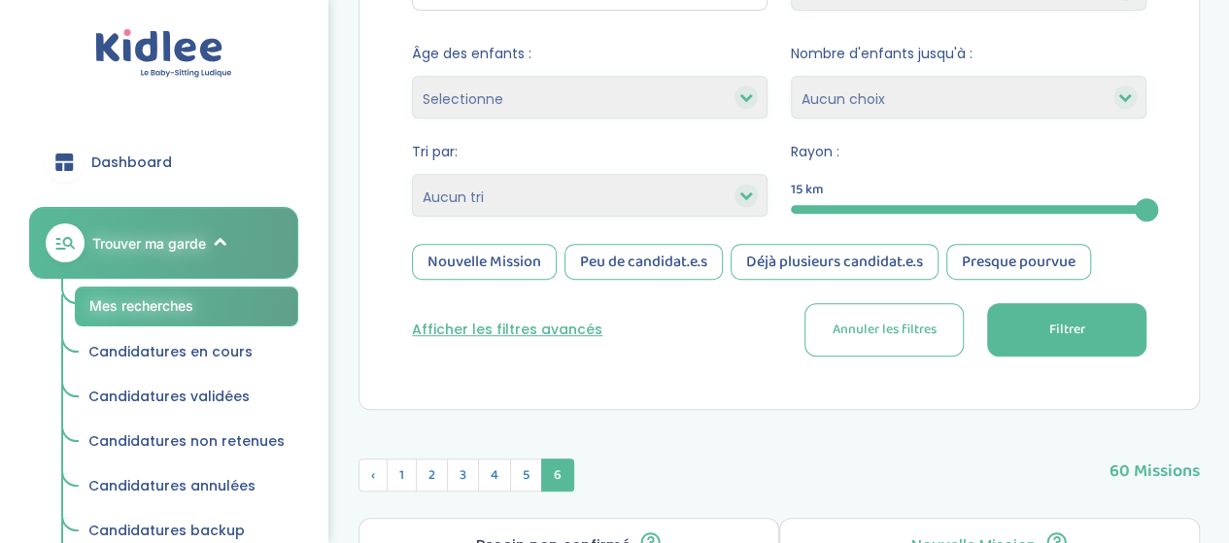
click at [542, 267] on div "Nouvelle Mission" at bounding box center [484, 262] width 145 height 36
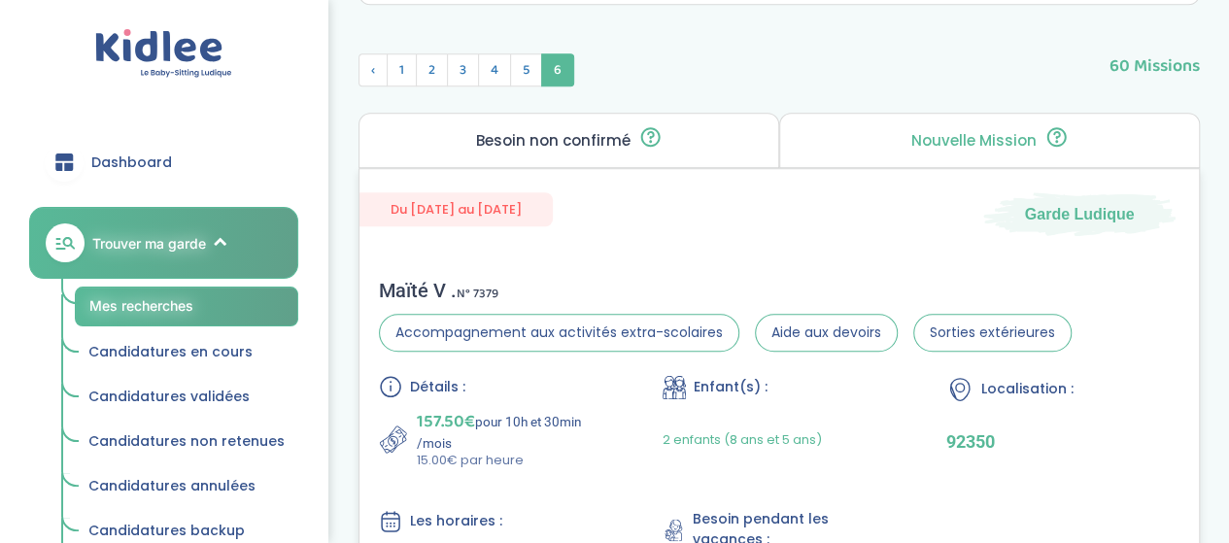
scroll to position [609, 0]
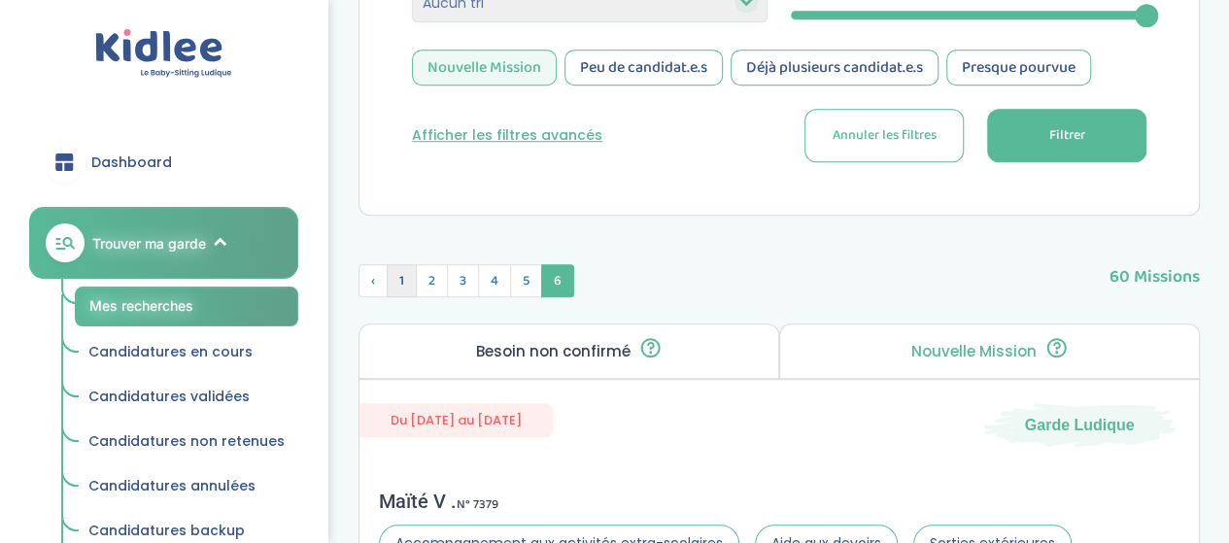
click at [398, 289] on span "1" at bounding box center [402, 280] width 30 height 33
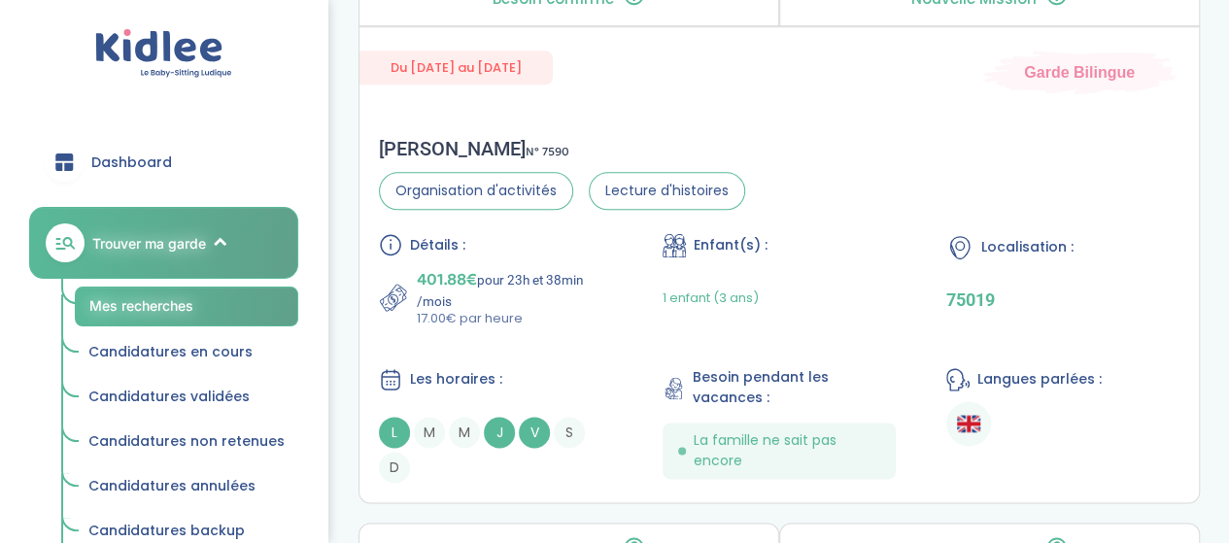
scroll to position [4885, 0]
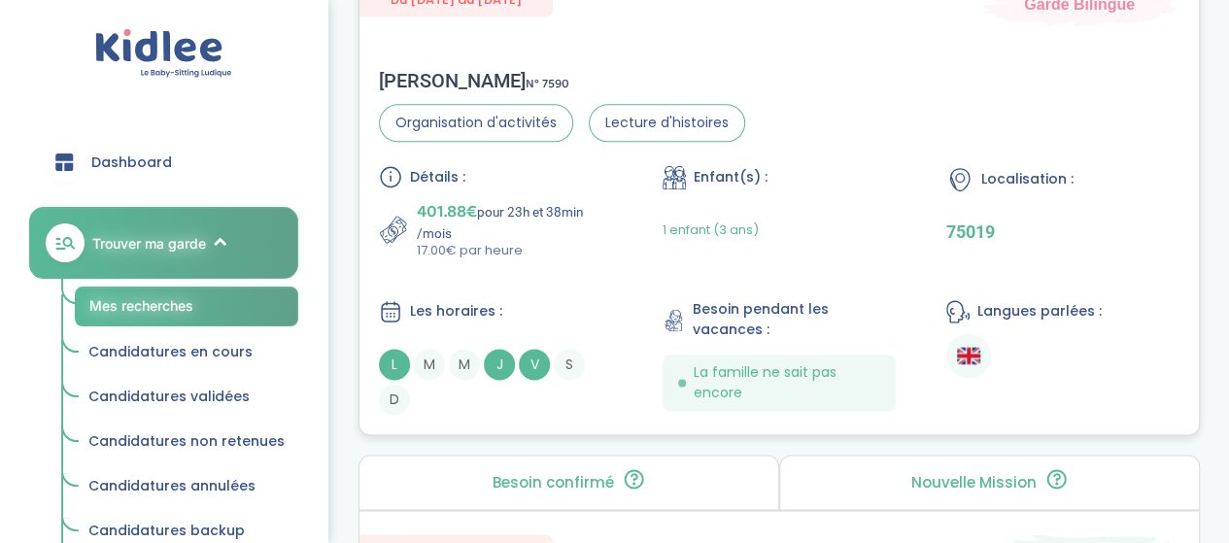
click at [658, 224] on div "Détails : 401.88€ pour 23h et 38min /mois 17.00€ par heure Enfant(s) : 1 enfant…" at bounding box center [779, 290] width 801 height 250
